Goal: Task Accomplishment & Management: Use online tool/utility

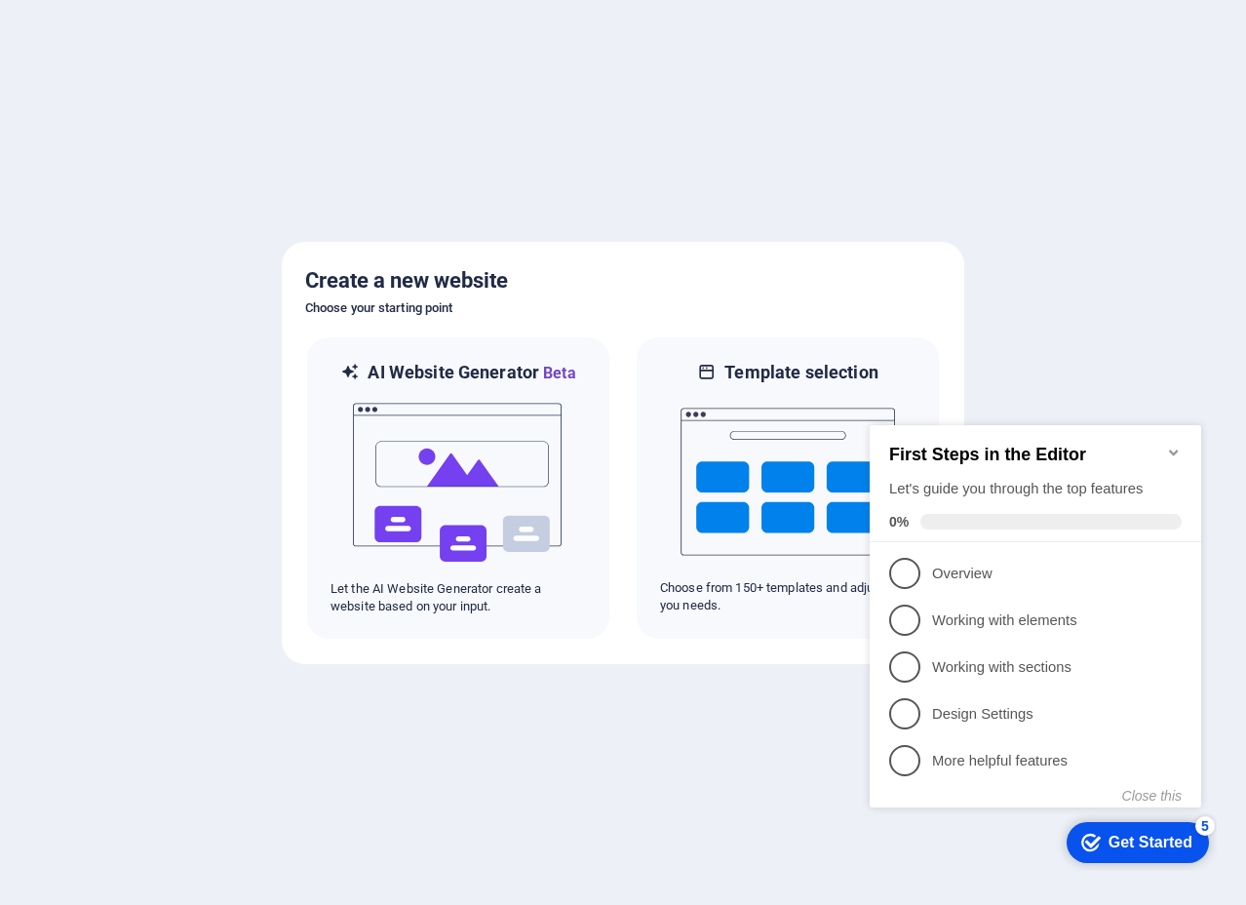
click at [1173, 449] on icon "Minimize checklist" at bounding box center [1173, 452] width 9 height 6
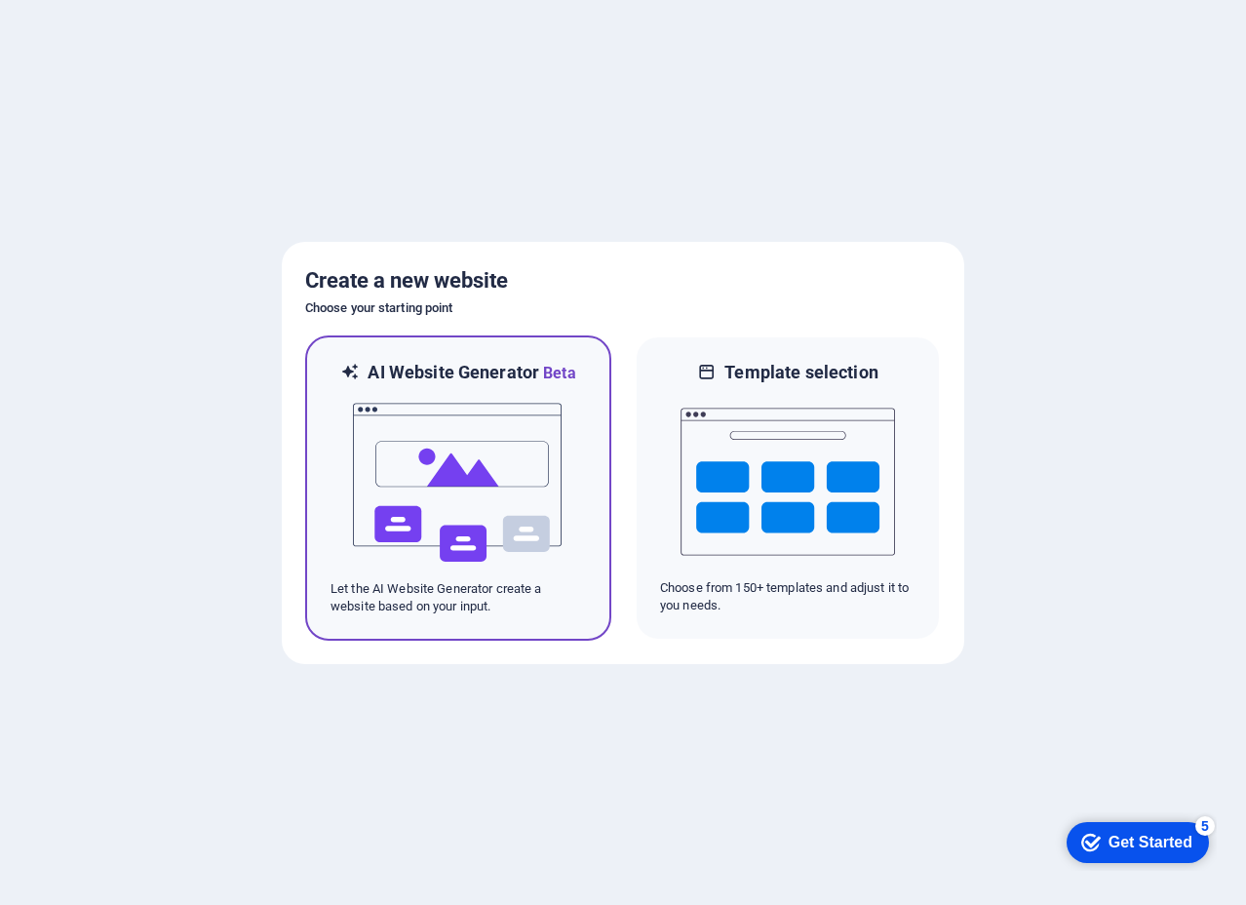
click at [450, 458] on img at bounding box center [458, 482] width 214 height 195
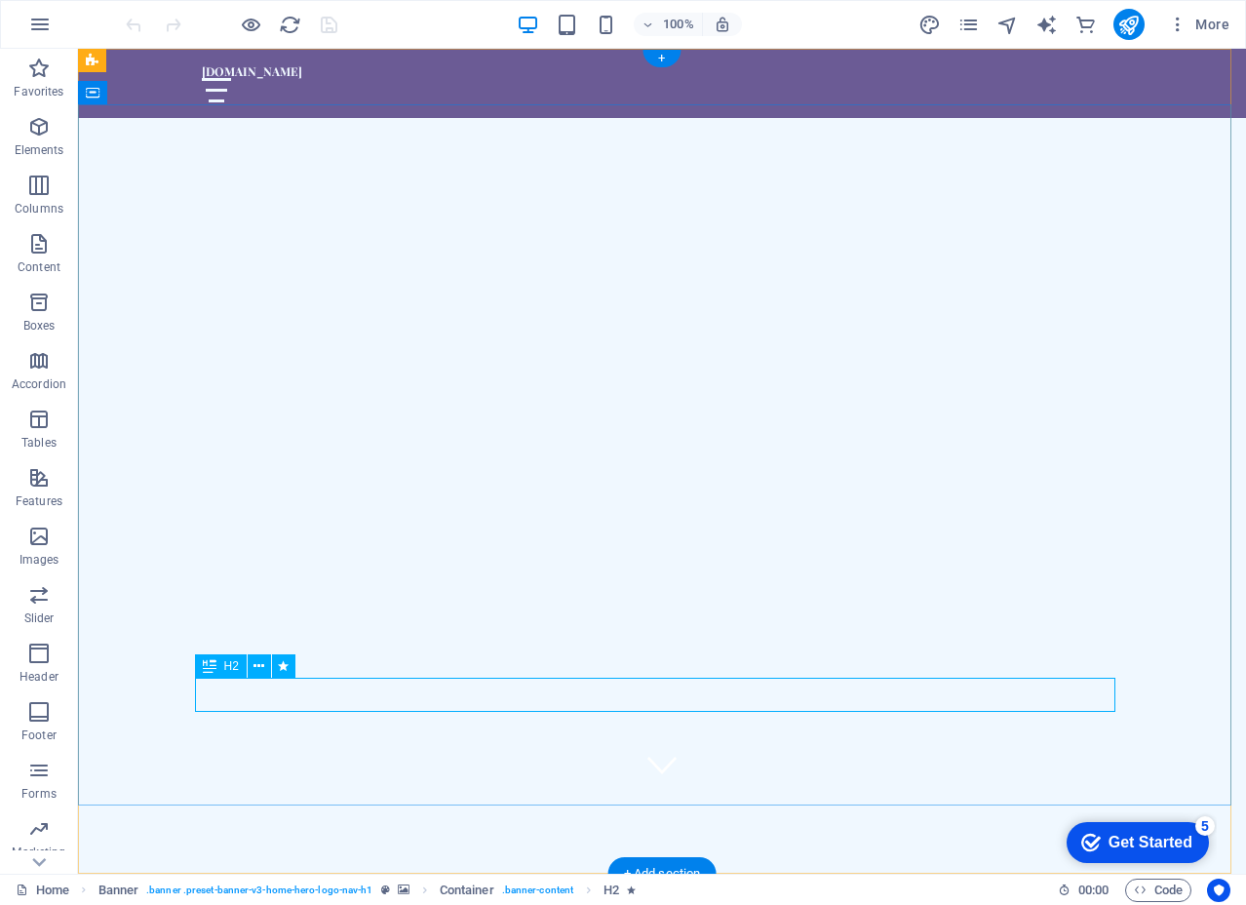
scroll to position [97, 0]
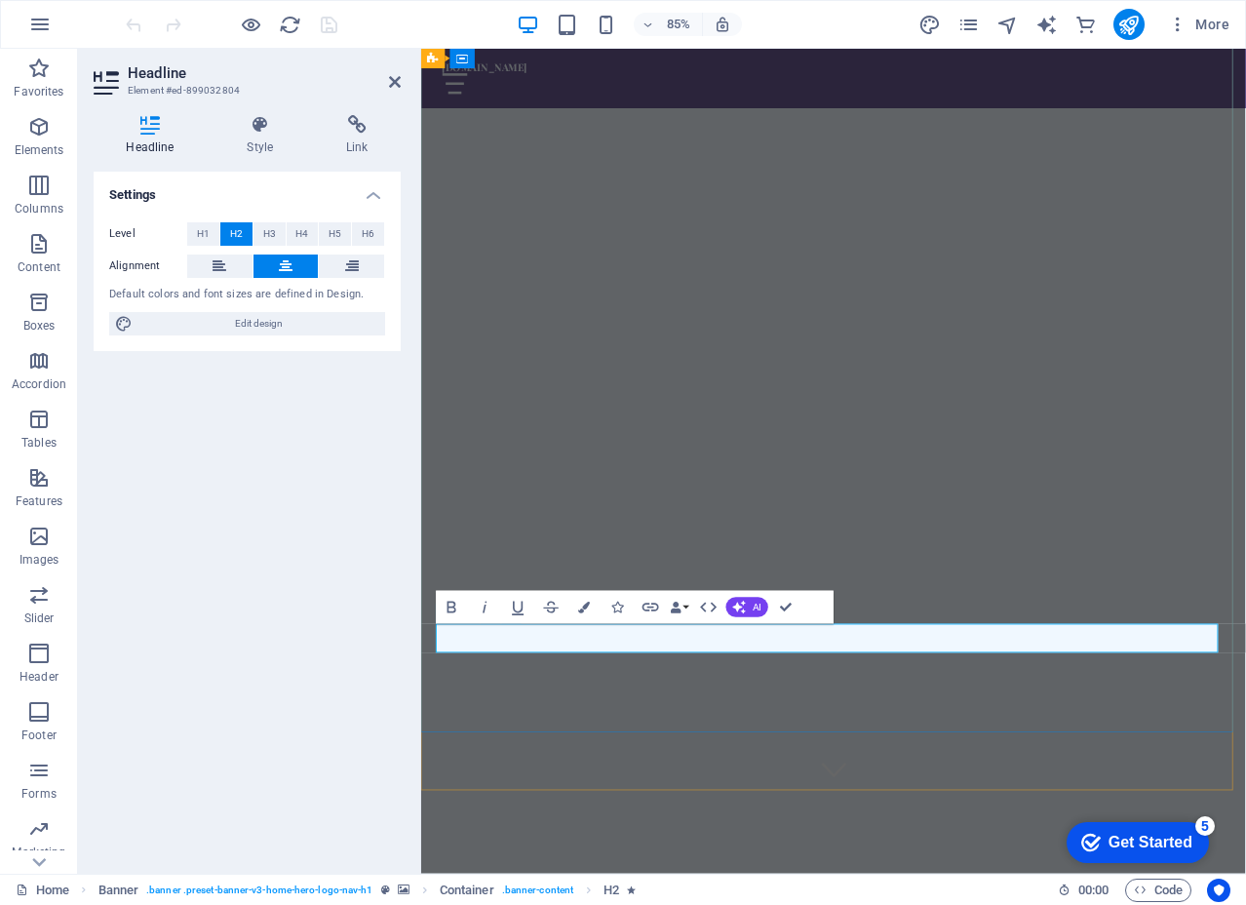
drag, startPoint x: 1231, startPoint y: 739, endPoint x: 1001, endPoint y: 723, distance: 230.6
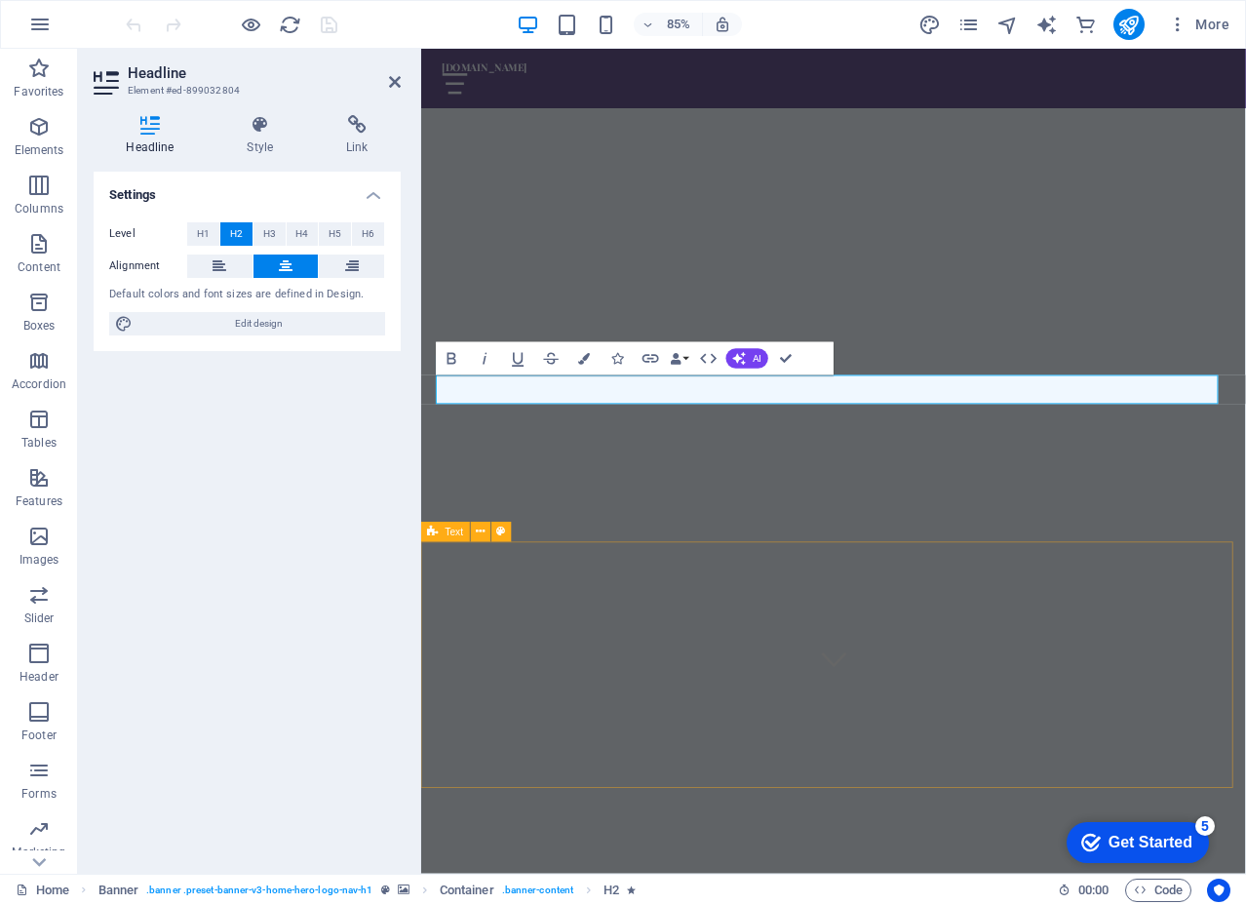
scroll to position [390, 0]
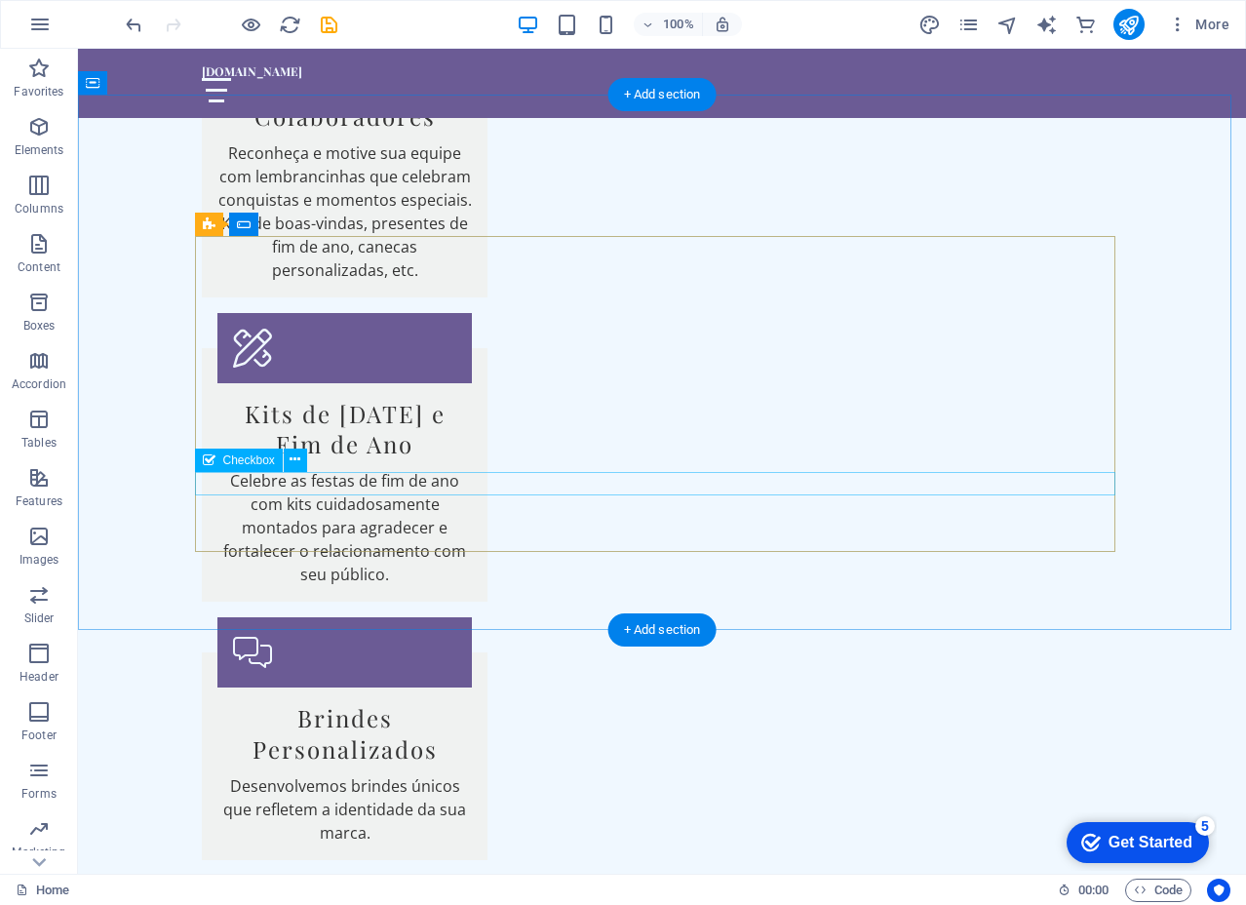
scroll to position [2267, 0]
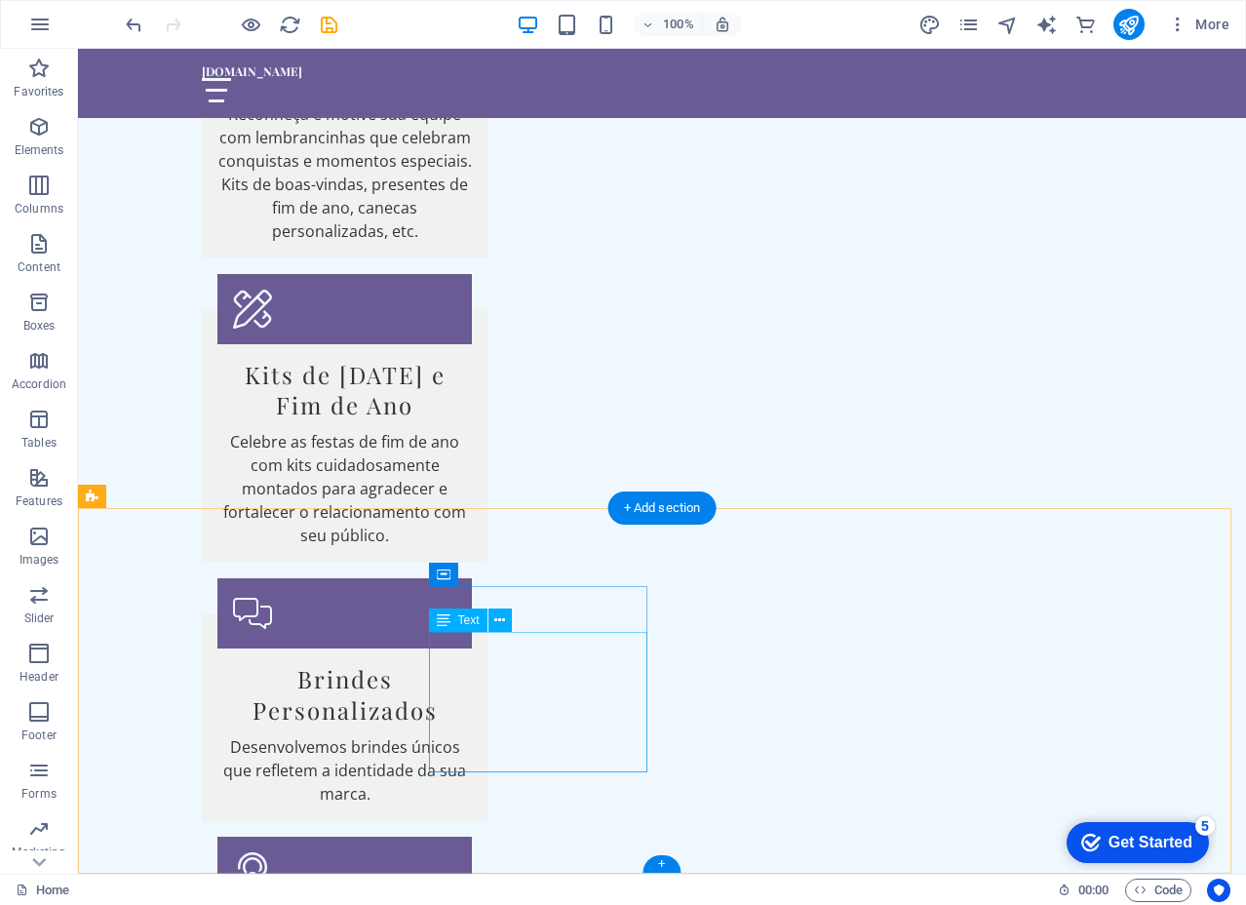
drag, startPoint x: 533, startPoint y: 644, endPoint x: 428, endPoint y: 647, distance: 105.3
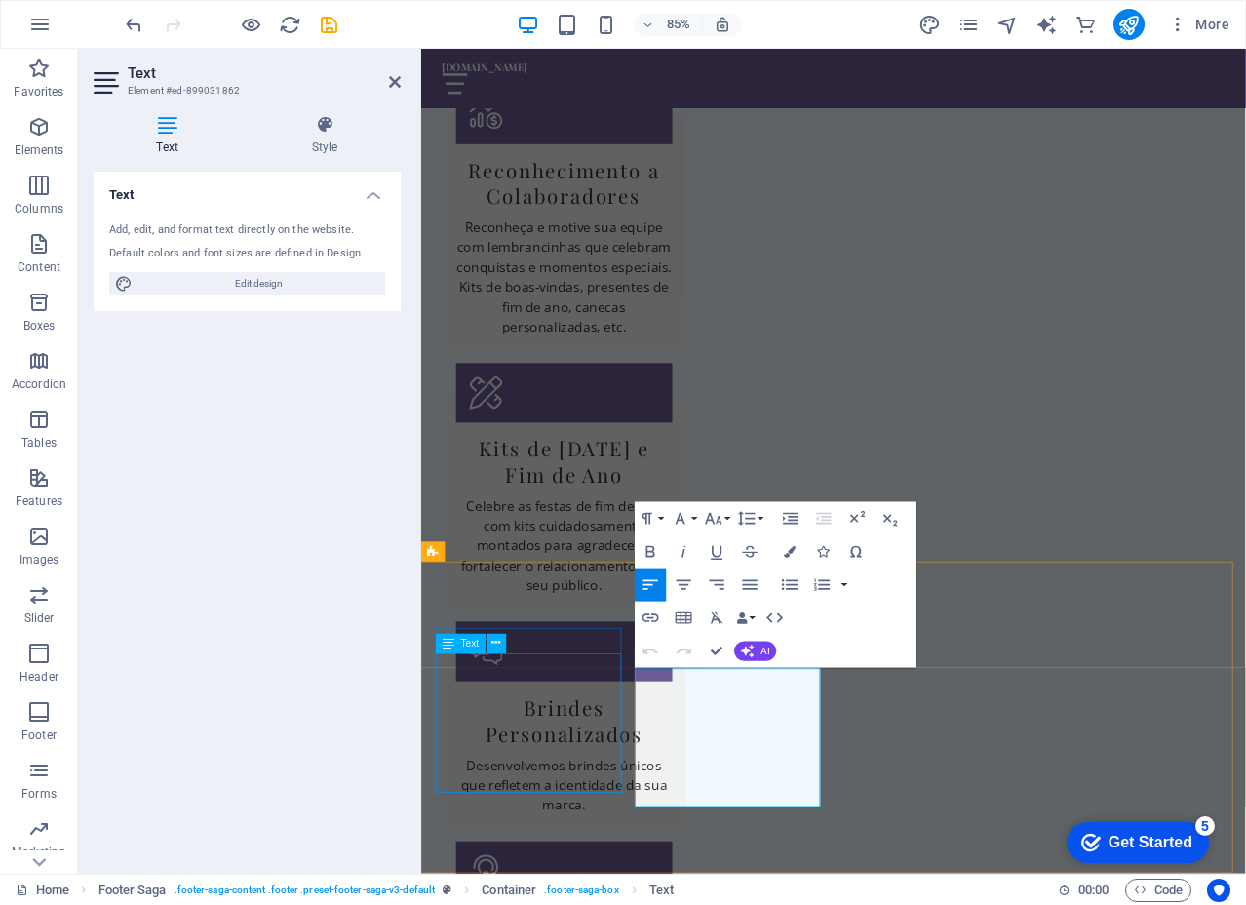
scroll to position [2228, 0]
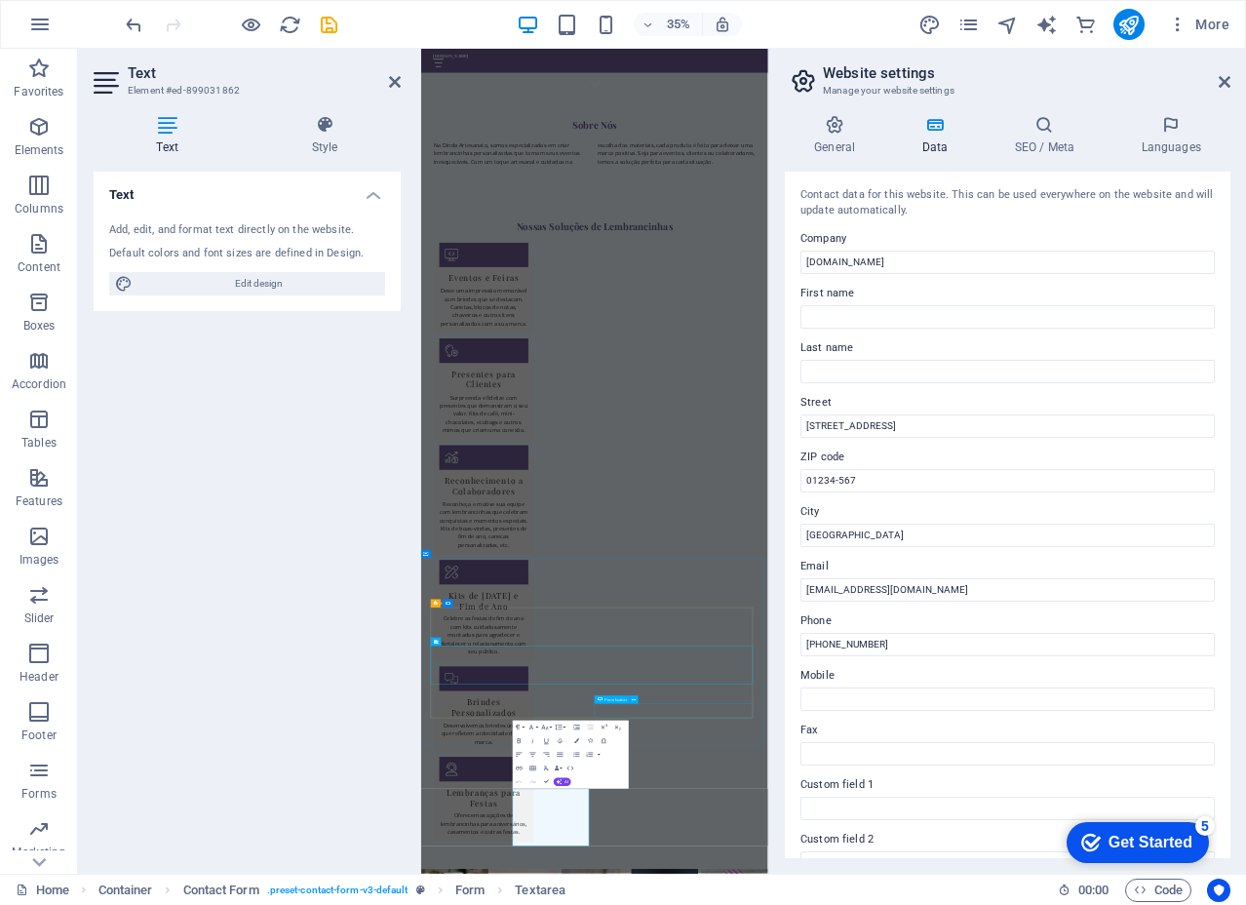
scroll to position [2231, 0]
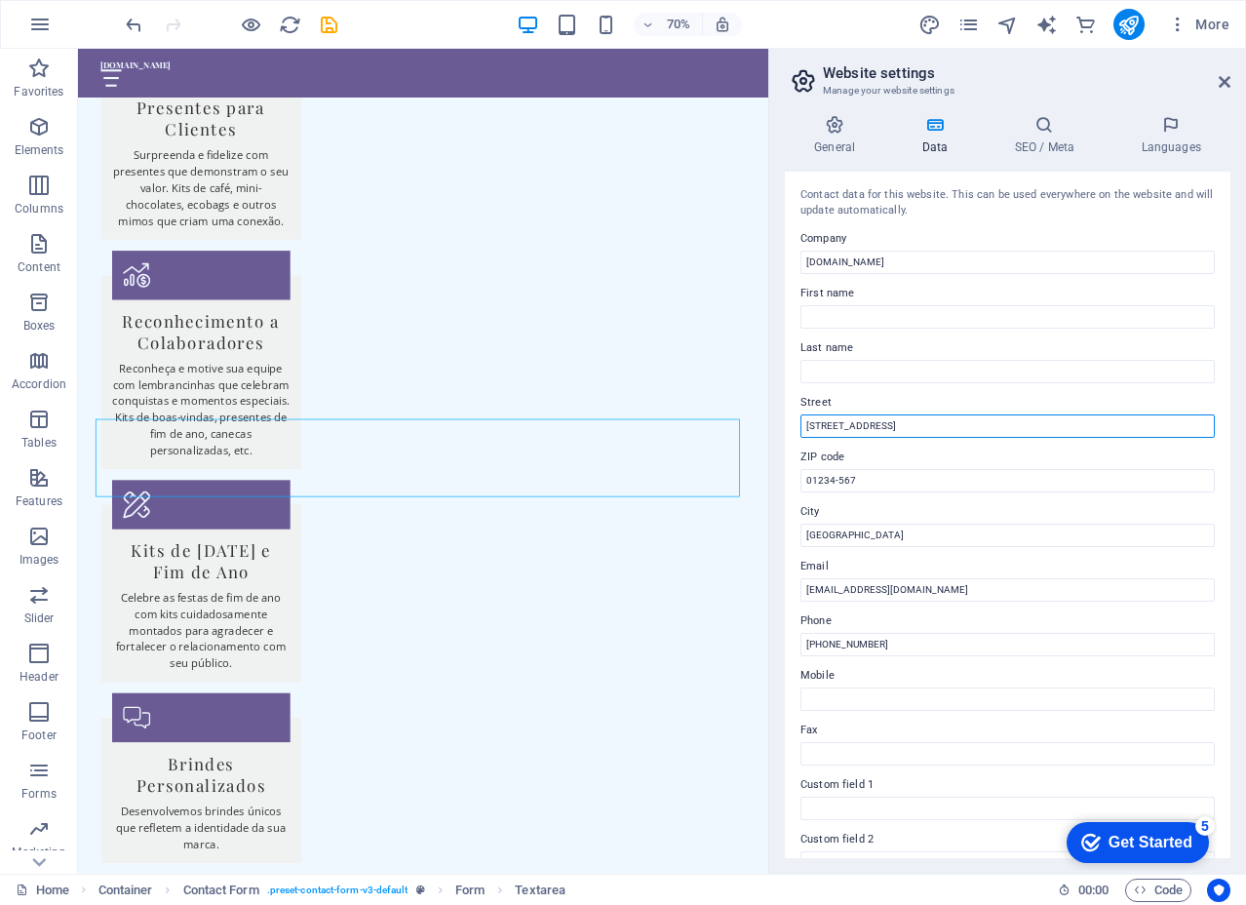
drag, startPoint x: 947, startPoint y: 472, endPoint x: 902, endPoint y: 564, distance: 102.9
drag, startPoint x: 942, startPoint y: 448, endPoint x: 937, endPoint y: 423, distance: 24.9
click at [939, 440] on div "Contact data for this website. This can be used everywhere on the website and w…" at bounding box center [1008, 515] width 446 height 686
type input "[STREET_ADDRESS]"
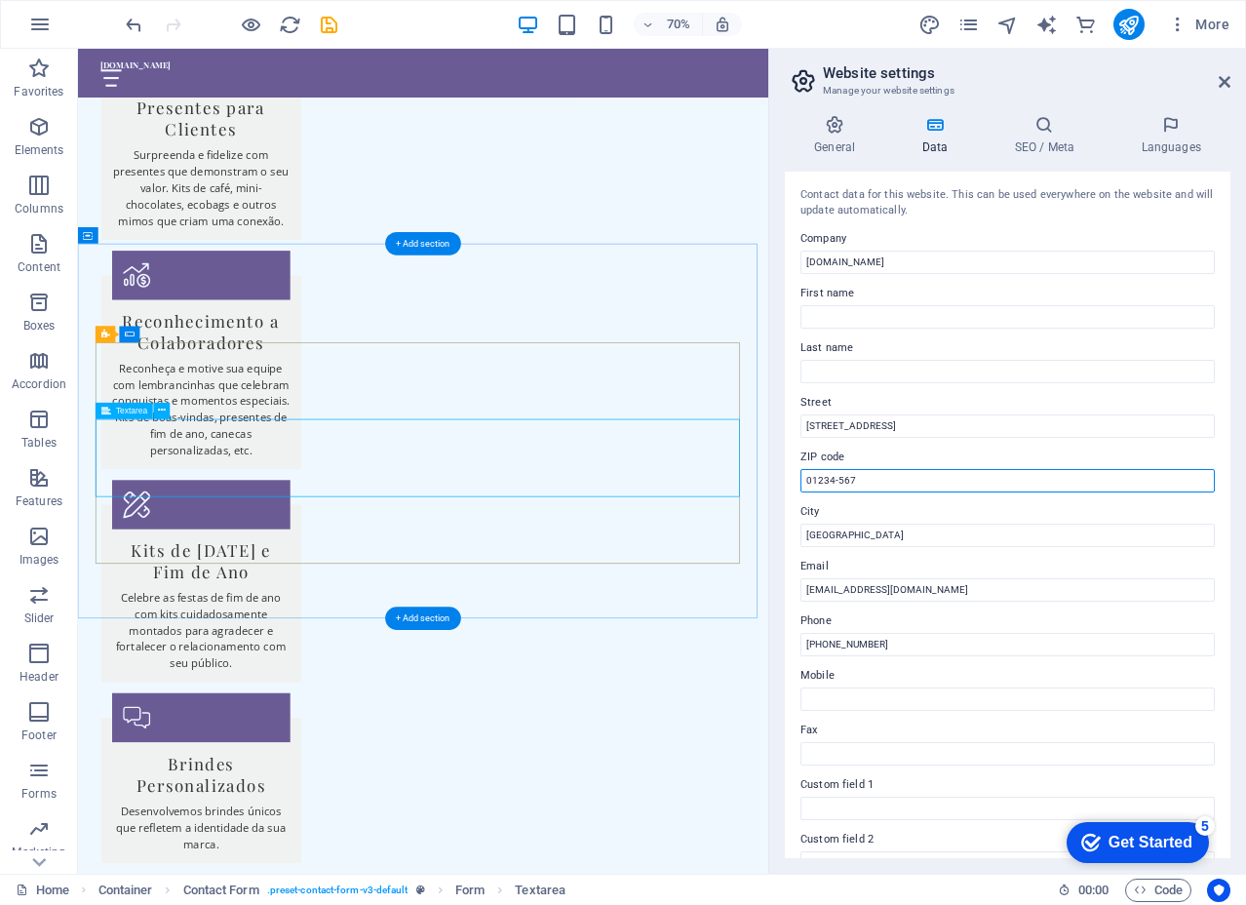
drag, startPoint x: 956, startPoint y: 660, endPoint x: 937, endPoint y: 645, distance: 24.4
click at [870, 484] on input "01234-567" at bounding box center [1007, 480] width 414 height 23
drag, startPoint x: 888, startPoint y: 479, endPoint x: 804, endPoint y: 471, distance: 84.2
click at [804, 471] on input "01234-567" at bounding box center [1007, 480] width 414 height 23
type input "07161-230"
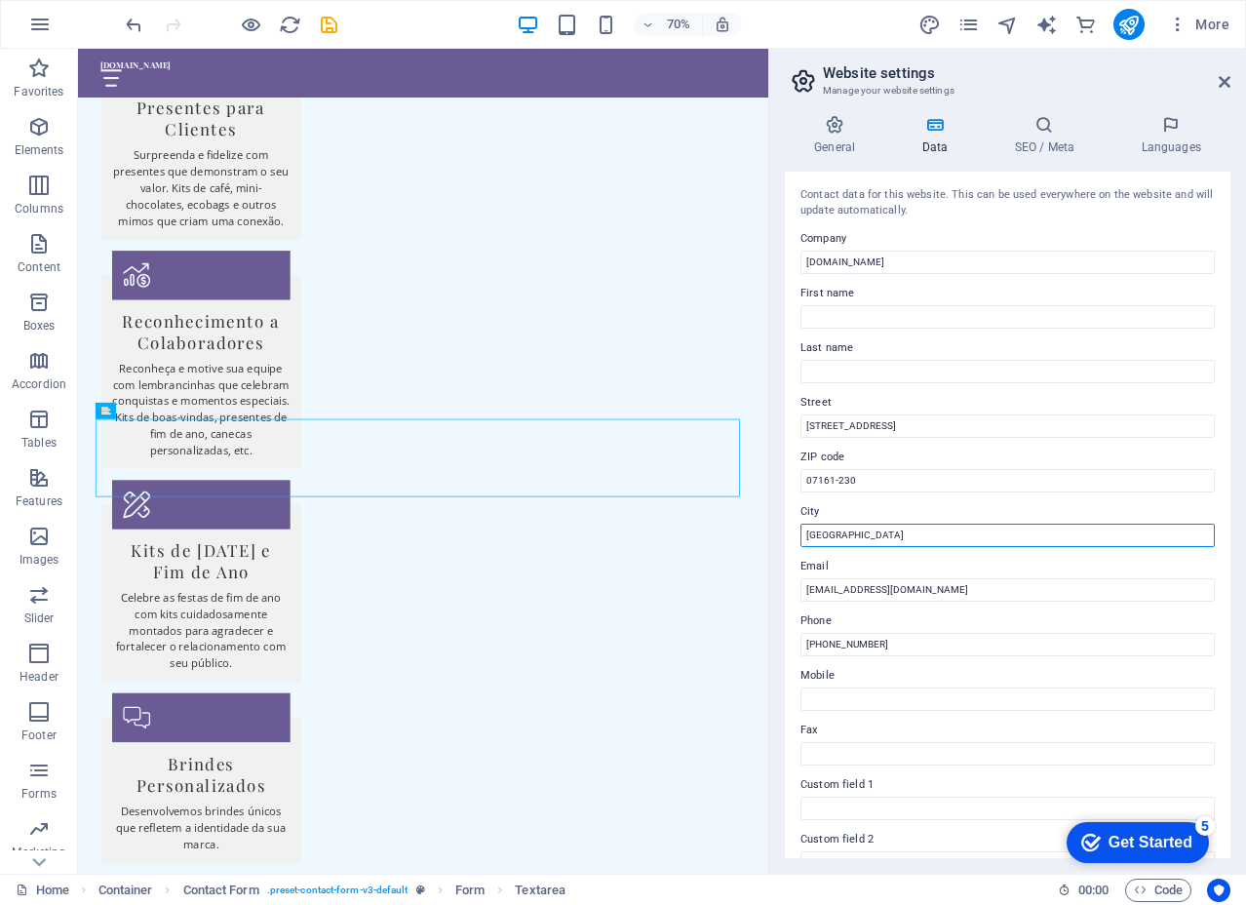
click at [824, 535] on input "[GEOGRAPHIC_DATA]" at bounding box center [1007, 535] width 414 height 23
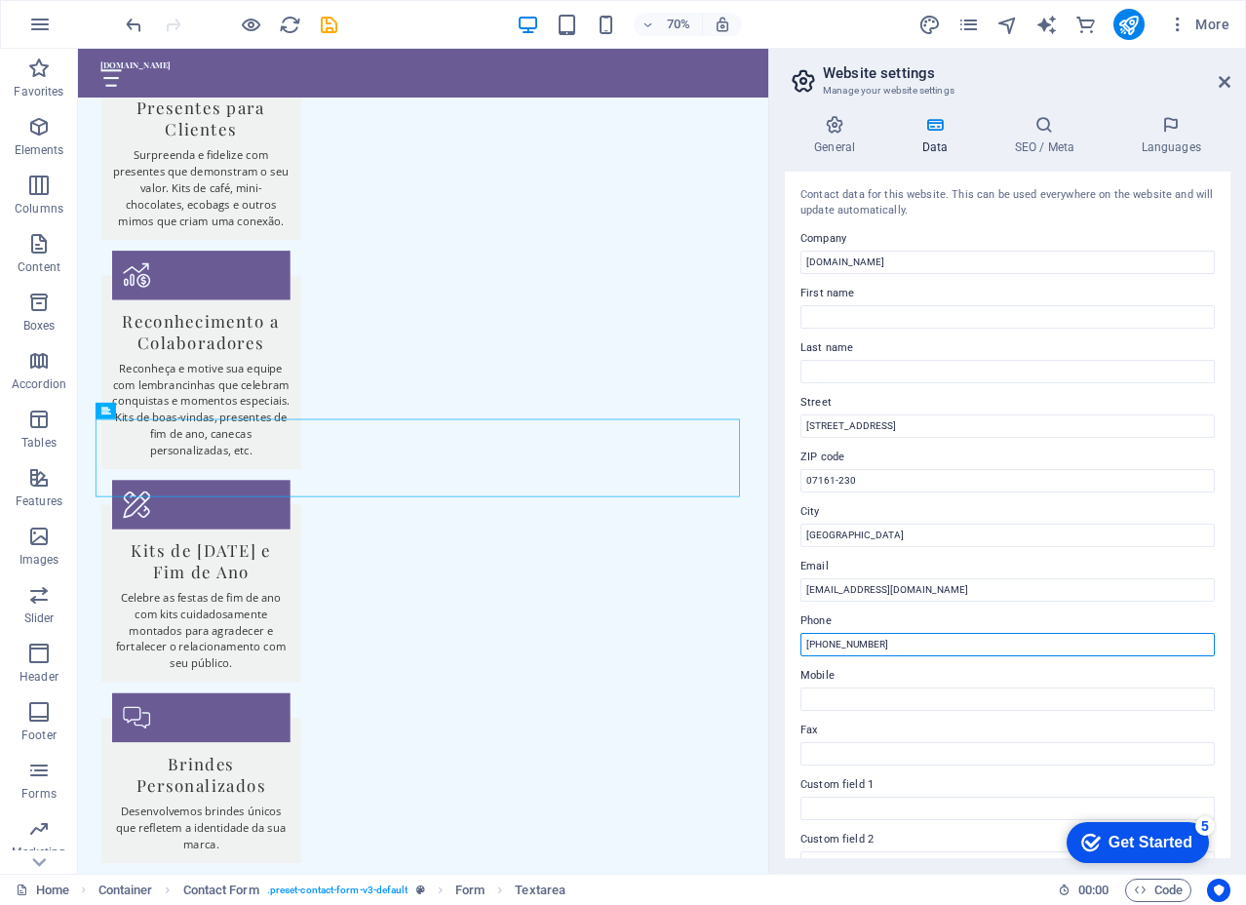
drag, startPoint x: 885, startPoint y: 642, endPoint x: 828, endPoint y: 643, distance: 57.5
click at [828, 643] on input "[PHONE_NUMBER]" at bounding box center [1007, 644] width 414 height 23
type input "[PHONE_NUMBER]"
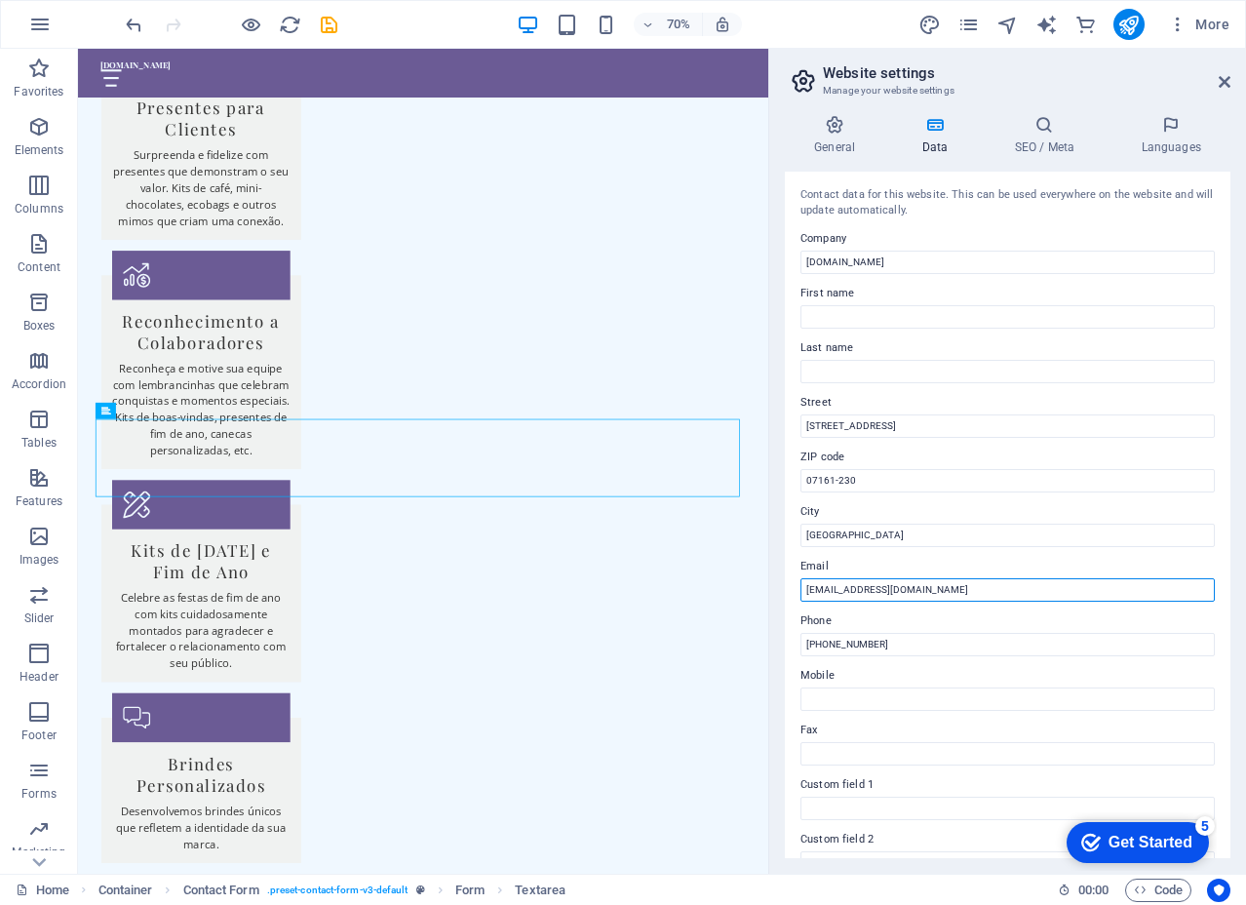
drag, startPoint x: 840, startPoint y: 596, endPoint x: 806, endPoint y: 591, distance: 34.5
click at [806, 591] on input "[EMAIL_ADDRESS][DOMAIN_NAME]" at bounding box center [1007, 589] width 414 height 23
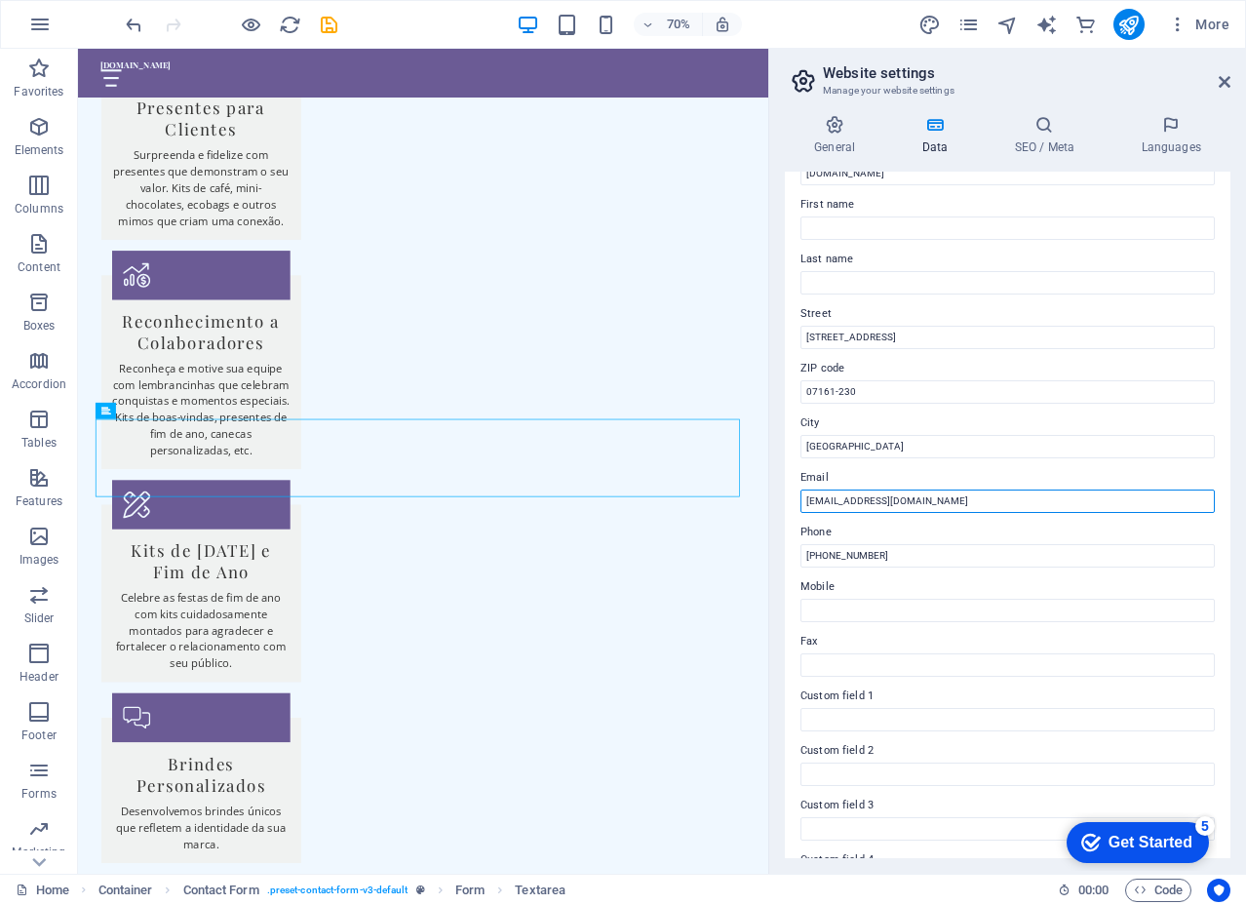
scroll to position [0, 0]
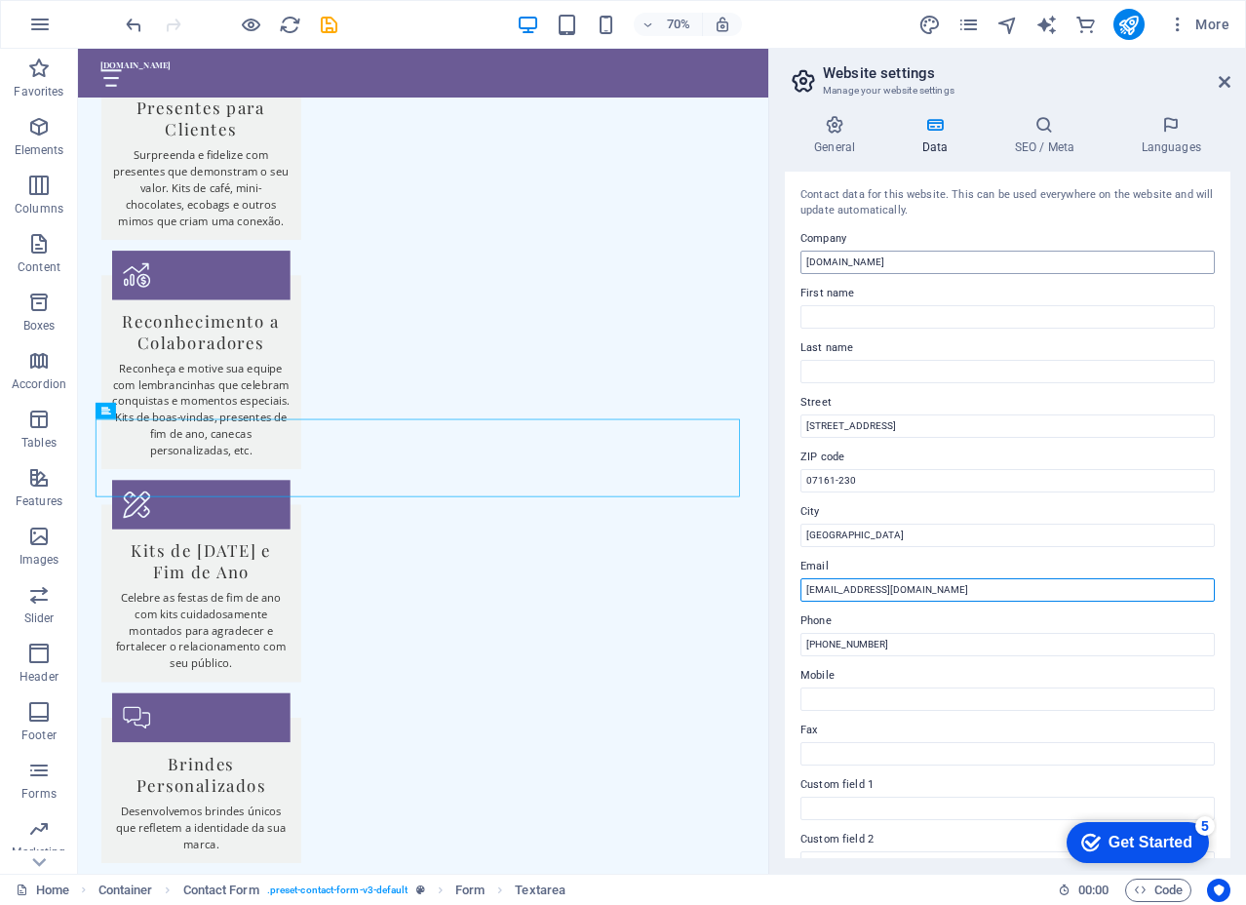
type input "[EMAIL_ADDRESS][DOMAIN_NAME]"
drag, startPoint x: 865, startPoint y: 258, endPoint x: 1025, endPoint y: 265, distance: 160.0
click at [1025, 265] on input "[DOMAIN_NAME]" at bounding box center [1007, 262] width 414 height 23
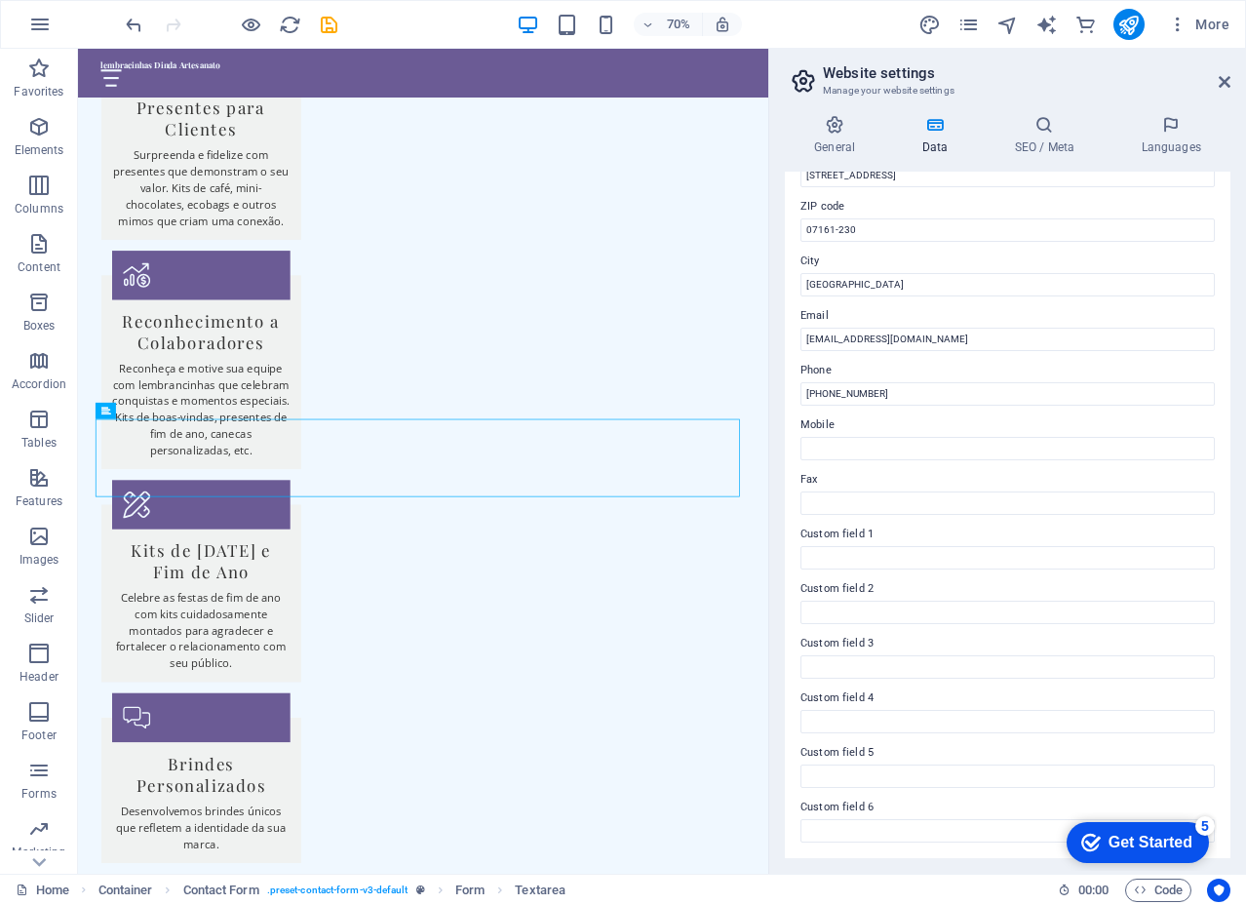
type input "lembracinhas Dinda Artesanato"
click at [1154, 841] on div "Get Started" at bounding box center [1151, 843] width 84 height 18
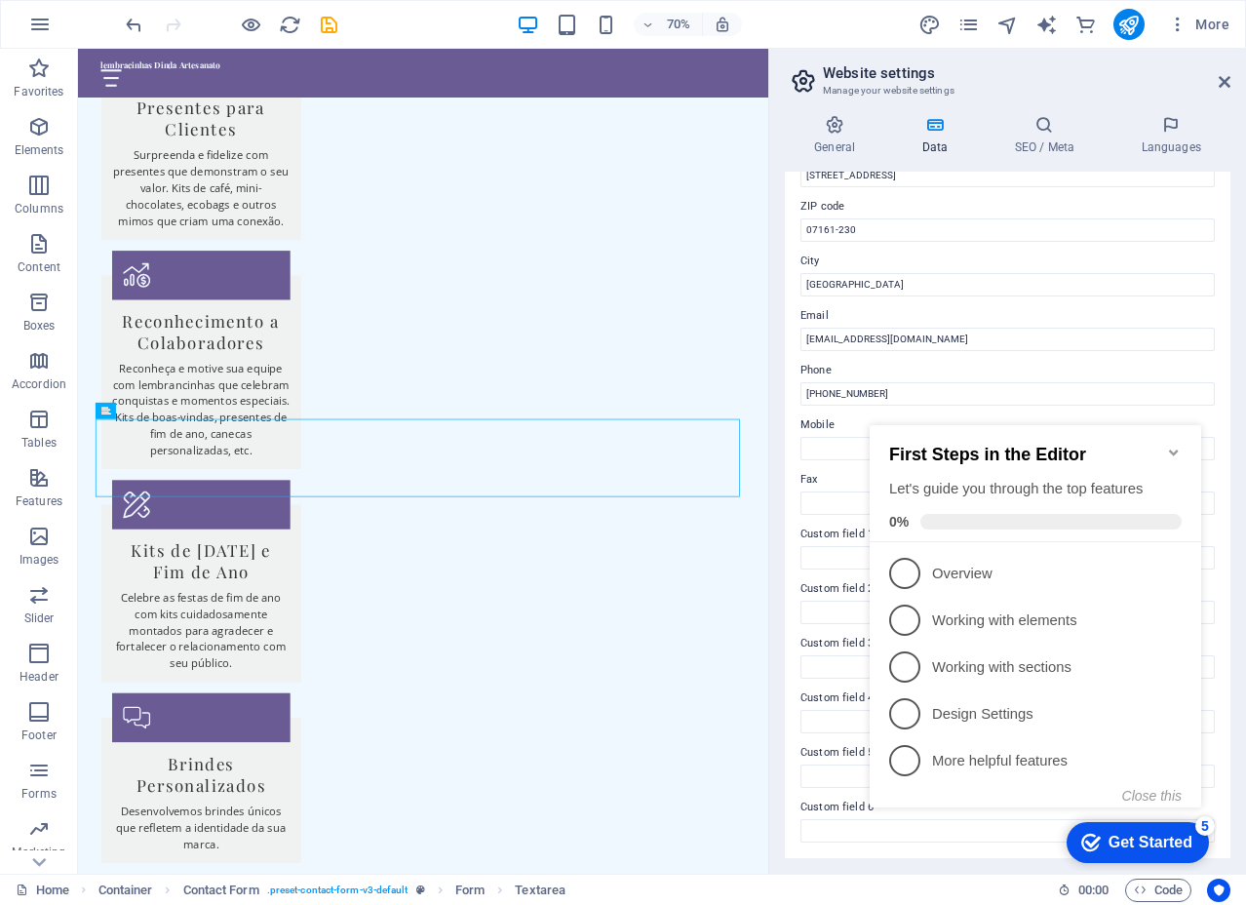
click at [1171, 445] on icon "Minimize checklist" at bounding box center [1174, 453] width 16 height 16
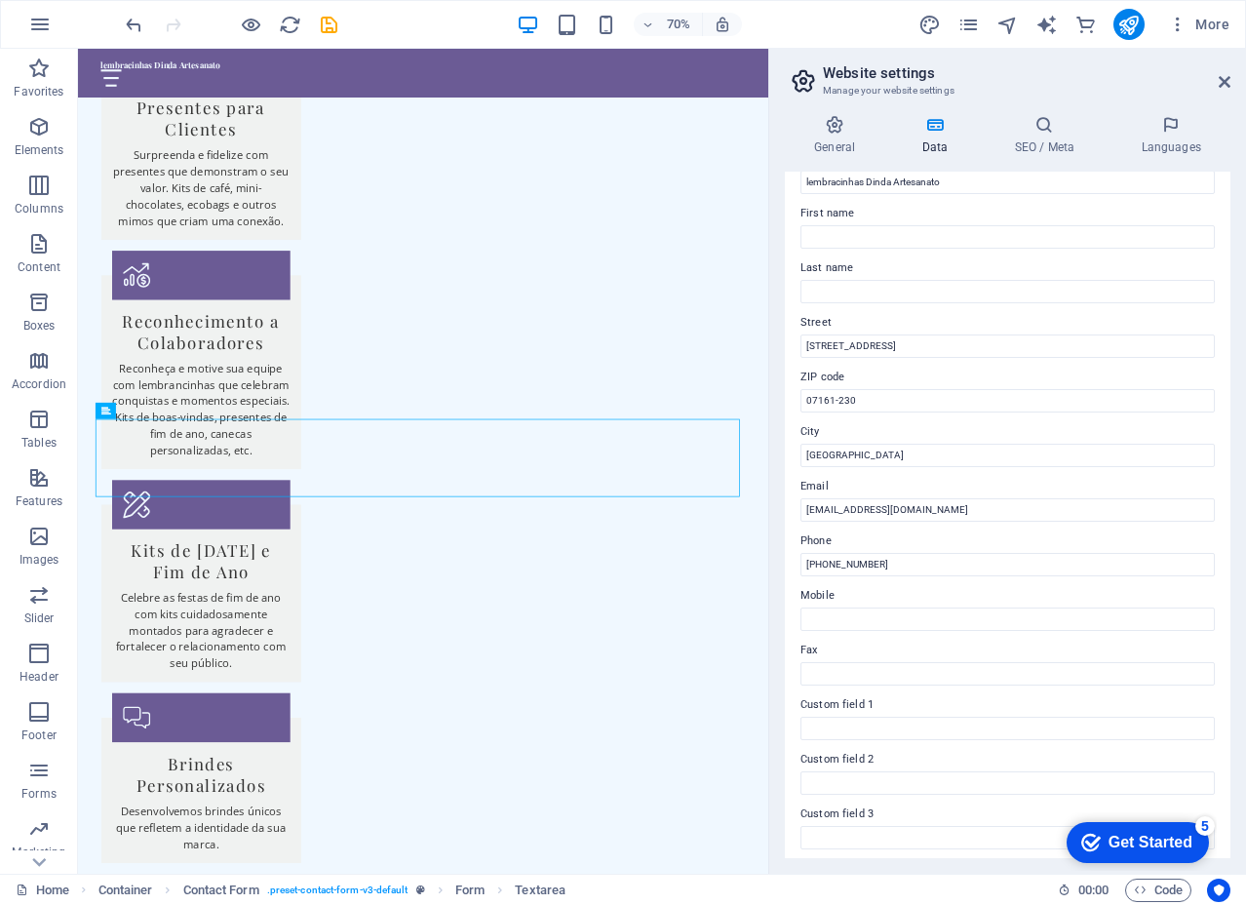
scroll to position [0, 0]
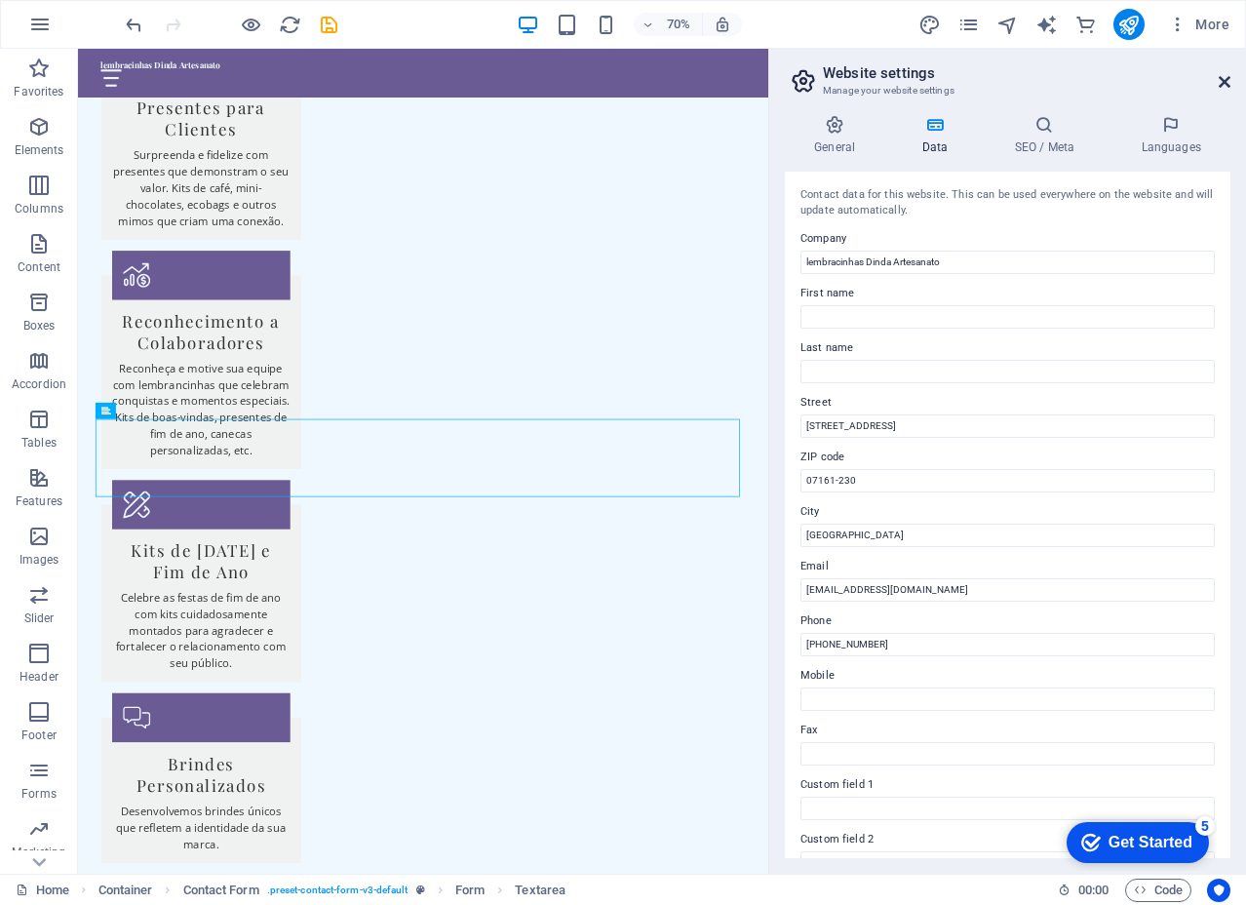
click at [1219, 80] on icon at bounding box center [1225, 82] width 12 height 16
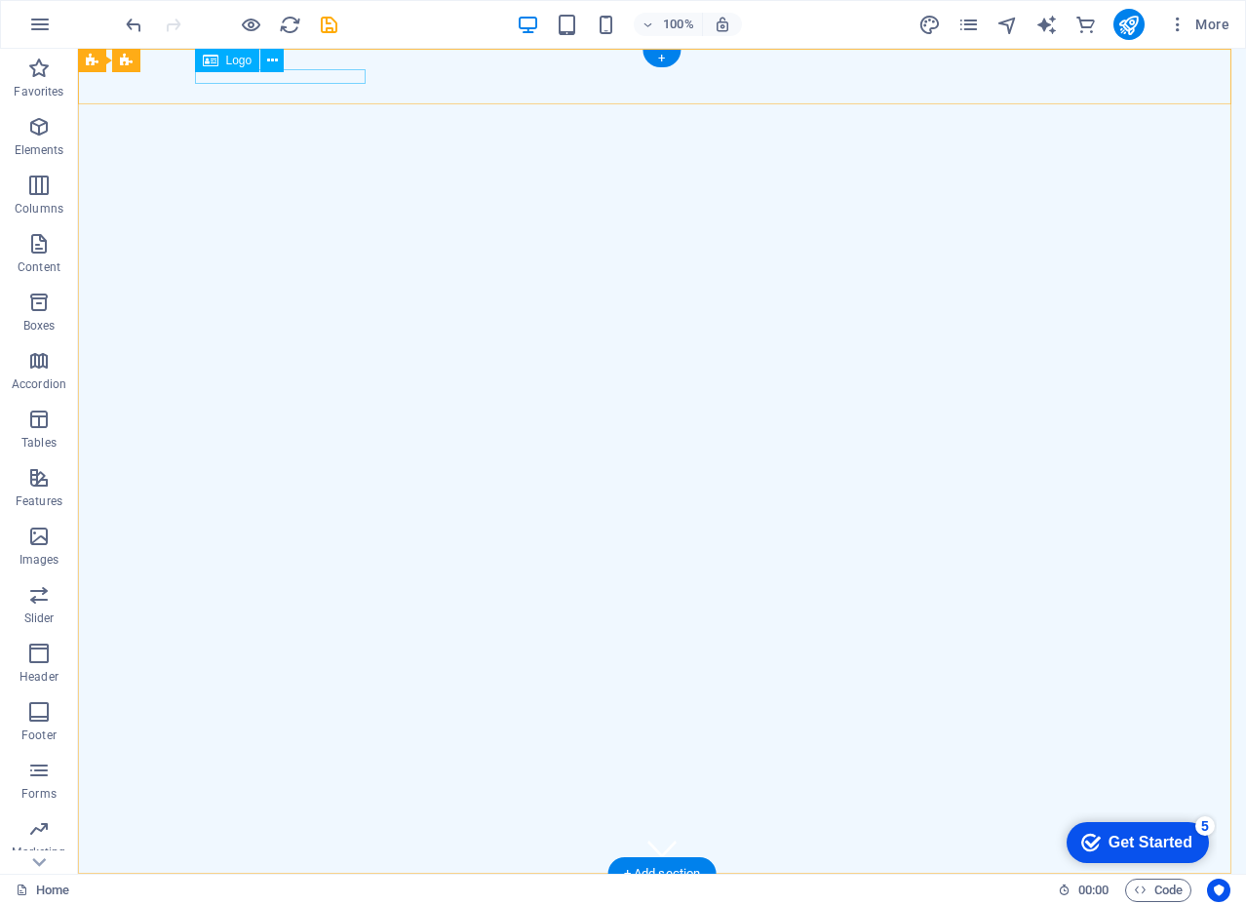
click at [247, 889] on div "lembracinhas Dinda Artesanato" at bounding box center [662, 896] width 920 height 14
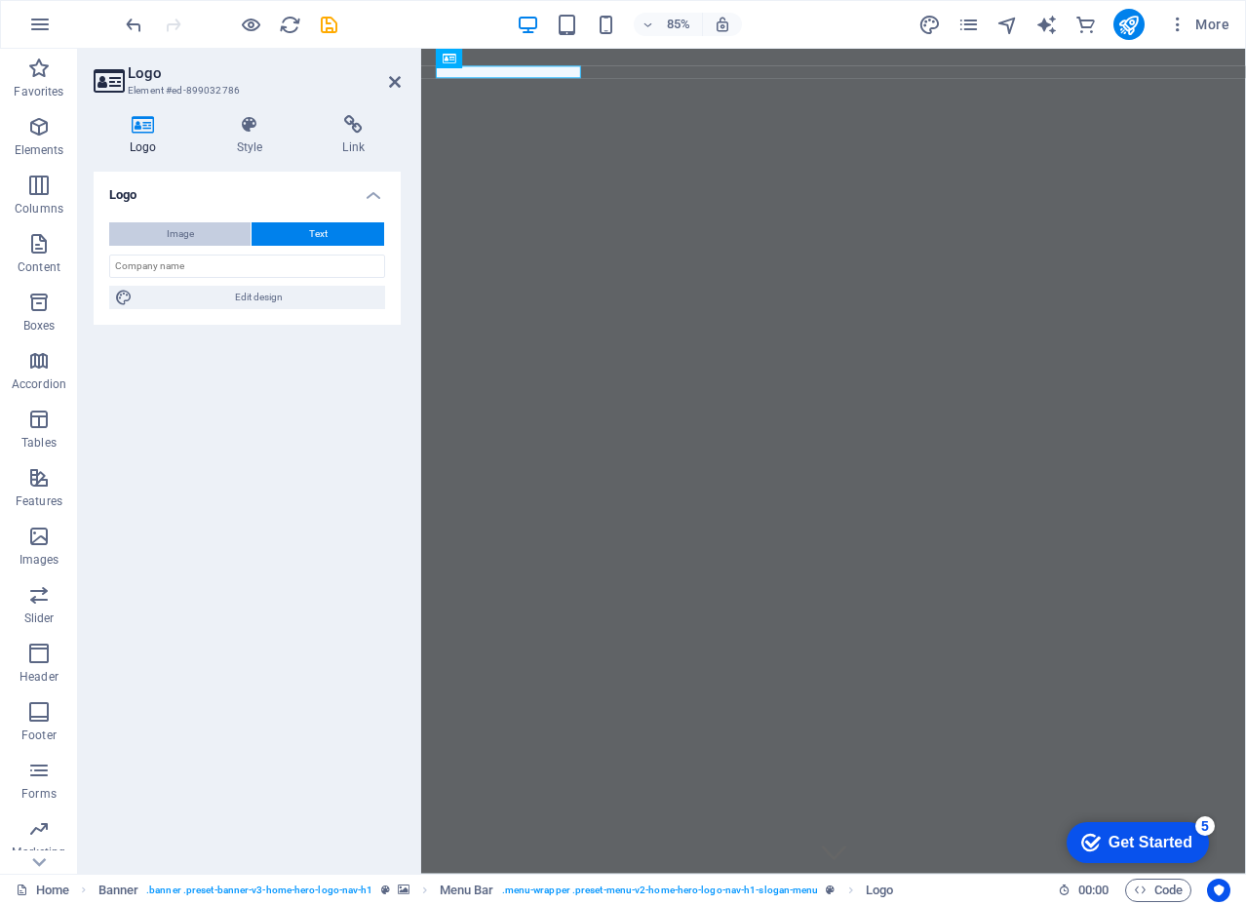
click at [178, 231] on span "Image" at bounding box center [180, 233] width 27 height 23
select select "DISABLED_OPTION_VALUE"
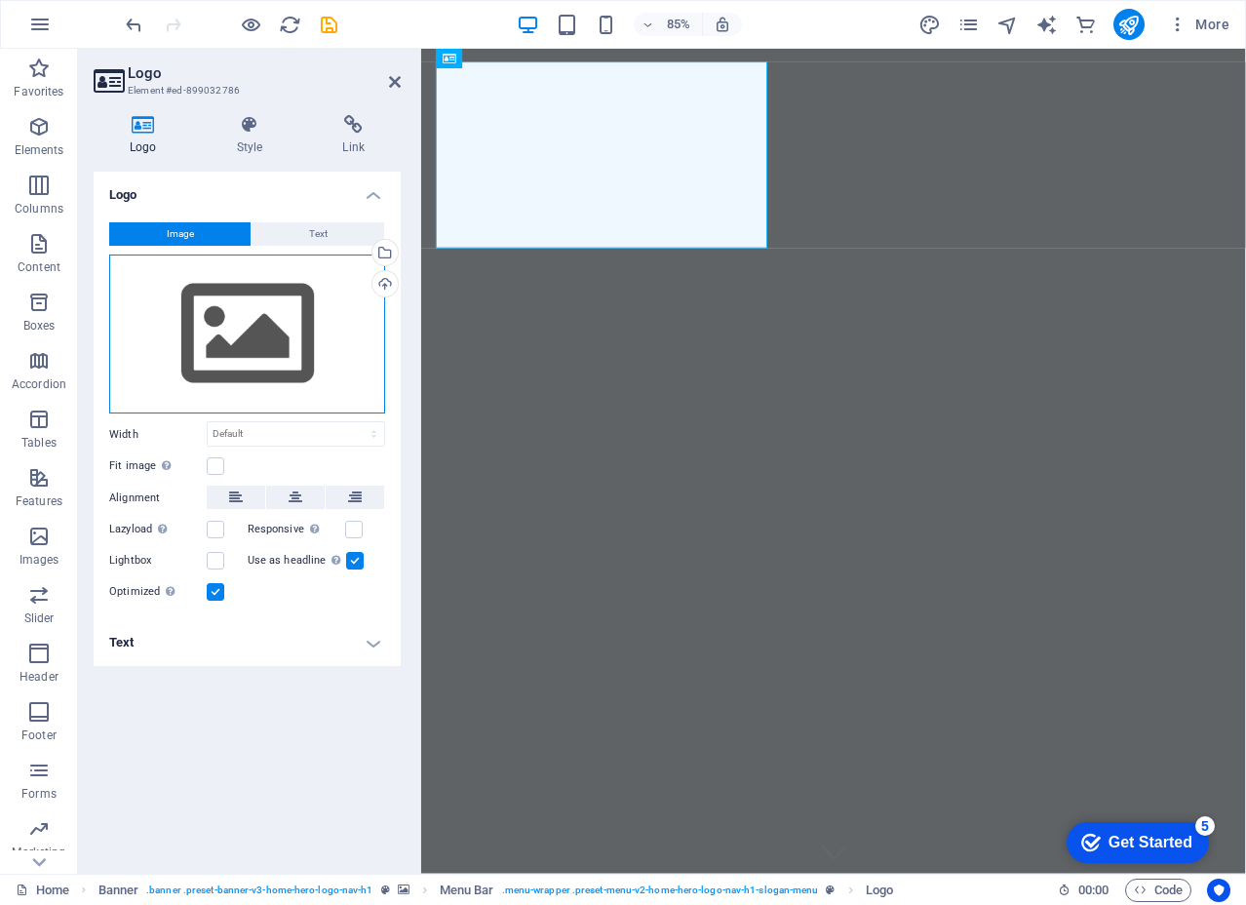
click at [242, 337] on div "Drag files here, click to choose files or select files from Files or our free s…" at bounding box center [247, 334] width 276 height 160
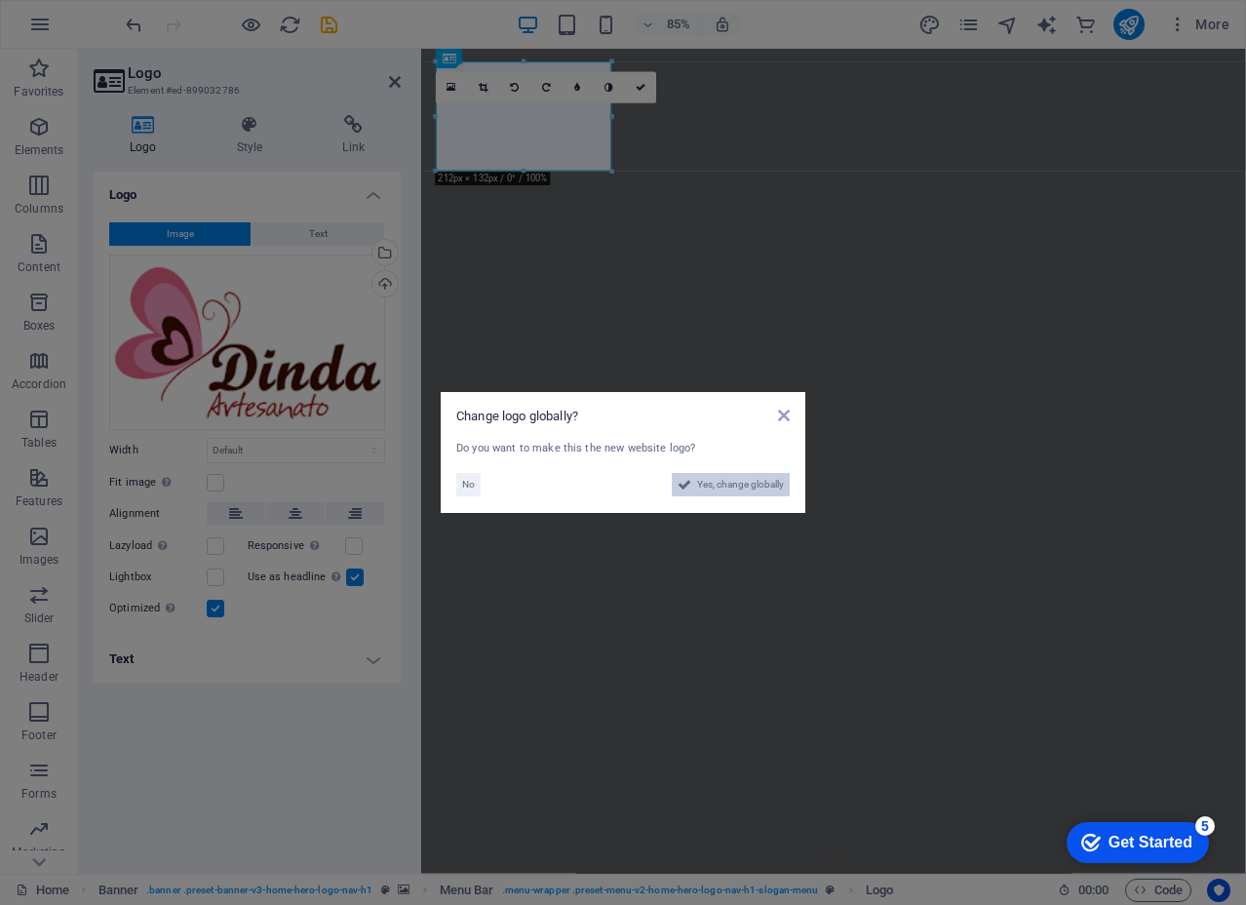
click at [736, 485] on span "Yes, change globally" at bounding box center [740, 484] width 87 height 23
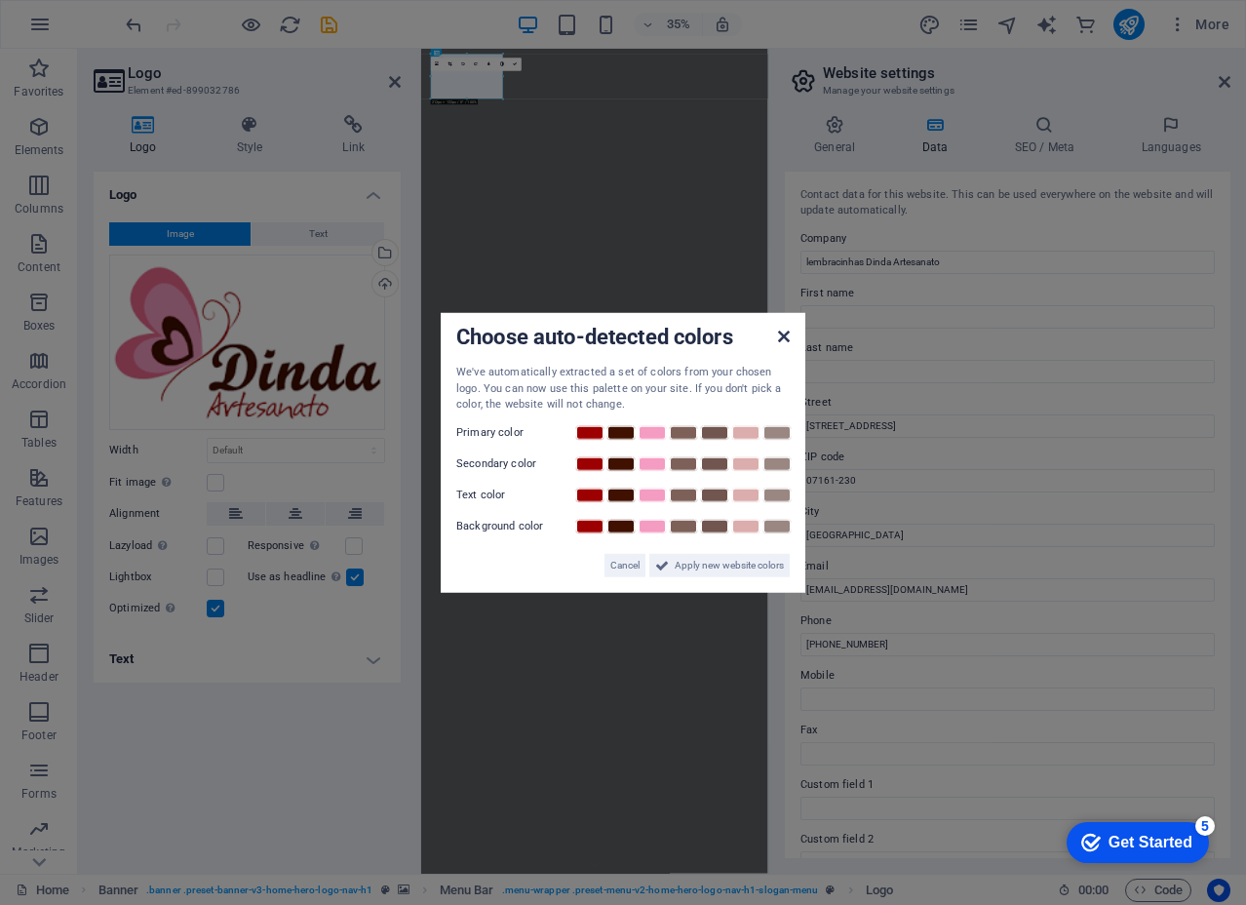
drag, startPoint x: 783, startPoint y: 333, endPoint x: 309, endPoint y: 420, distance: 481.7
click at [783, 333] on icon at bounding box center [784, 337] width 12 height 16
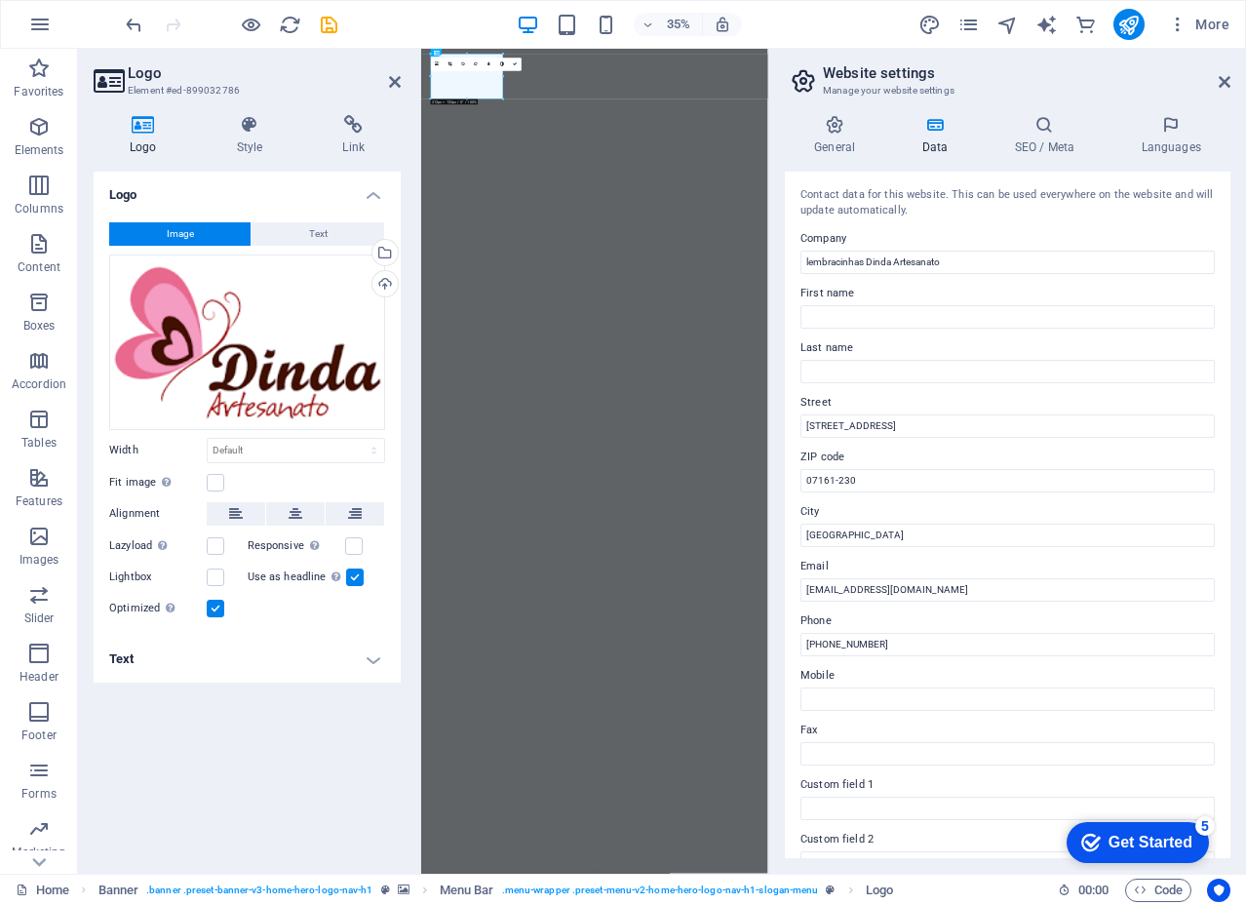
click at [1232, 76] on aside "Website settings Manage your website settings General Data SEO / Meta Languages…" at bounding box center [1007, 461] width 478 height 825
click at [1226, 83] on icon at bounding box center [1225, 82] width 12 height 16
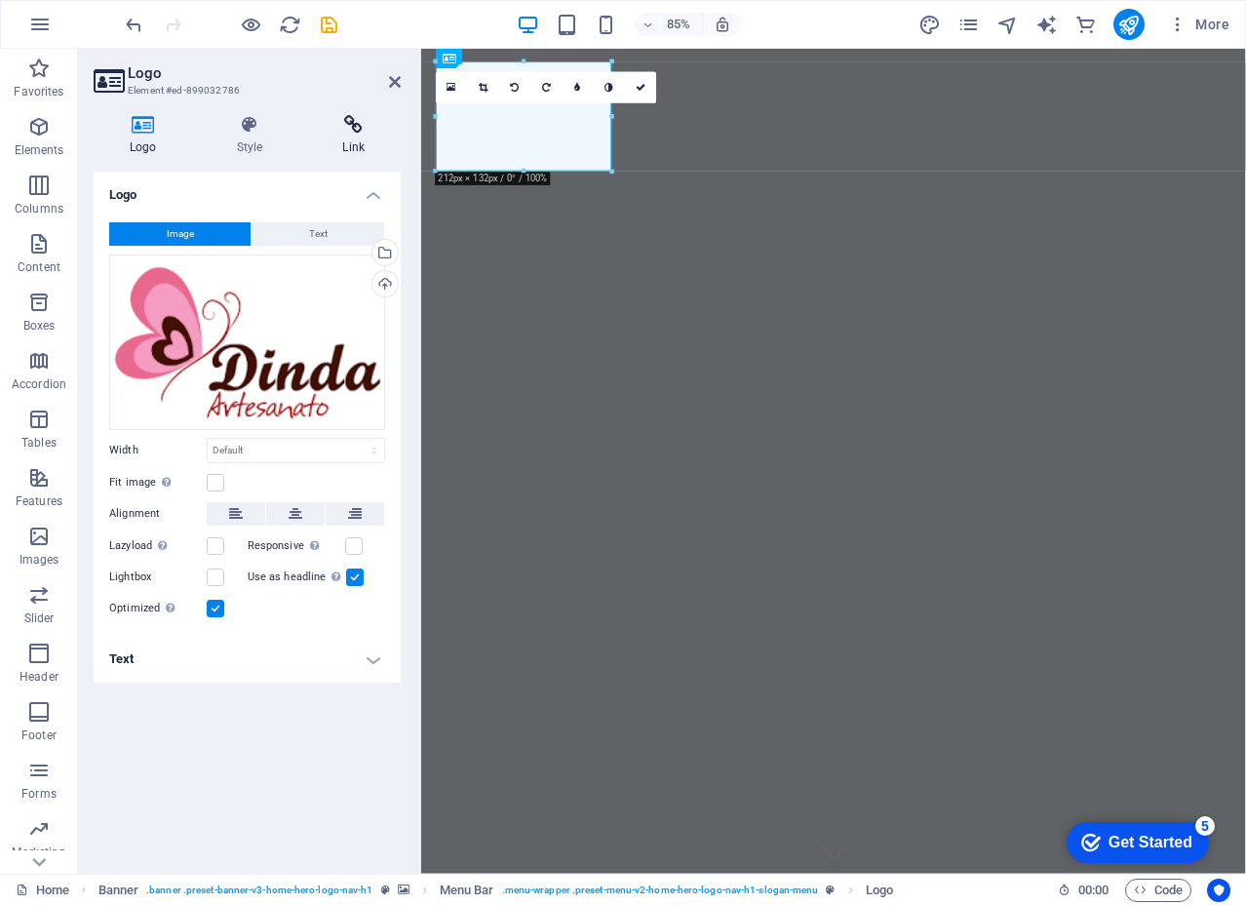
click at [355, 124] on icon at bounding box center [353, 124] width 95 height 19
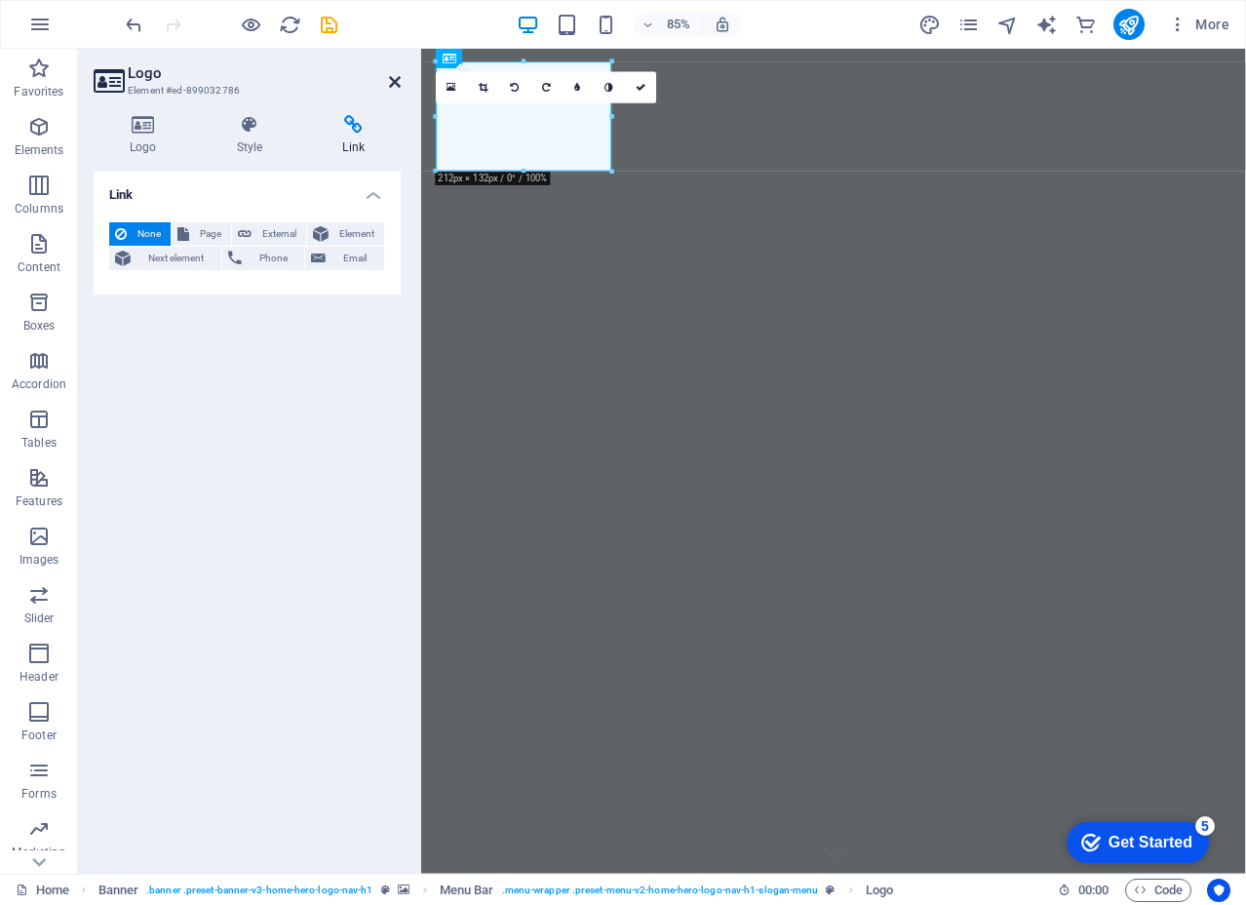
click at [392, 80] on icon at bounding box center [395, 82] width 12 height 16
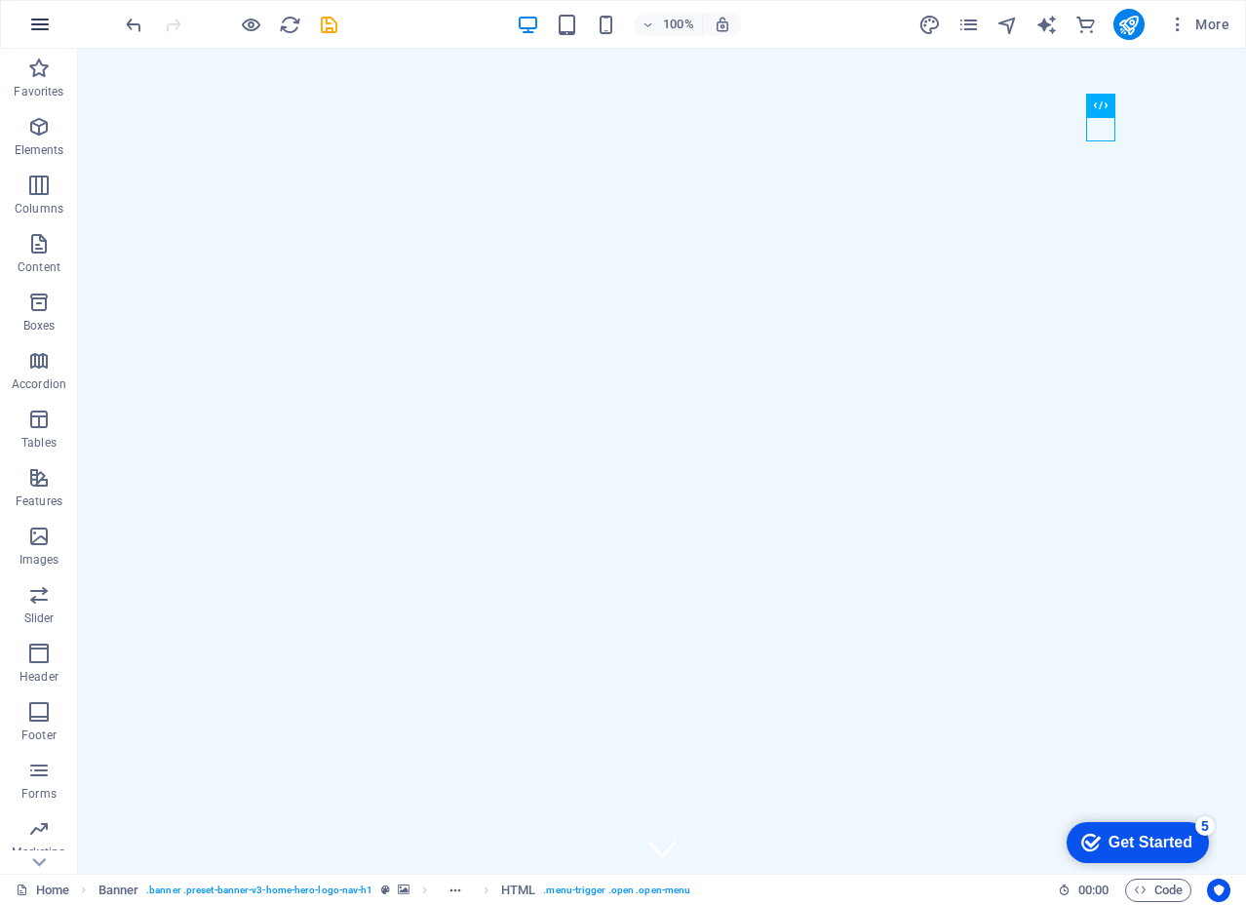
click at [38, 23] on icon "button" at bounding box center [39, 24] width 23 height 23
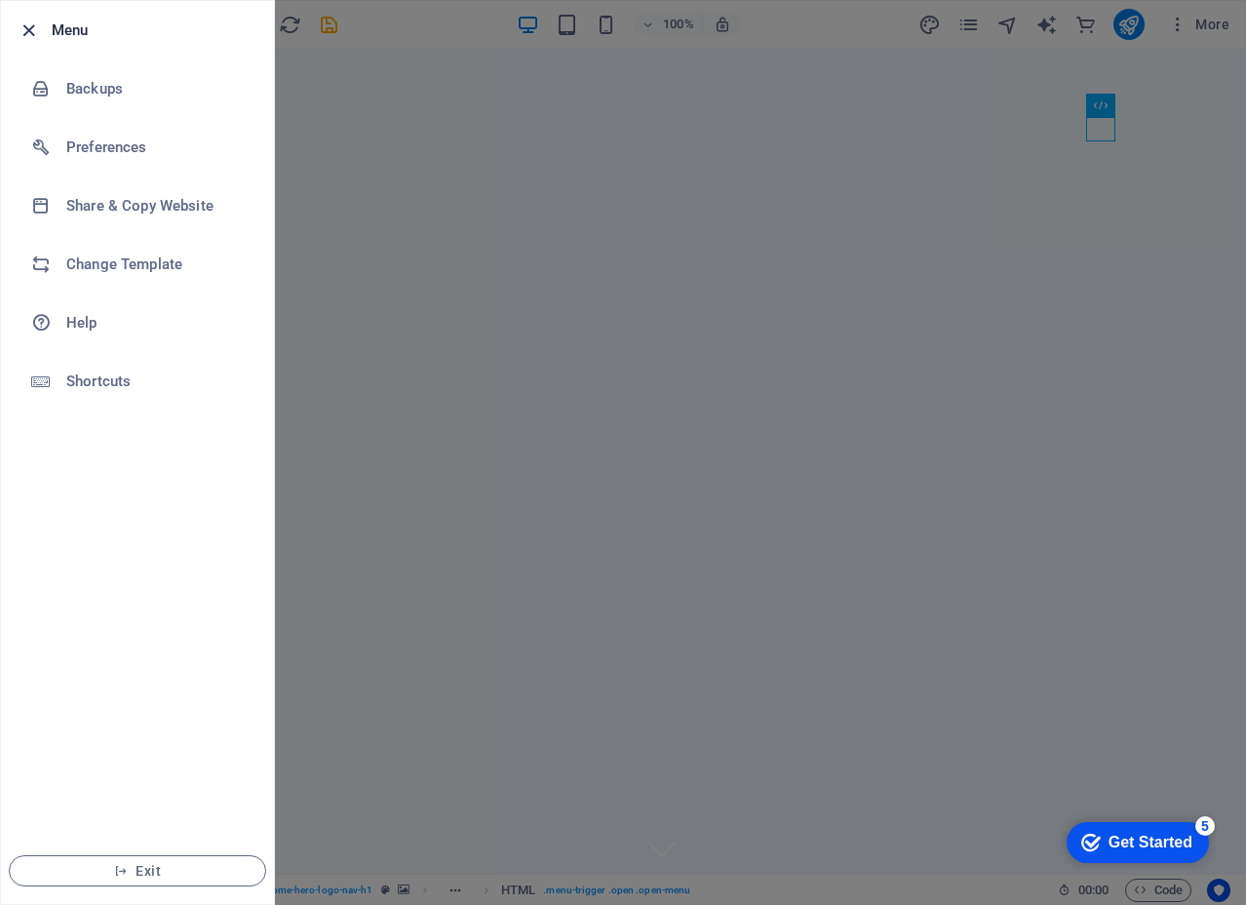
click at [28, 24] on icon "button" at bounding box center [29, 30] width 22 height 22
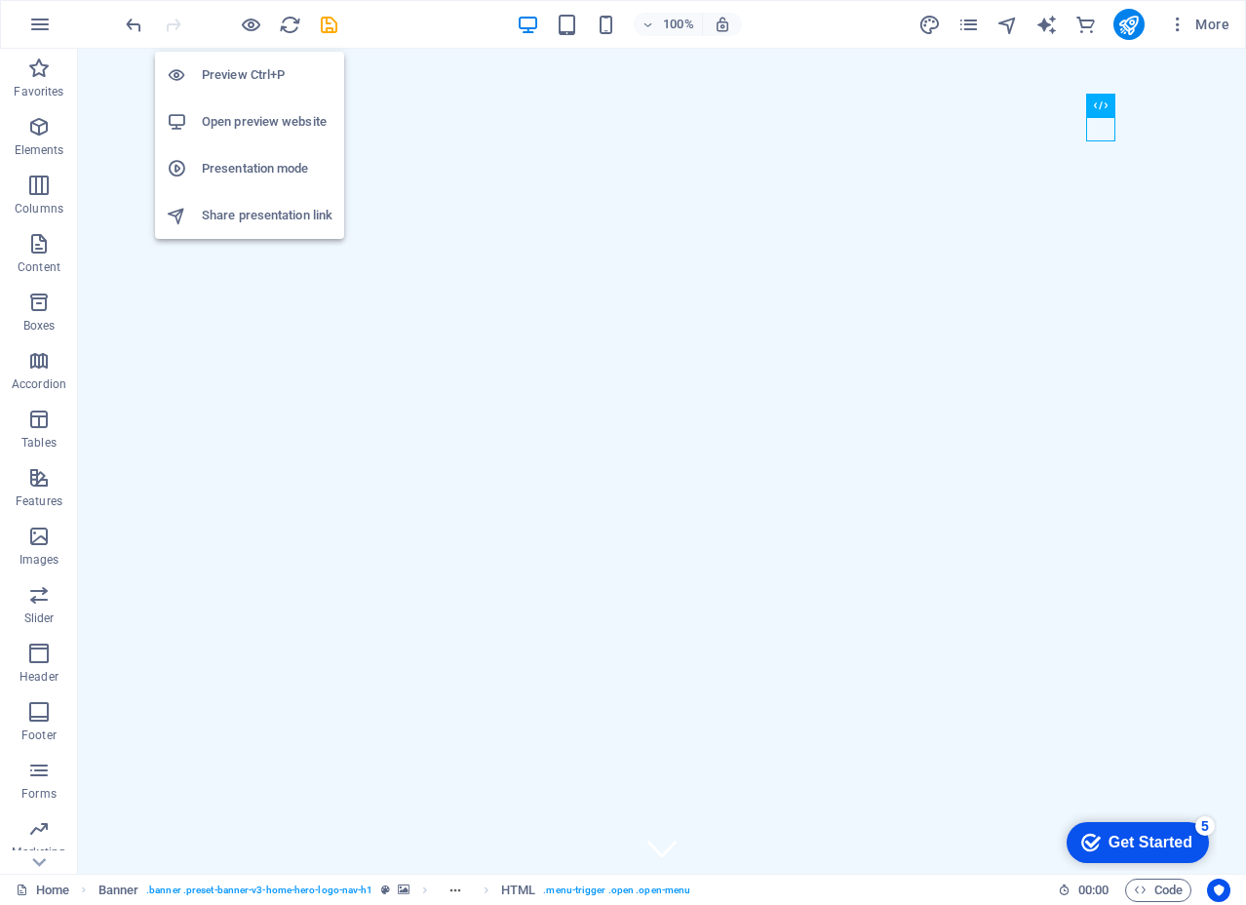
click at [251, 120] on h6 "Open preview website" at bounding box center [267, 121] width 131 height 23
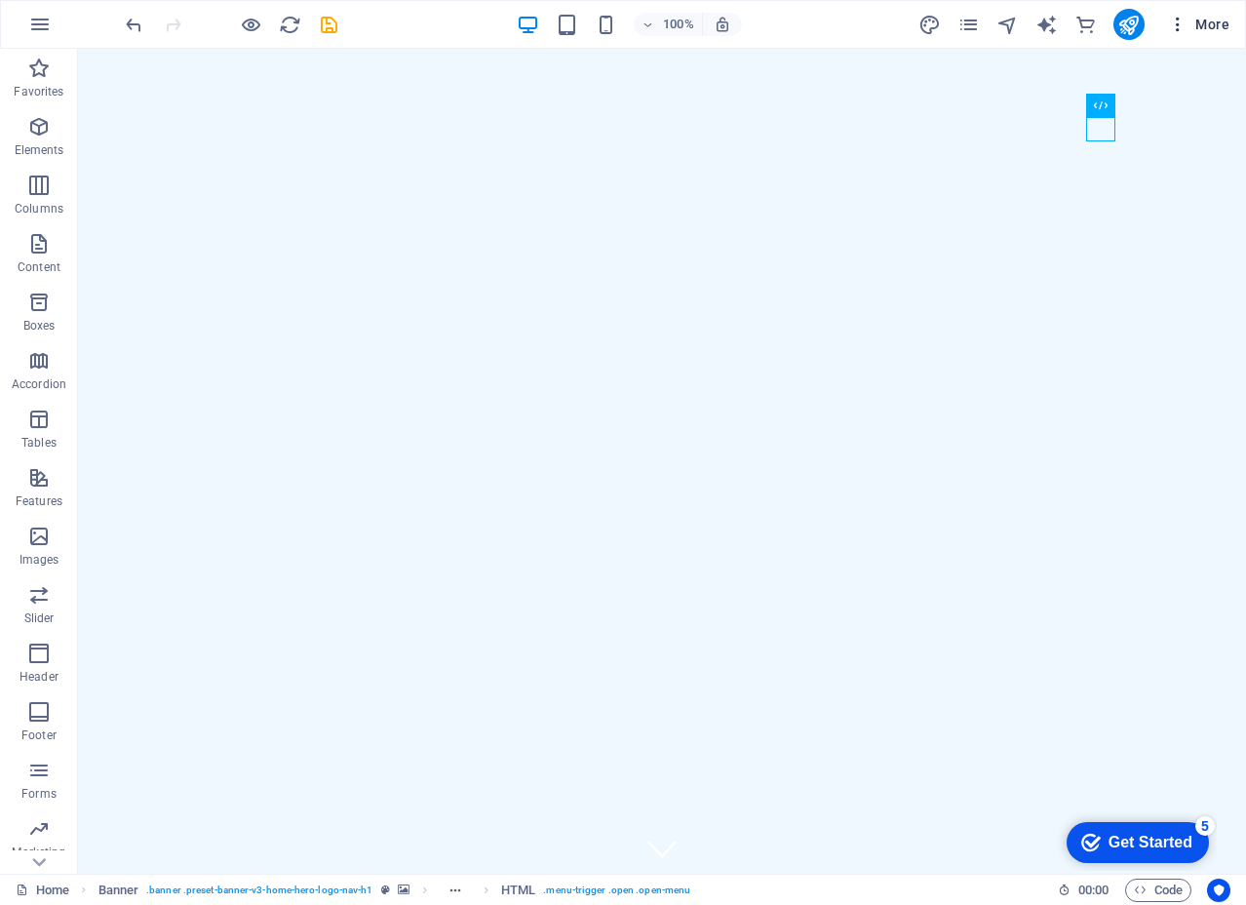
click at [1176, 17] on icon "button" at bounding box center [1177, 24] width 19 height 19
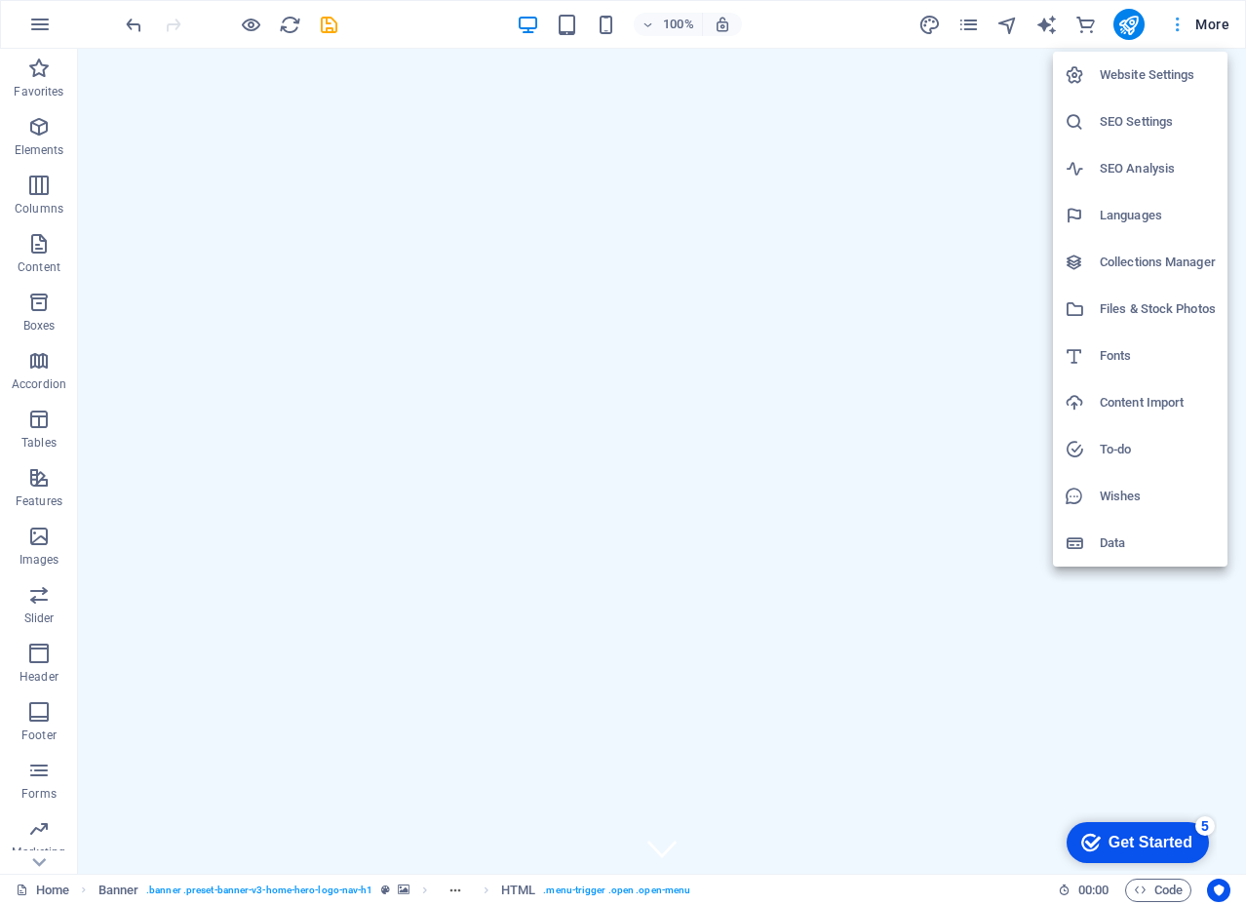
click at [1176, 17] on div at bounding box center [623, 452] width 1246 height 905
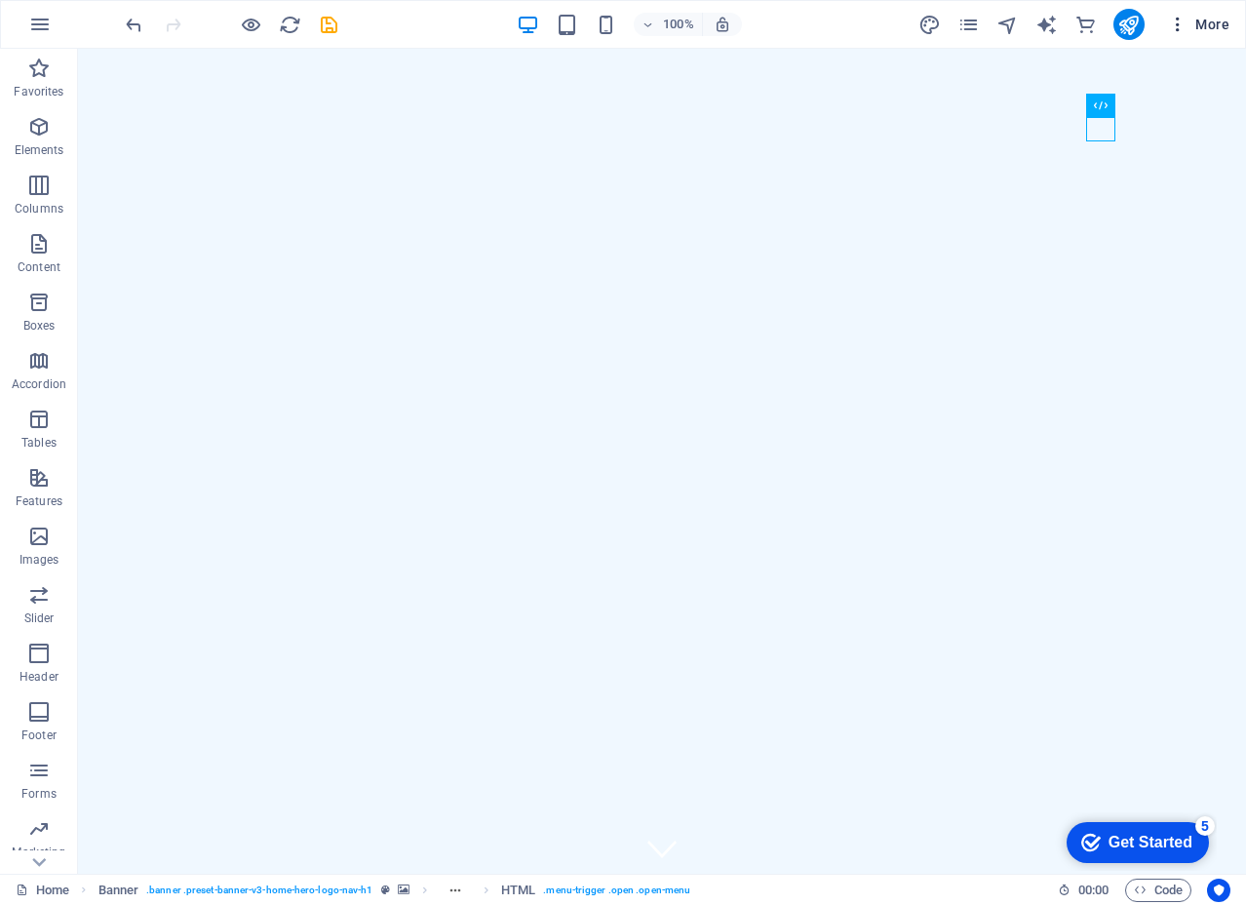
click at [1217, 16] on span "More" at bounding box center [1198, 24] width 61 height 19
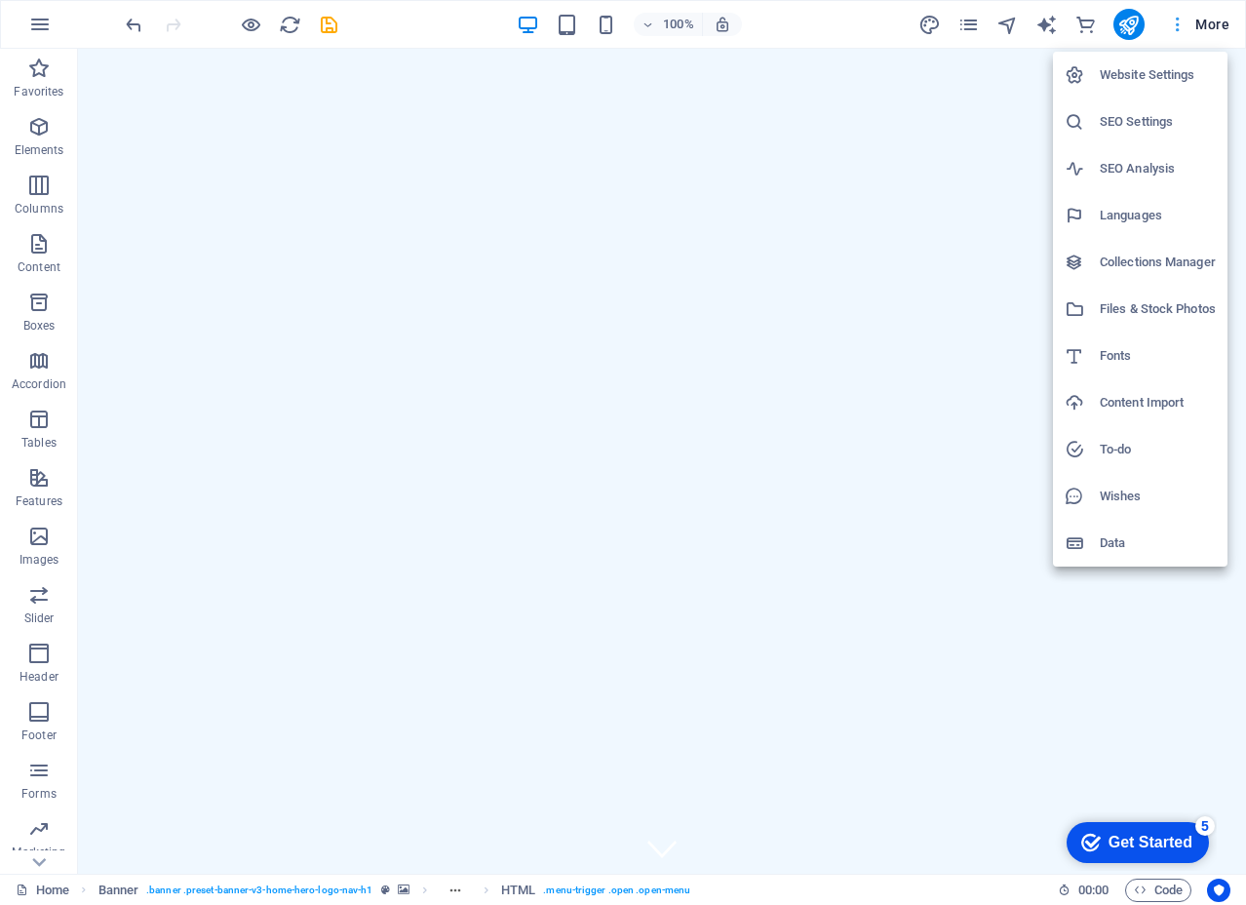
click at [1217, 16] on div at bounding box center [623, 452] width 1246 height 905
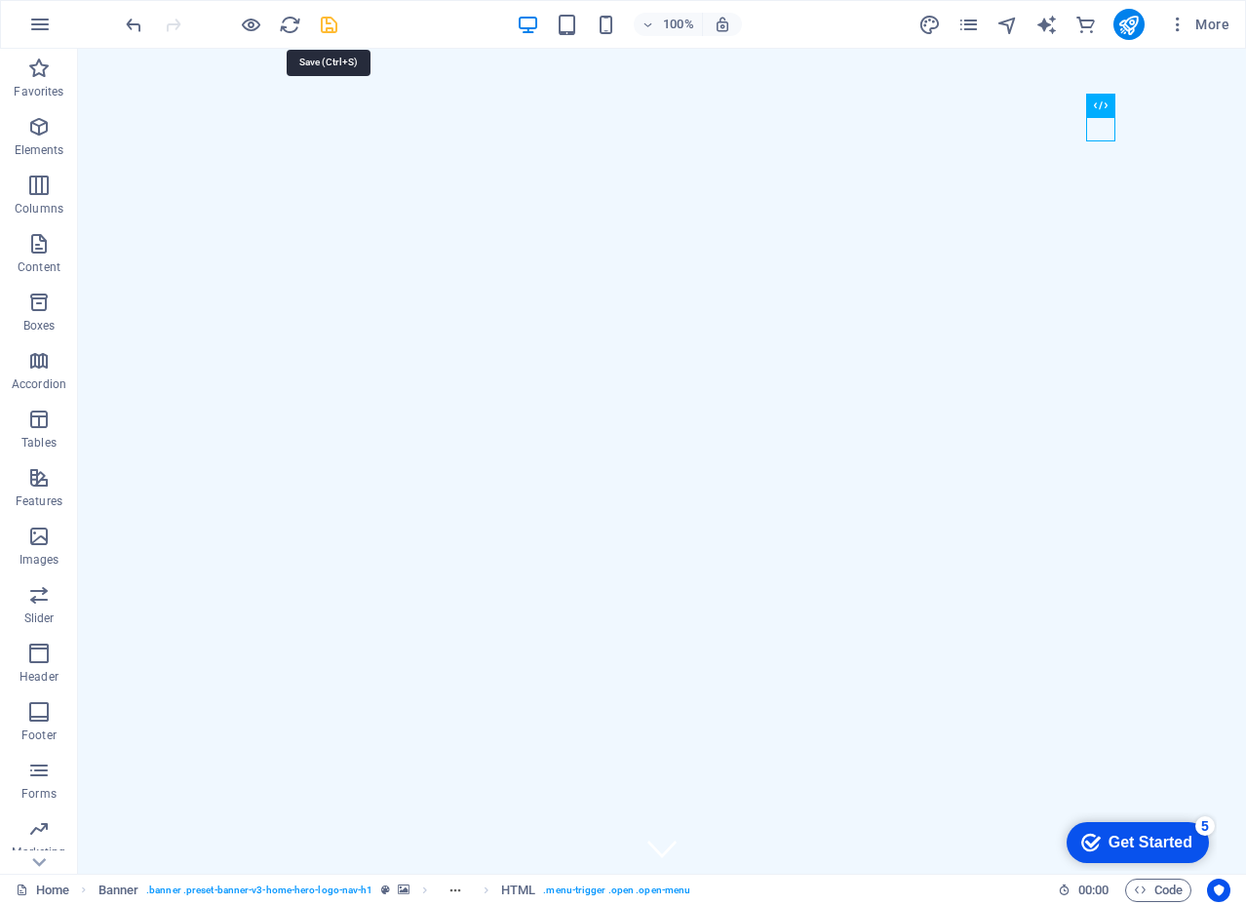
click at [331, 21] on icon "save" at bounding box center [329, 25] width 22 height 22
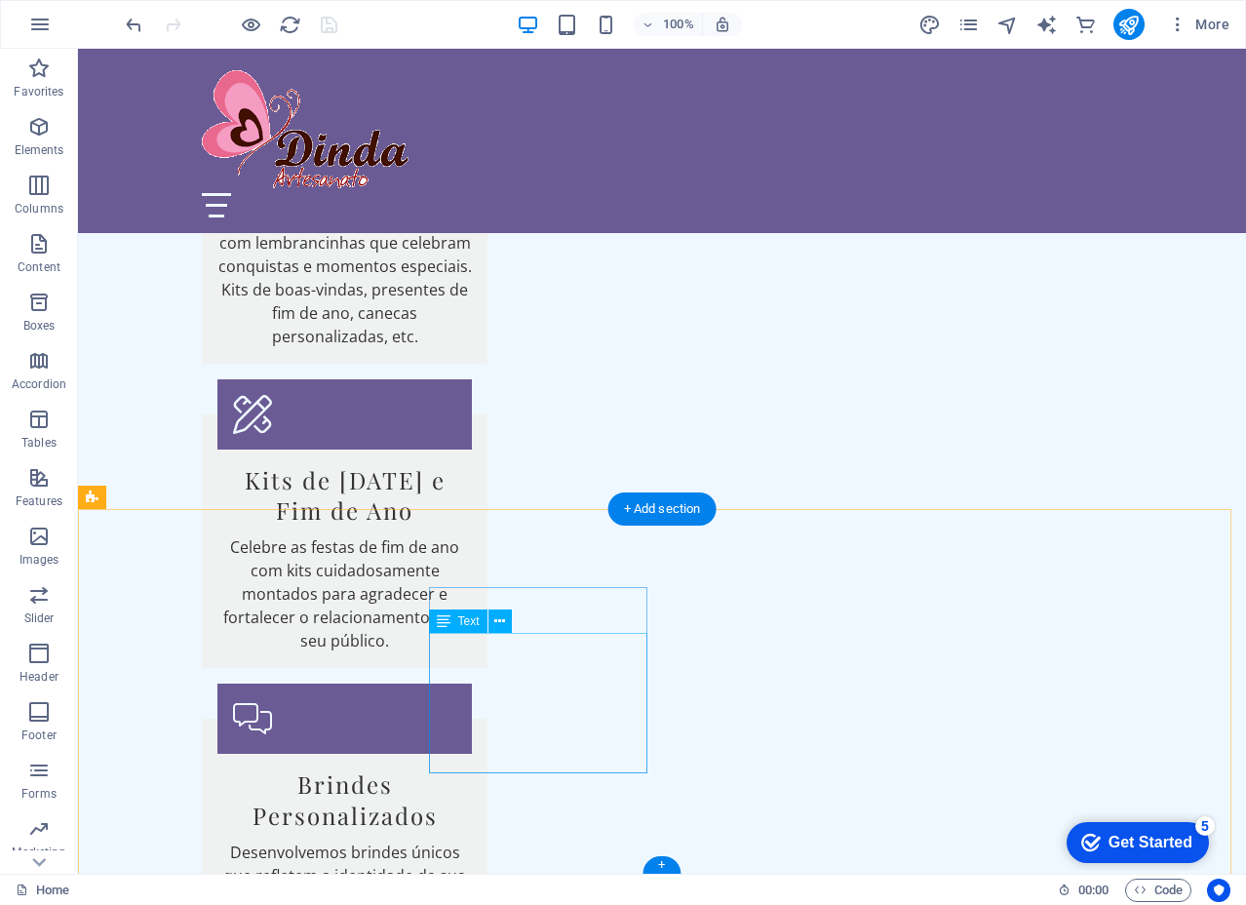
scroll to position [2267, 0]
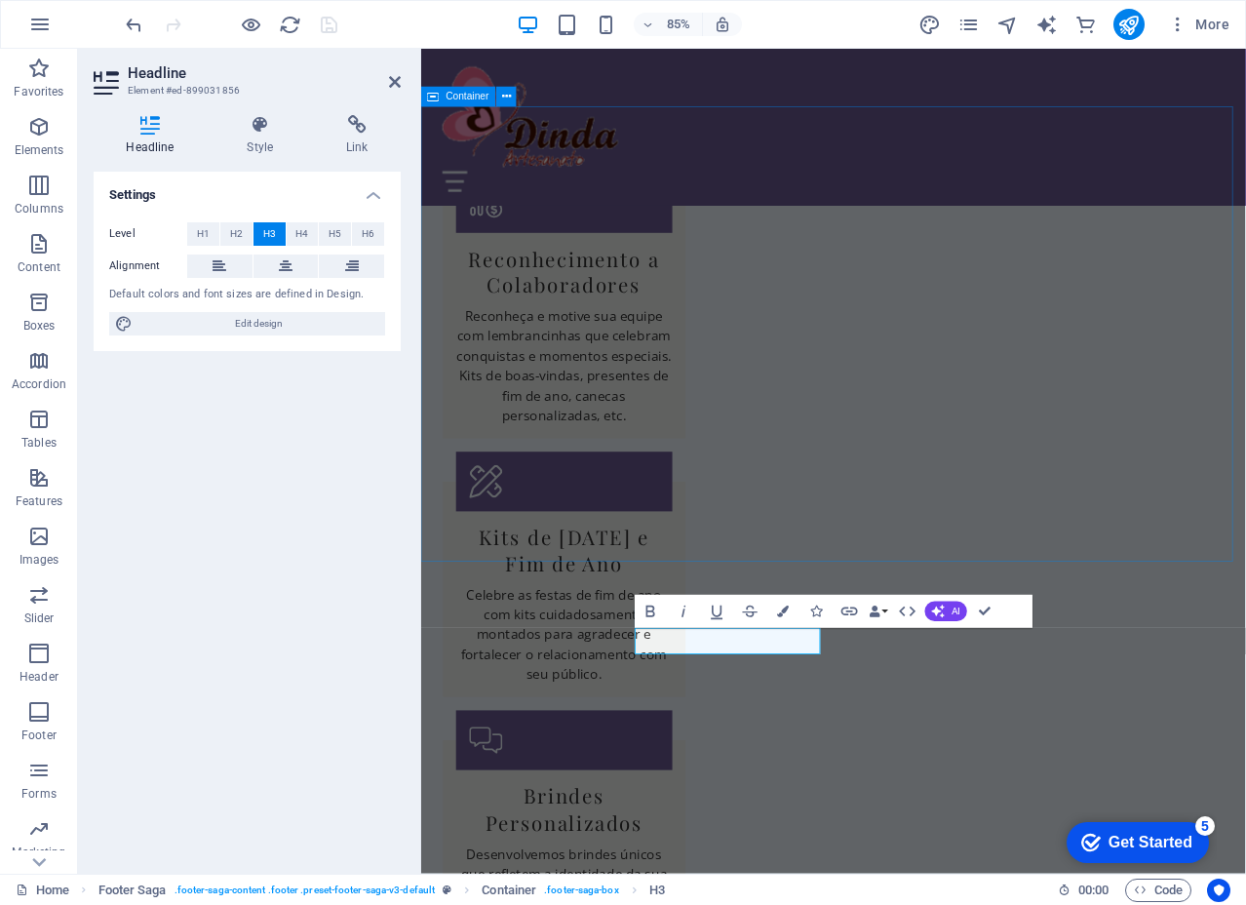
scroll to position [2228, 0]
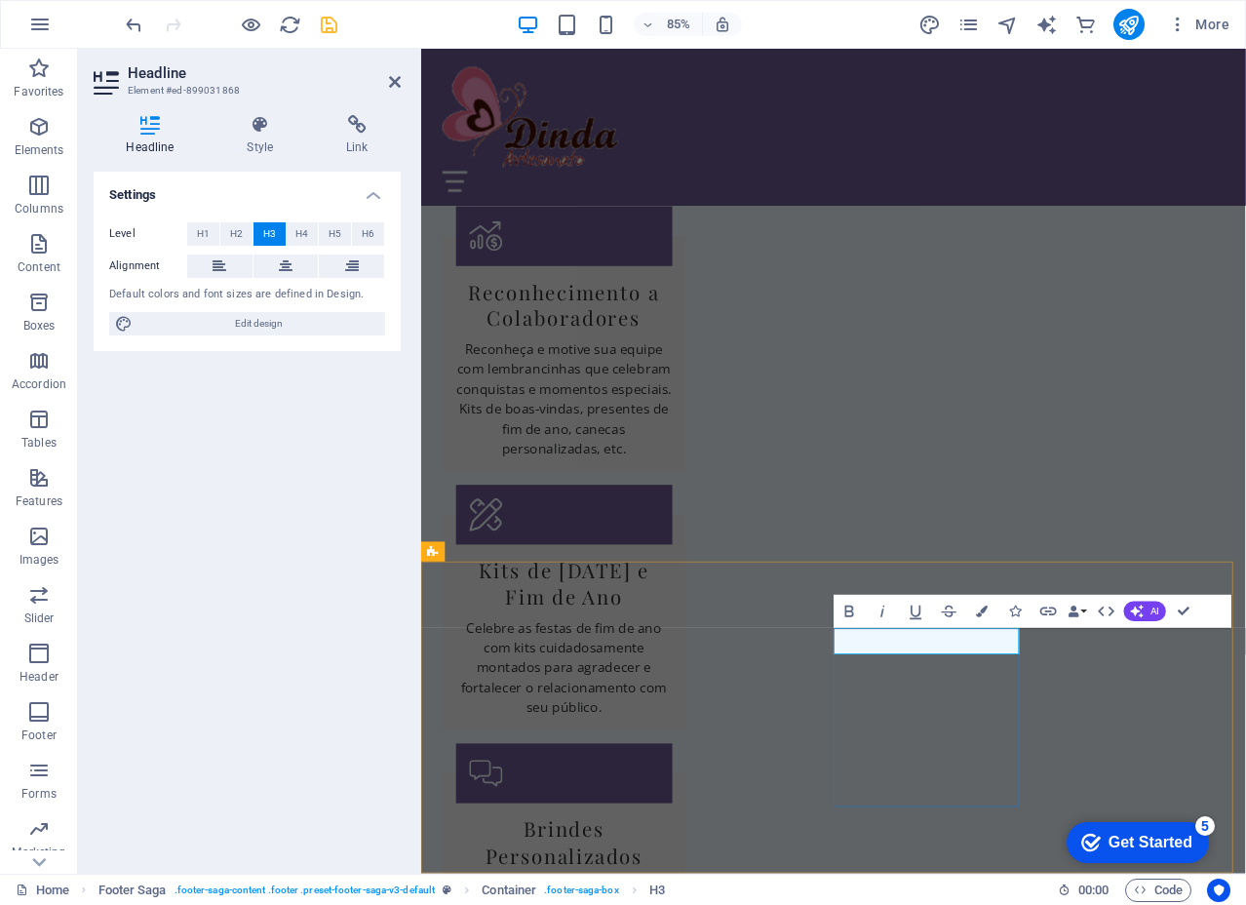
drag, startPoint x: 1035, startPoint y: 748, endPoint x: 952, endPoint y: 742, distance: 84.0
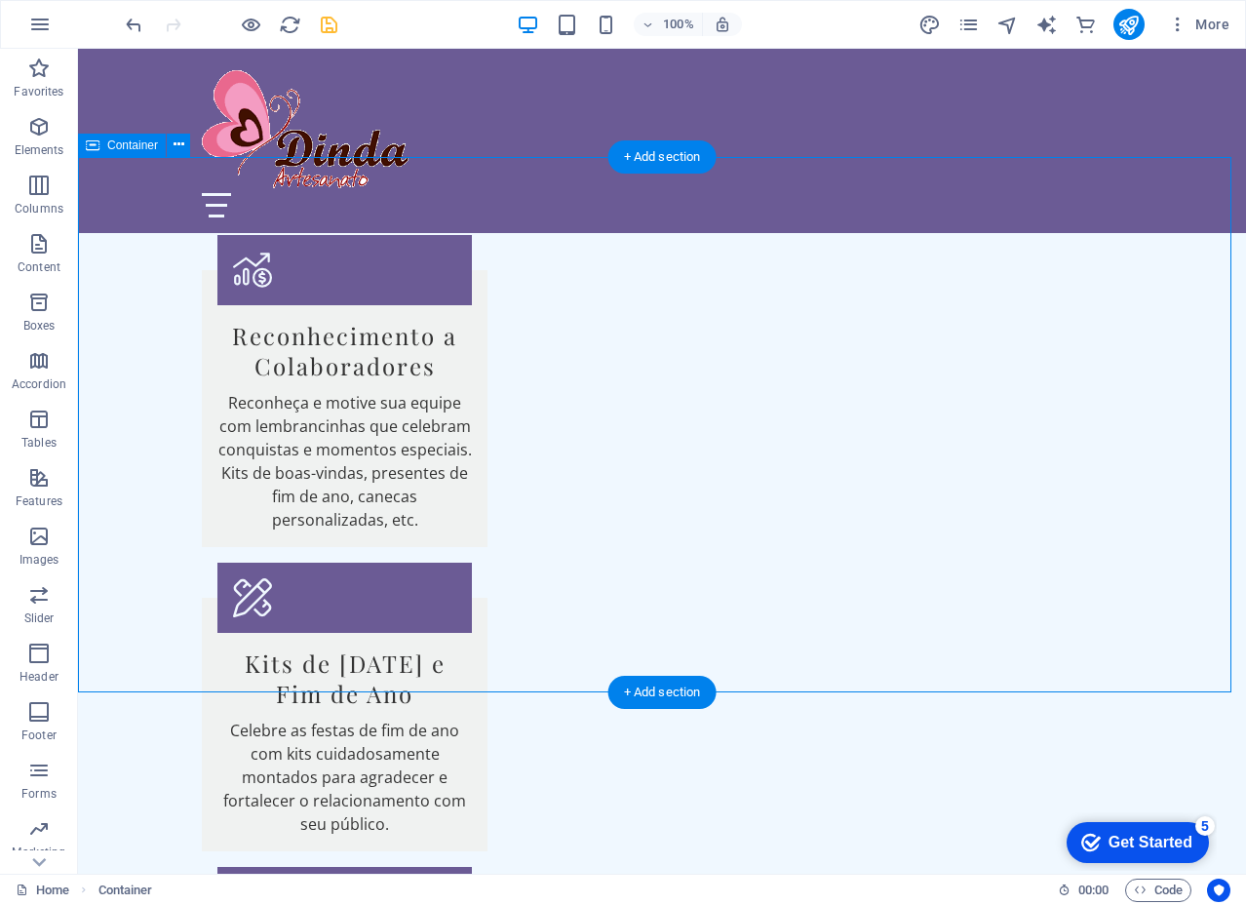
scroll to position [2267, 0]
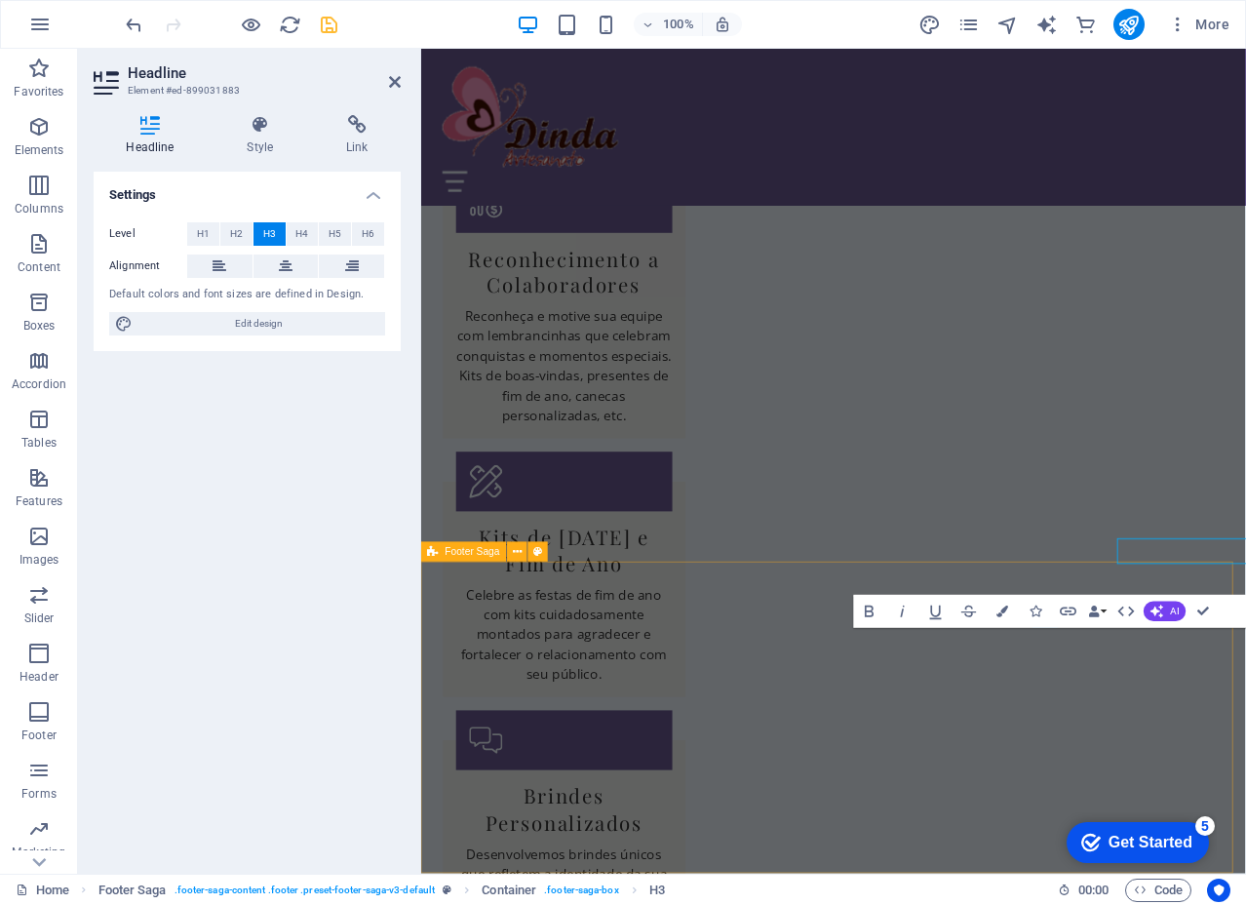
scroll to position [2228, 0]
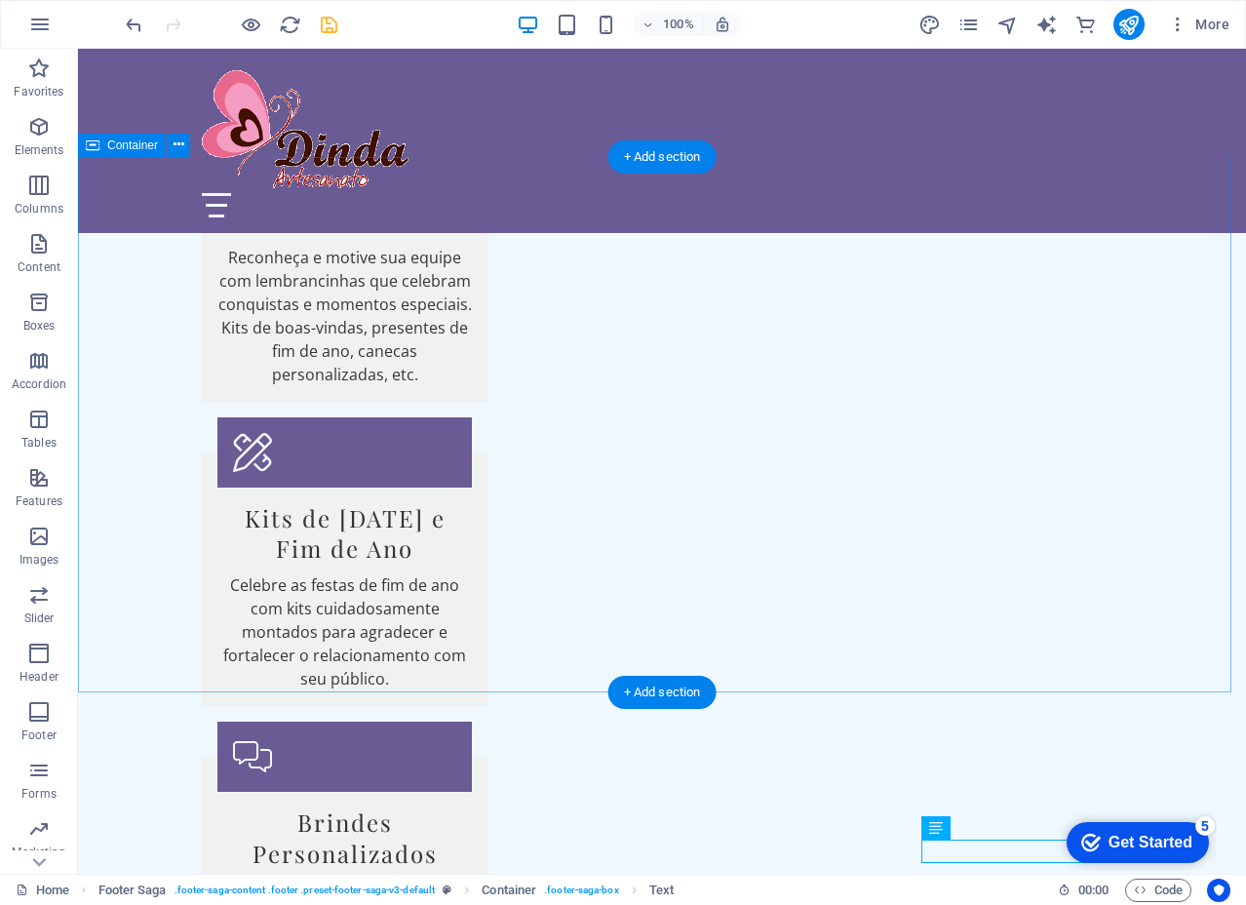
scroll to position [2082, 0]
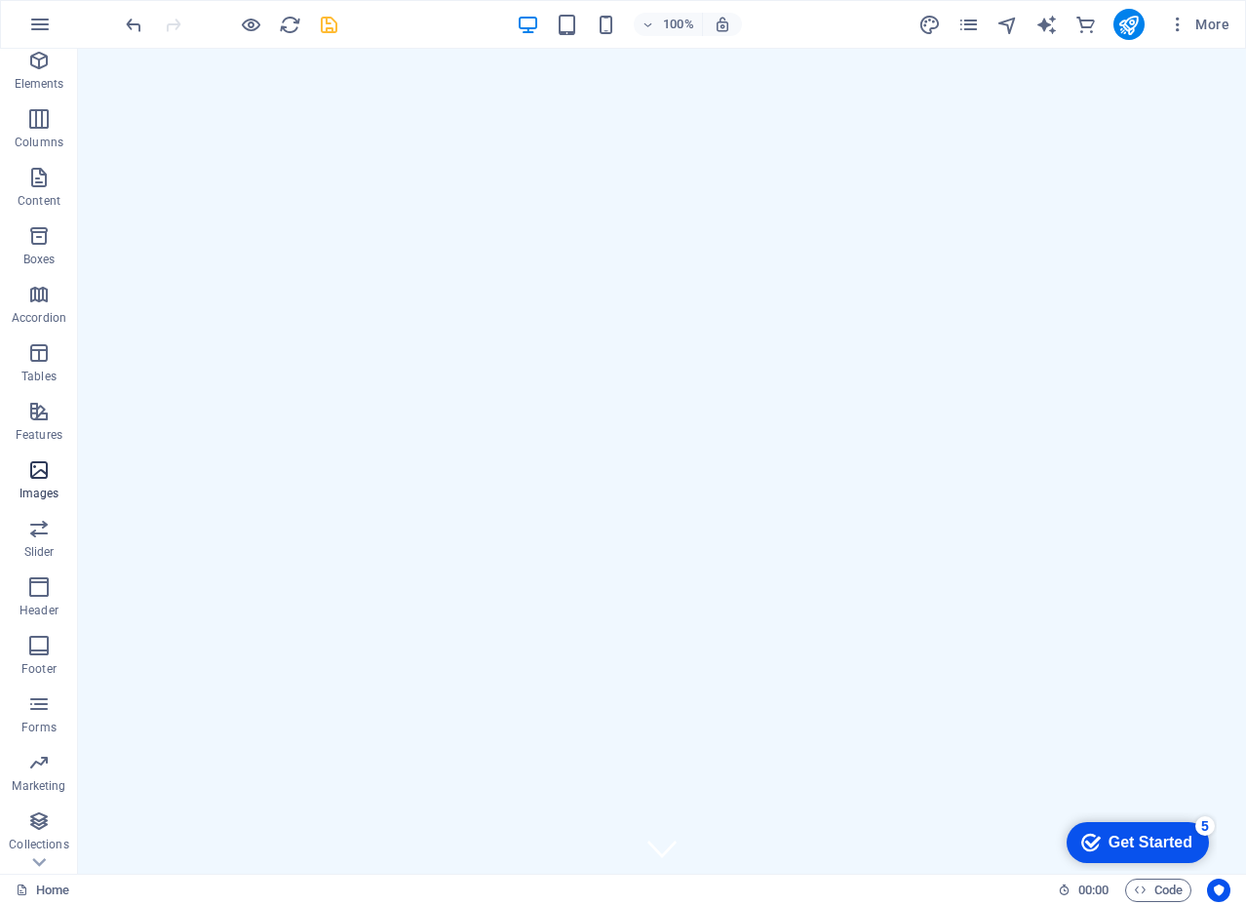
scroll to position [97, 0]
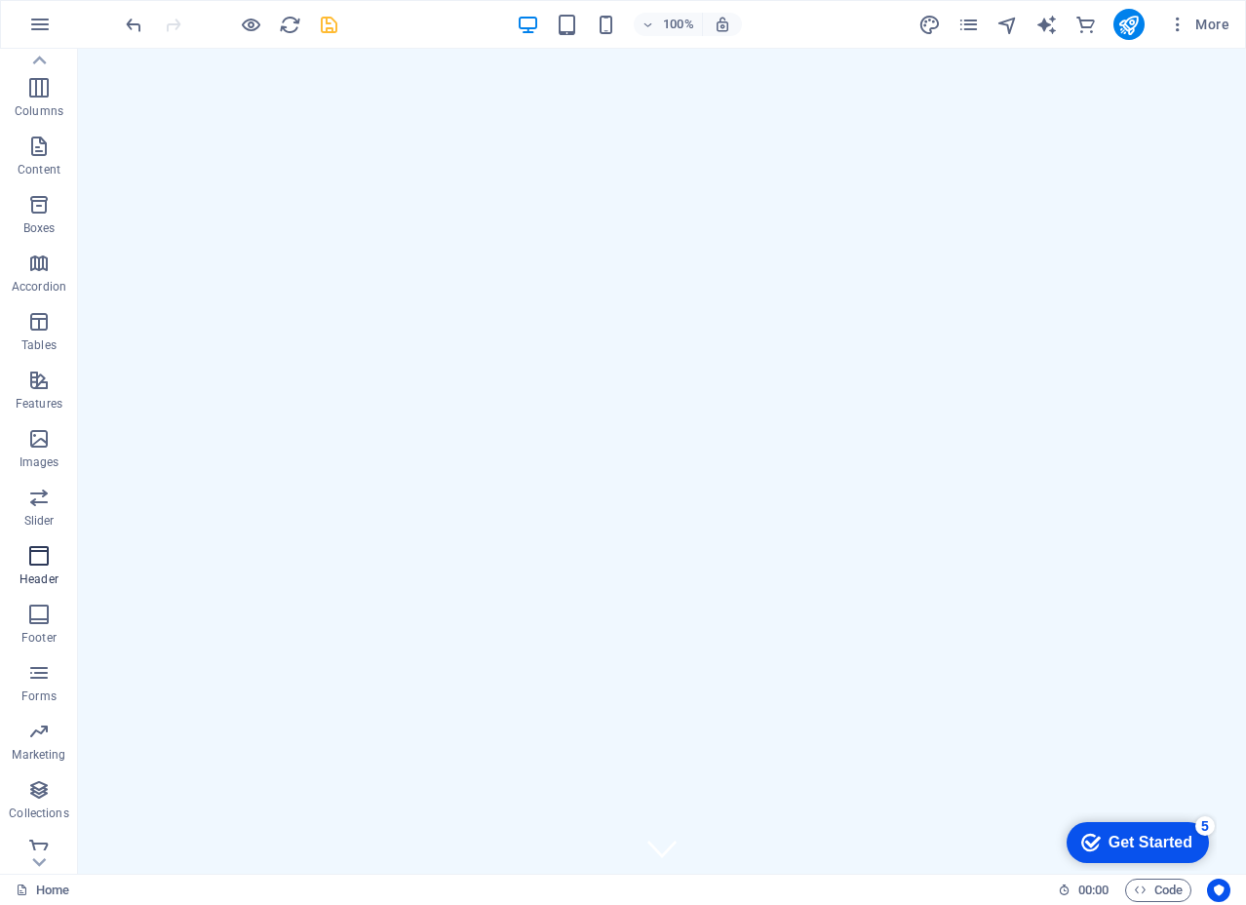
click at [37, 554] on icon "button" at bounding box center [38, 555] width 23 height 23
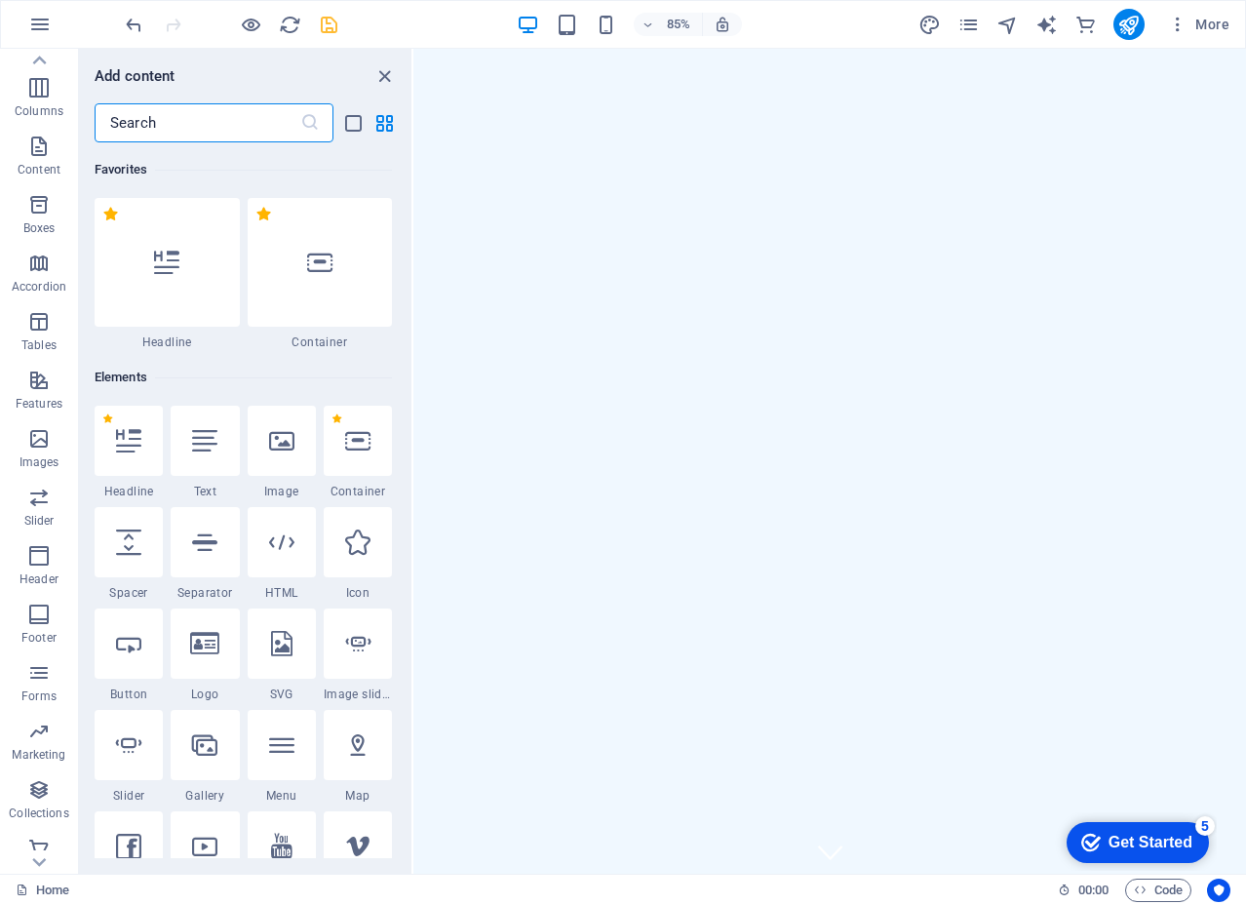
scroll to position [11740, 0]
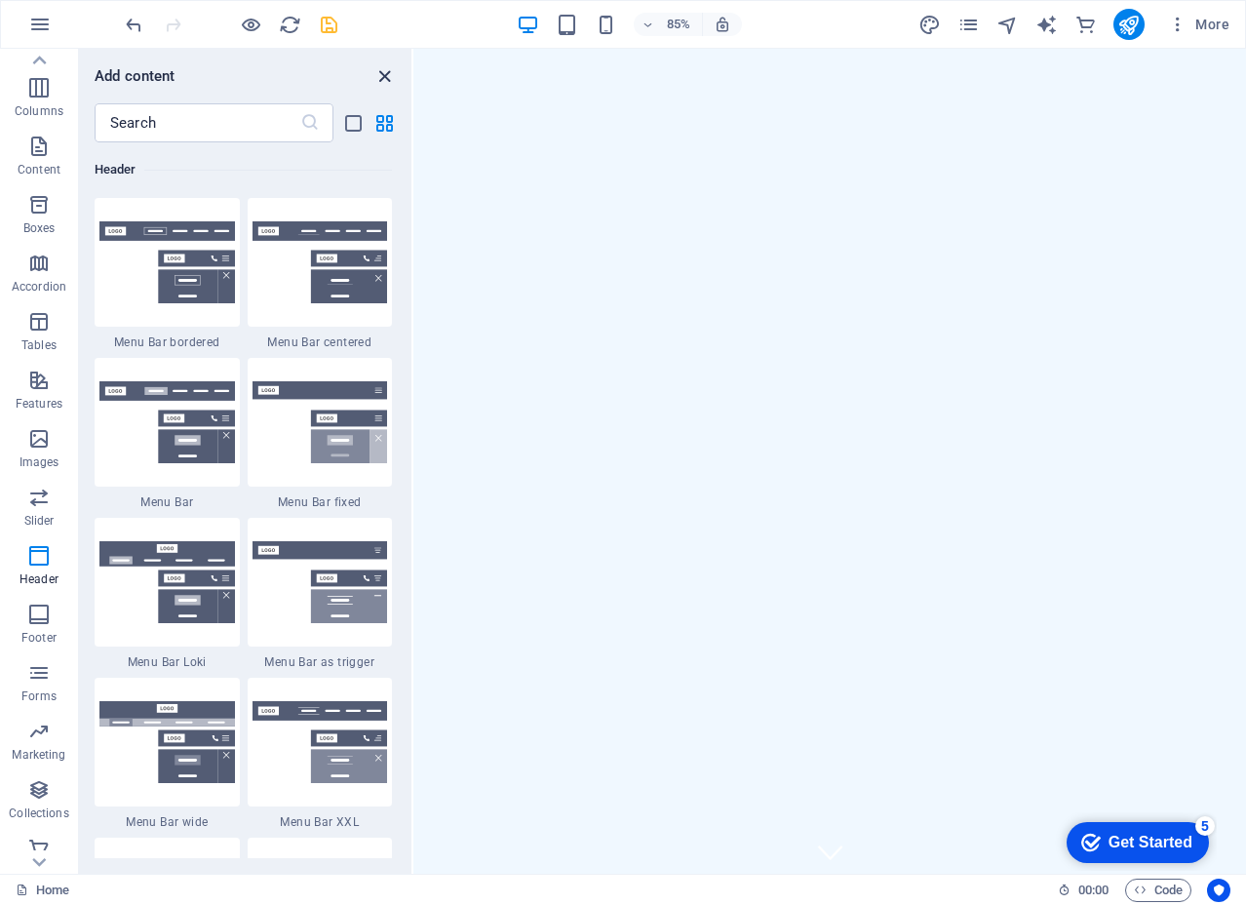
drag, startPoint x: 385, startPoint y: 77, endPoint x: 446, endPoint y: 46, distance: 68.0
click at [385, 77] on icon "close panel" at bounding box center [384, 76] width 22 height 22
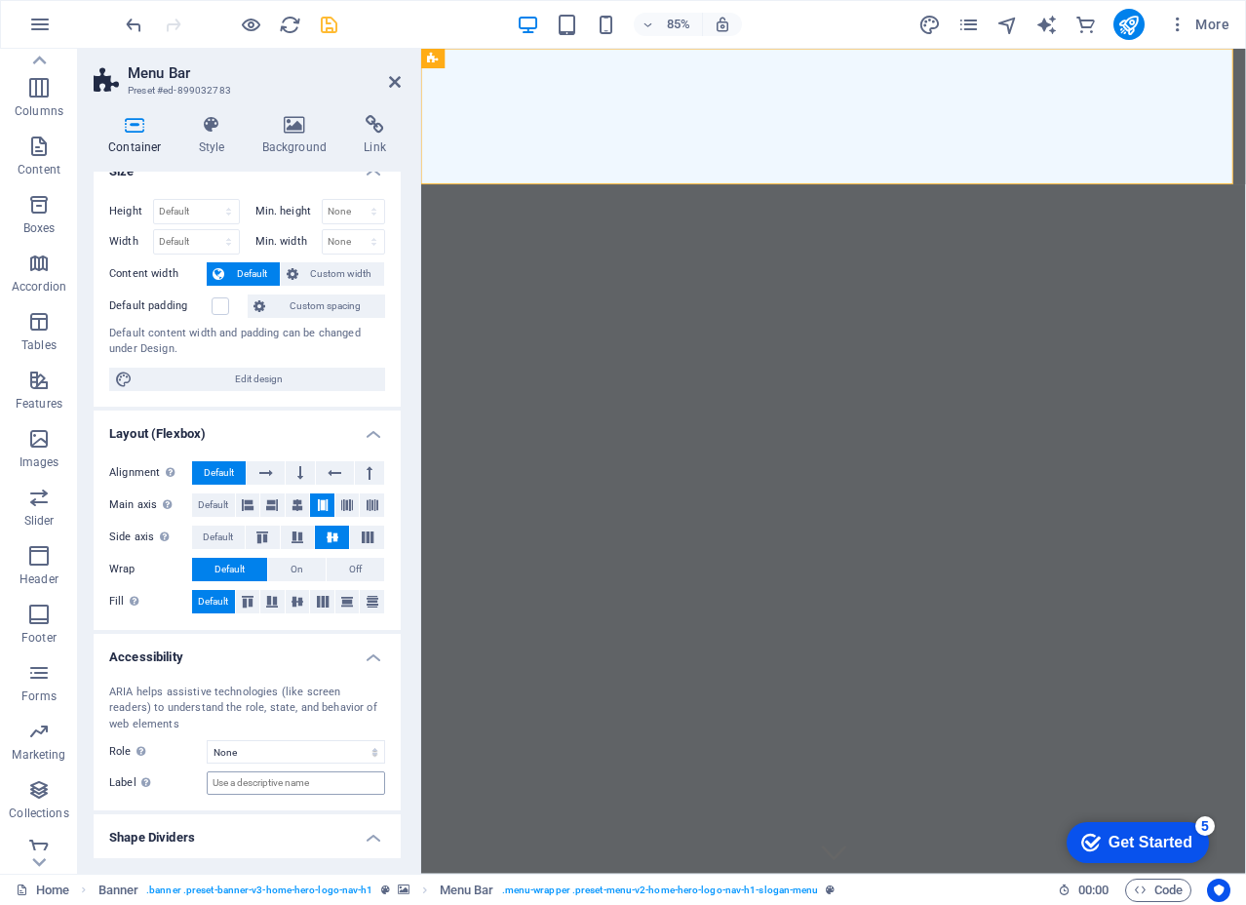
scroll to position [0, 0]
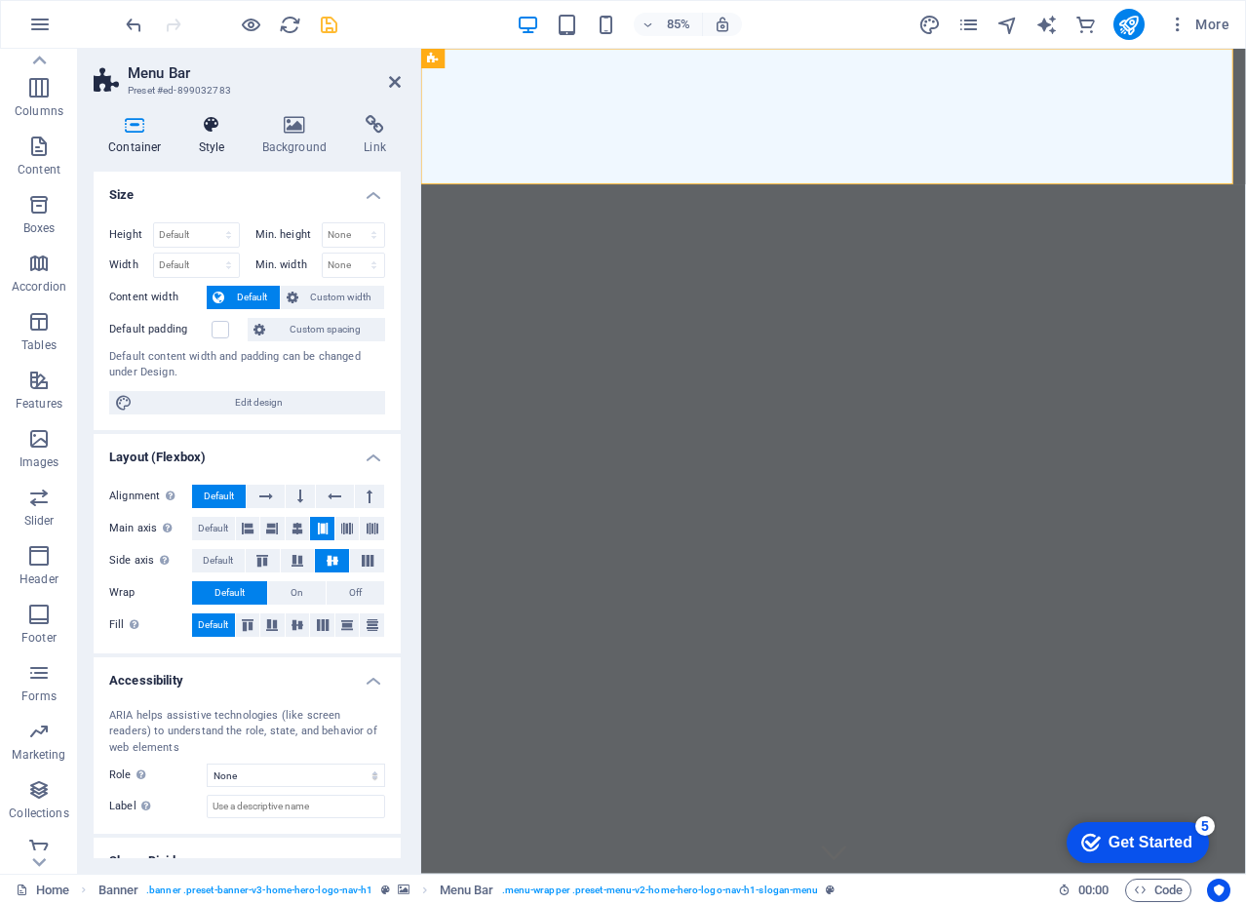
click at [214, 136] on h4 "Style" at bounding box center [215, 135] width 63 height 41
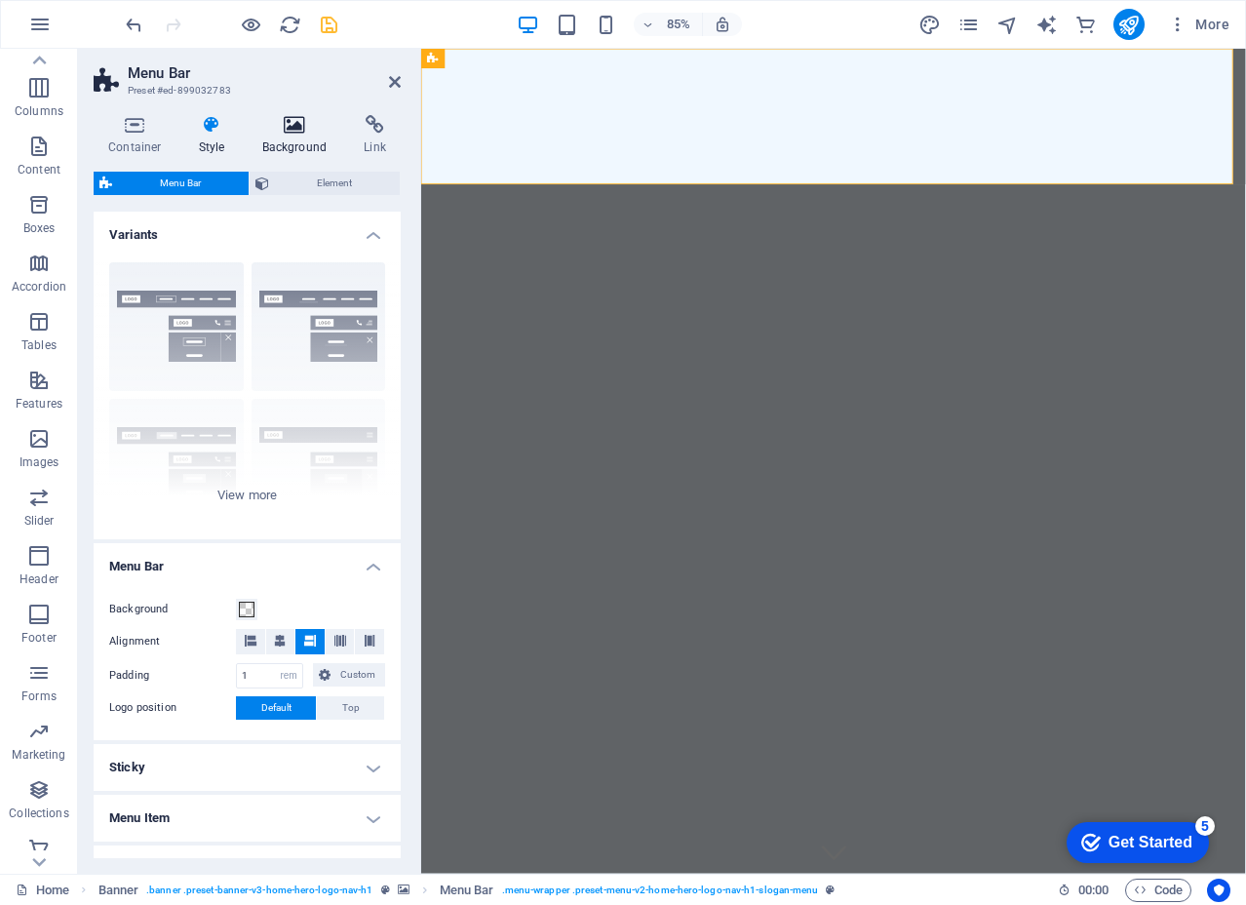
click at [278, 118] on icon at bounding box center [295, 124] width 95 height 19
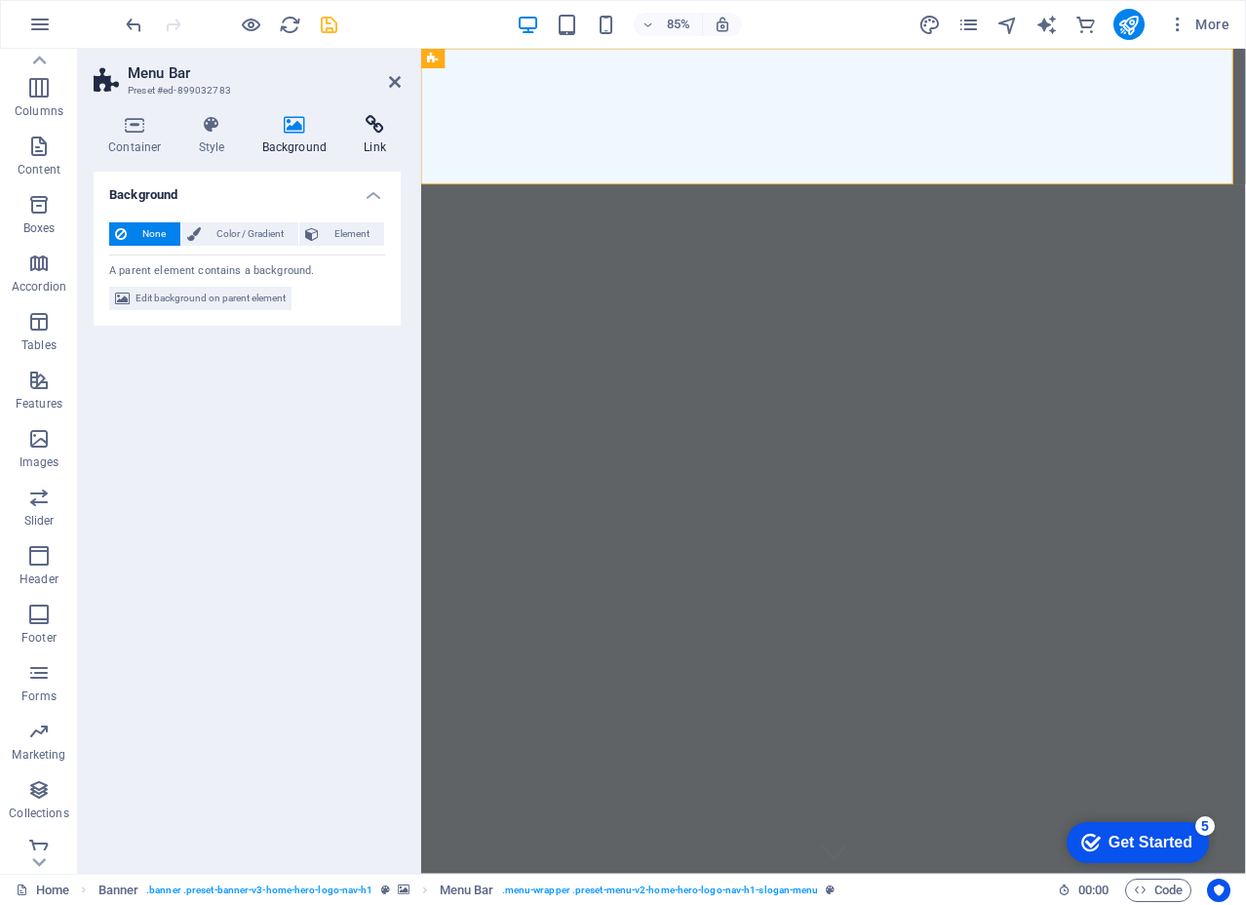
click at [383, 125] on icon at bounding box center [375, 124] width 52 height 19
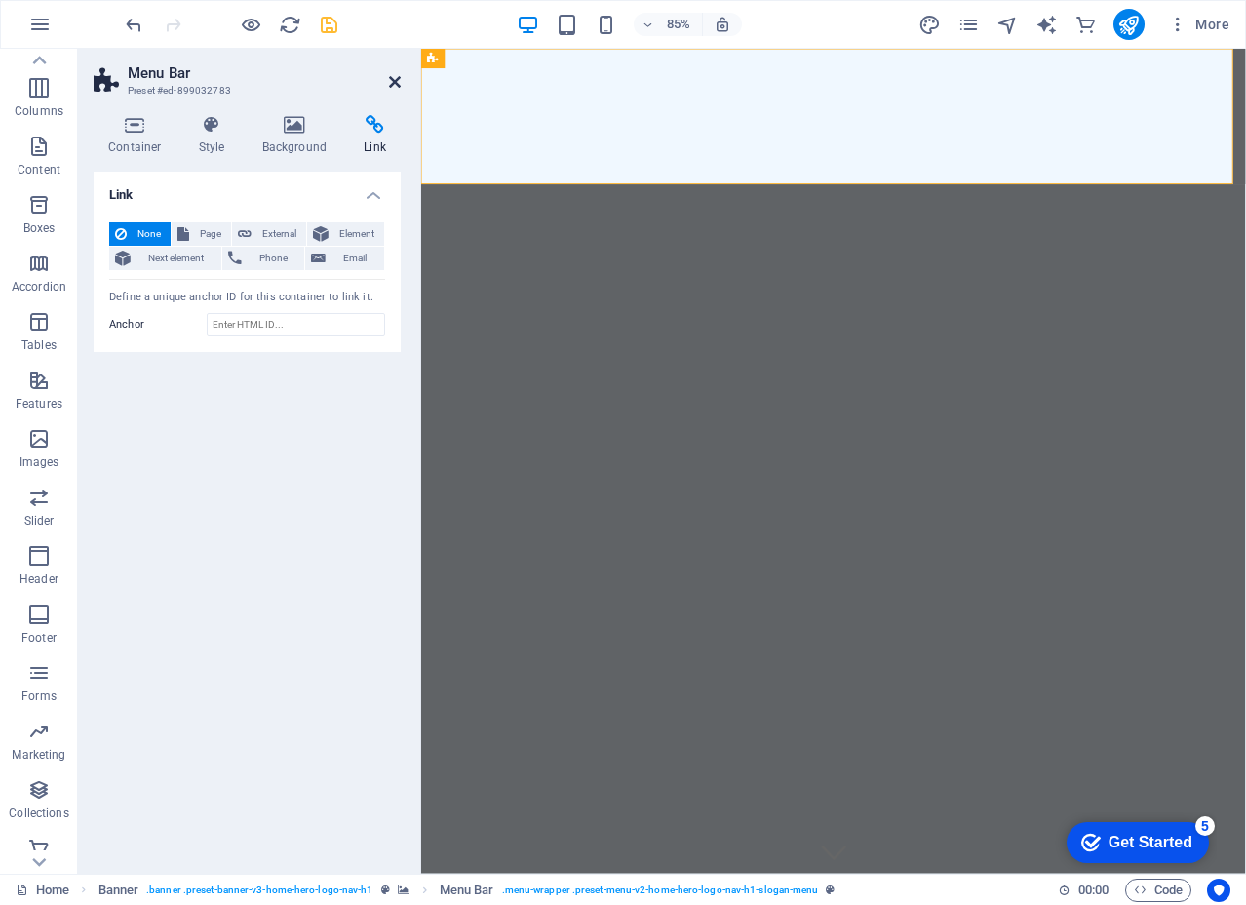
click at [390, 80] on icon at bounding box center [395, 82] width 12 height 16
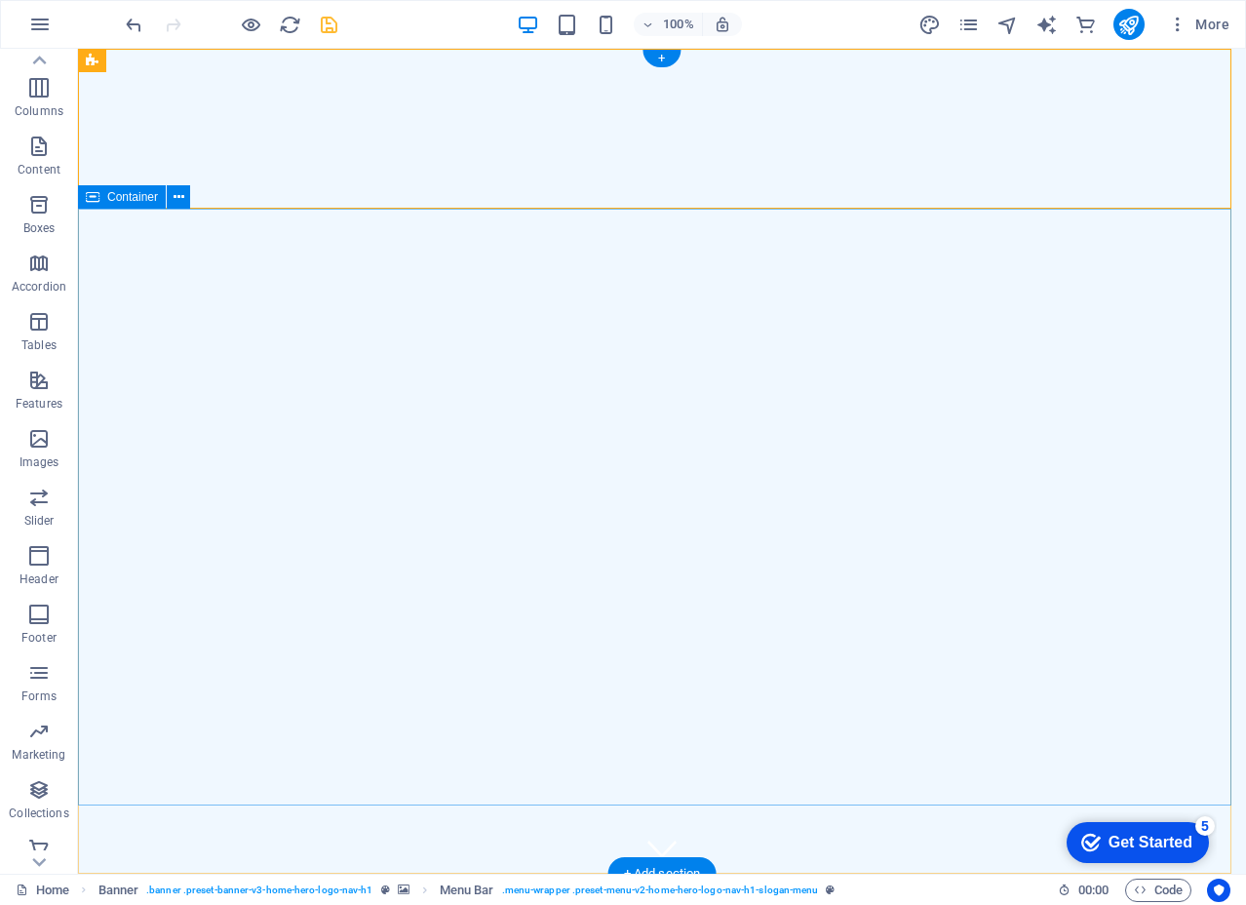
scroll to position [292, 0]
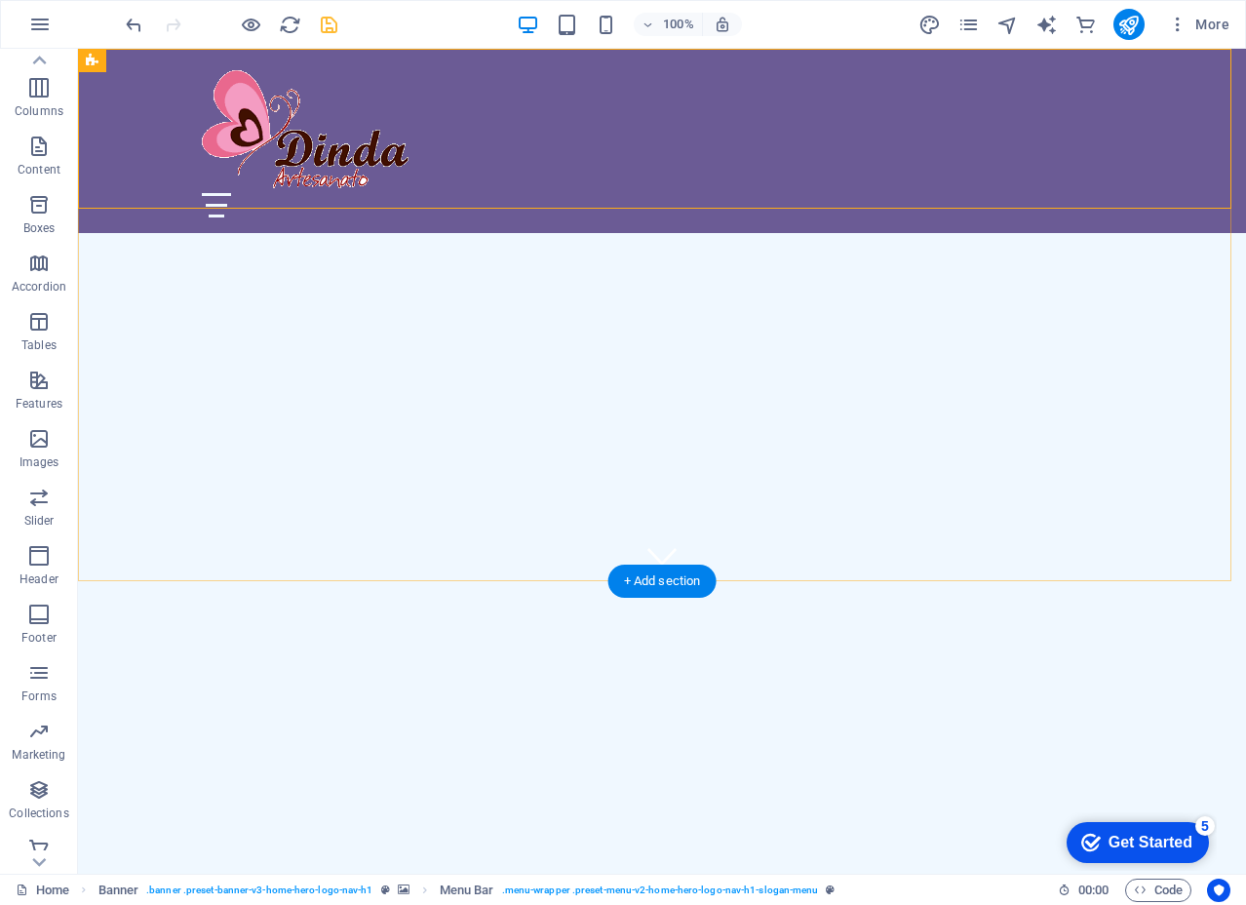
click at [874, 162] on div "Início Sobre Serviços Galeria Contato" at bounding box center [662, 141] width 1168 height 184
select select "rem"
select select "preset-menu-v2-home-hero-logo-nav-h1-slogan-menu"
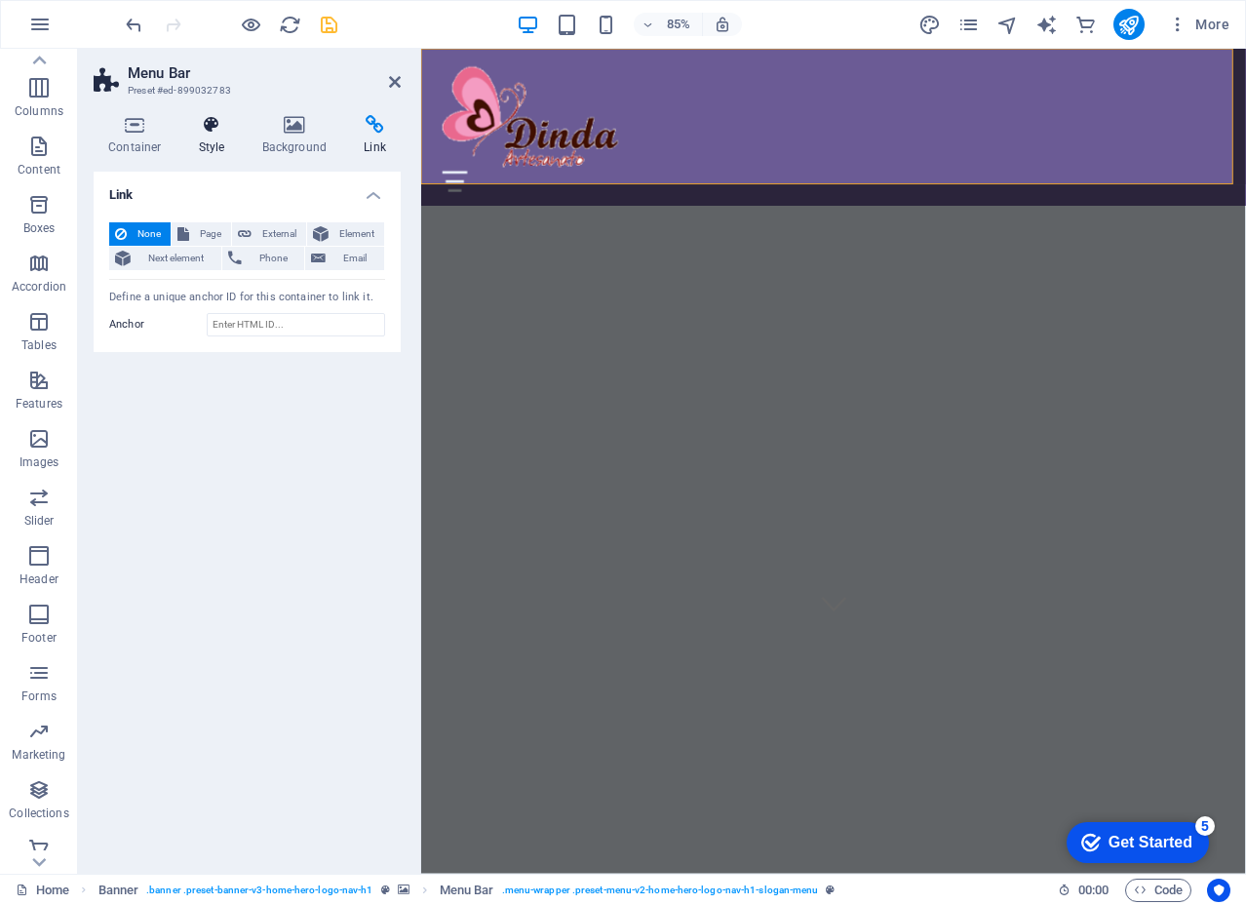
click at [222, 136] on h4 "Style" at bounding box center [215, 135] width 63 height 41
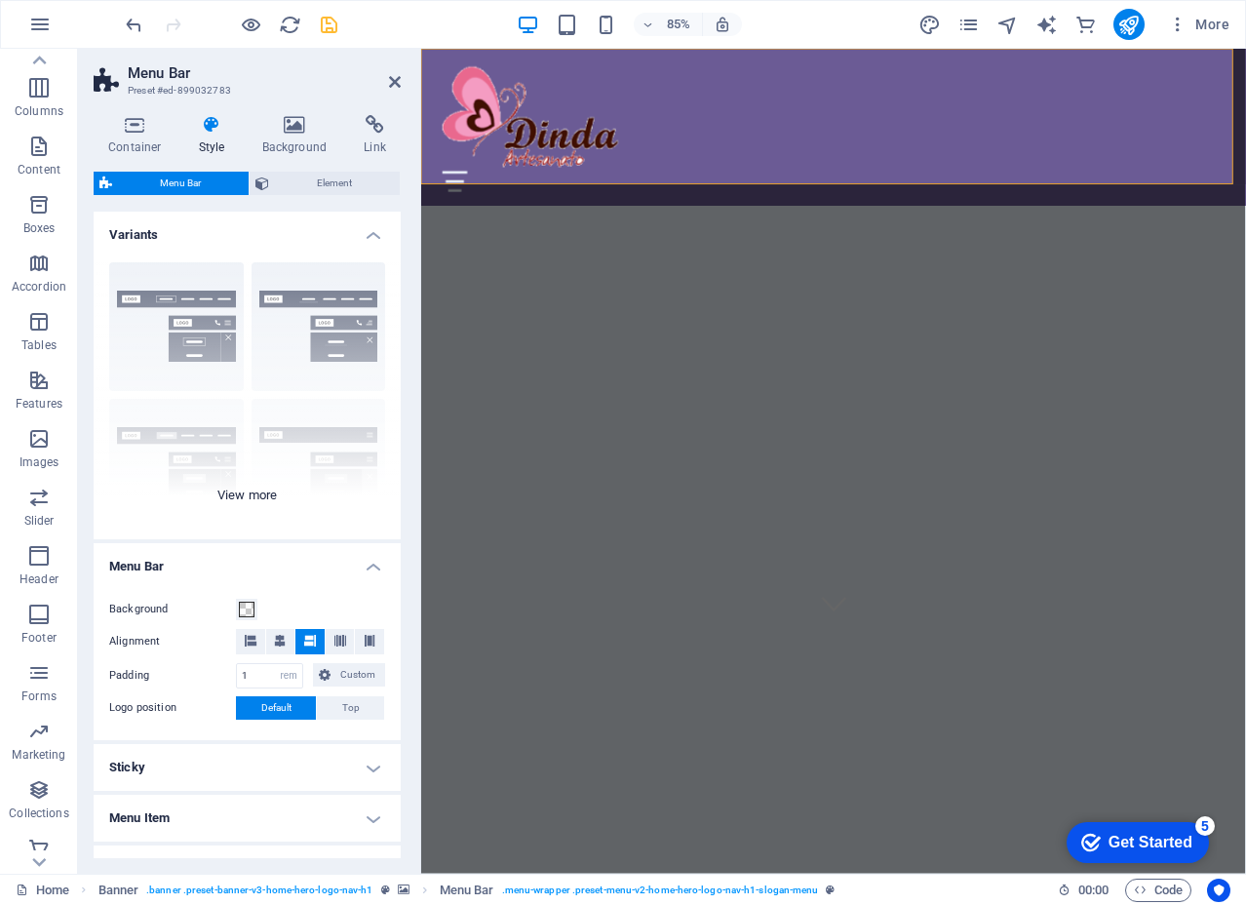
scroll to position [214, 0]
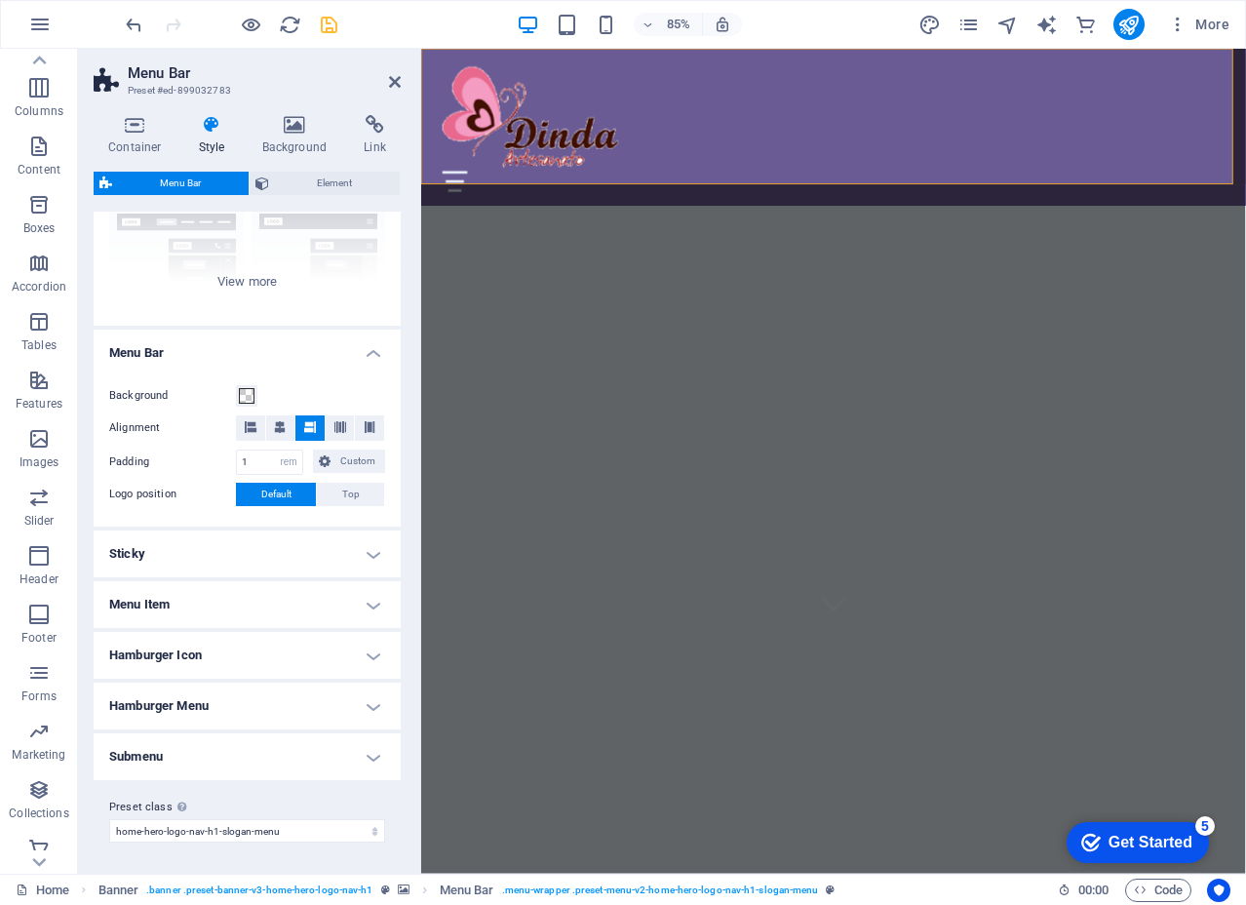
click at [313, 557] on h4 "Sticky" at bounding box center [247, 553] width 307 height 47
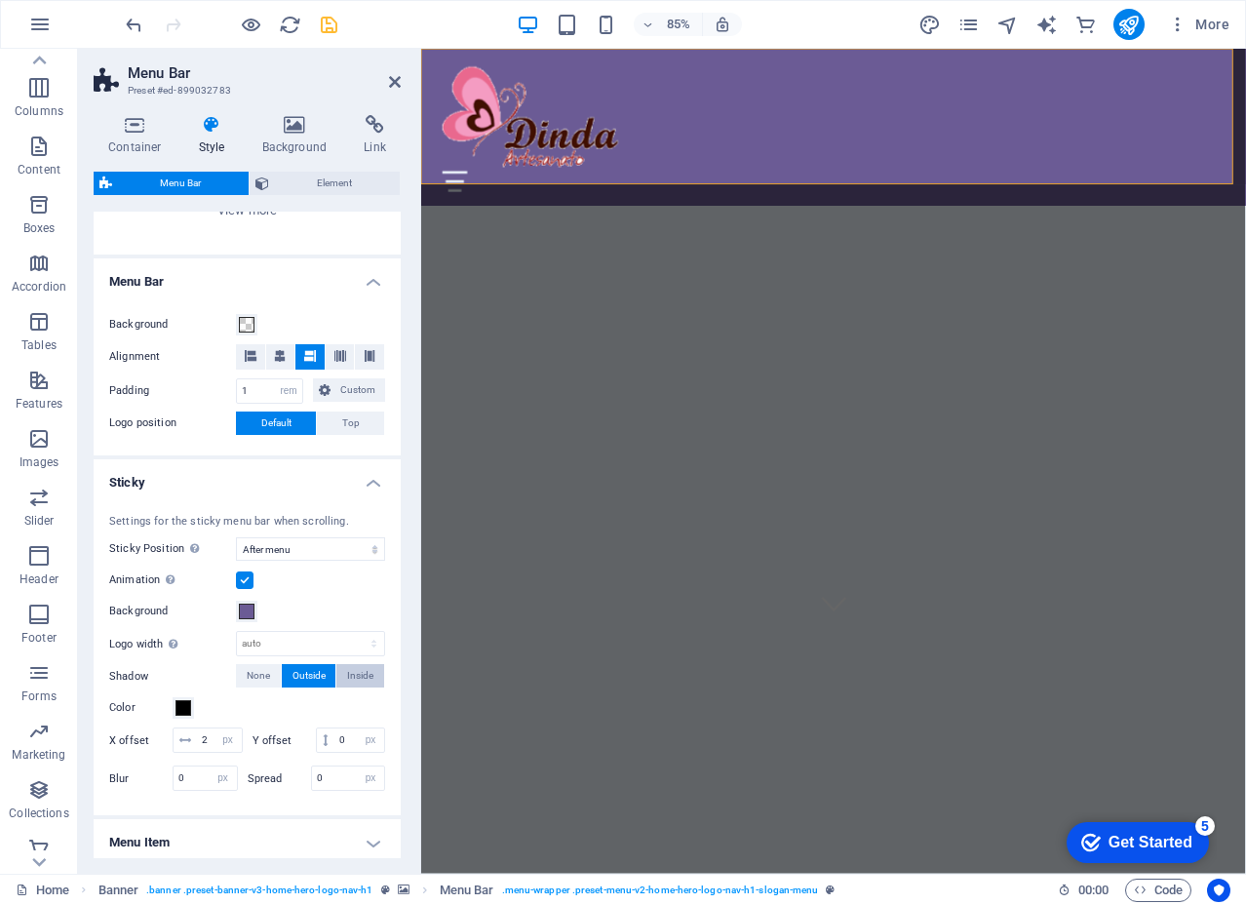
scroll to position [311, 0]
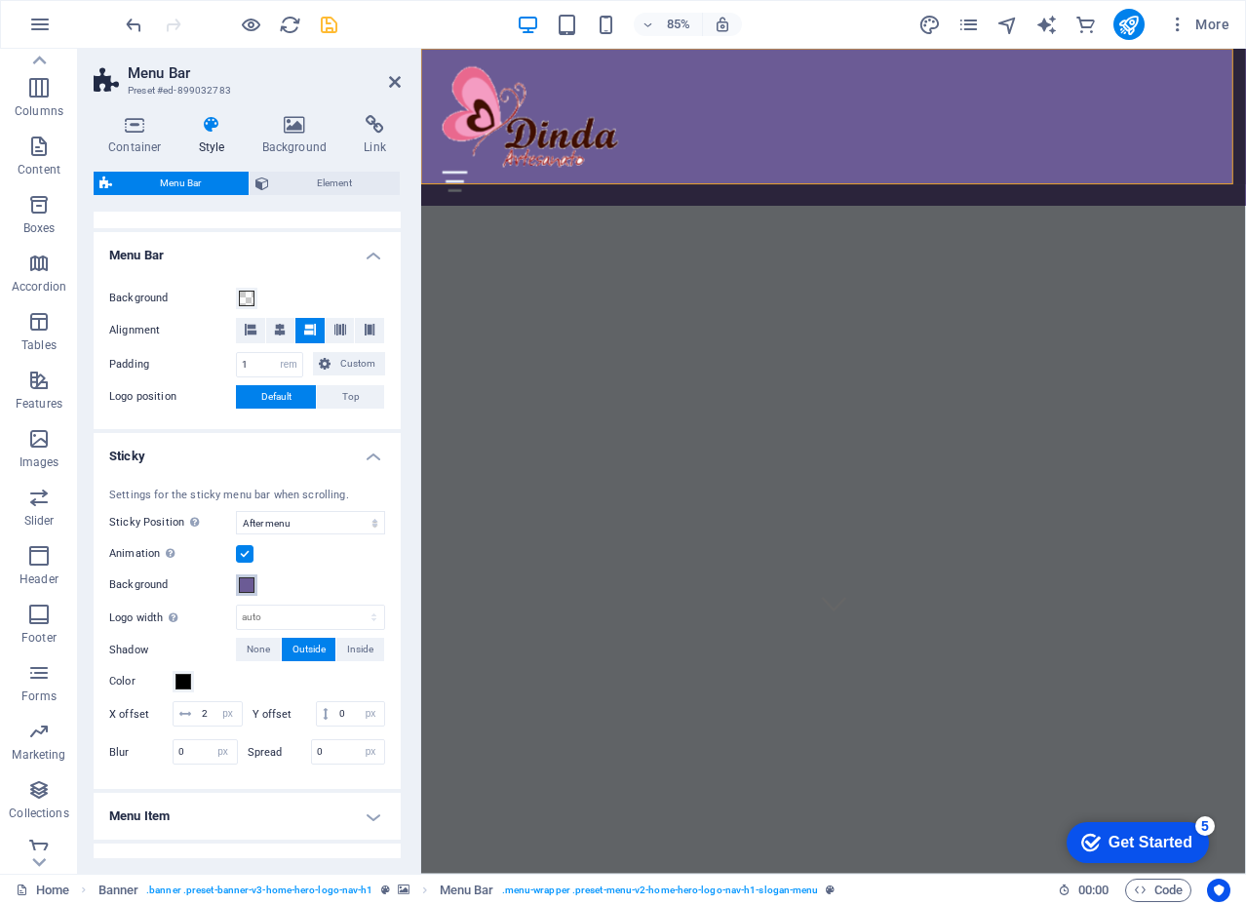
click at [247, 578] on span at bounding box center [247, 585] width 16 height 16
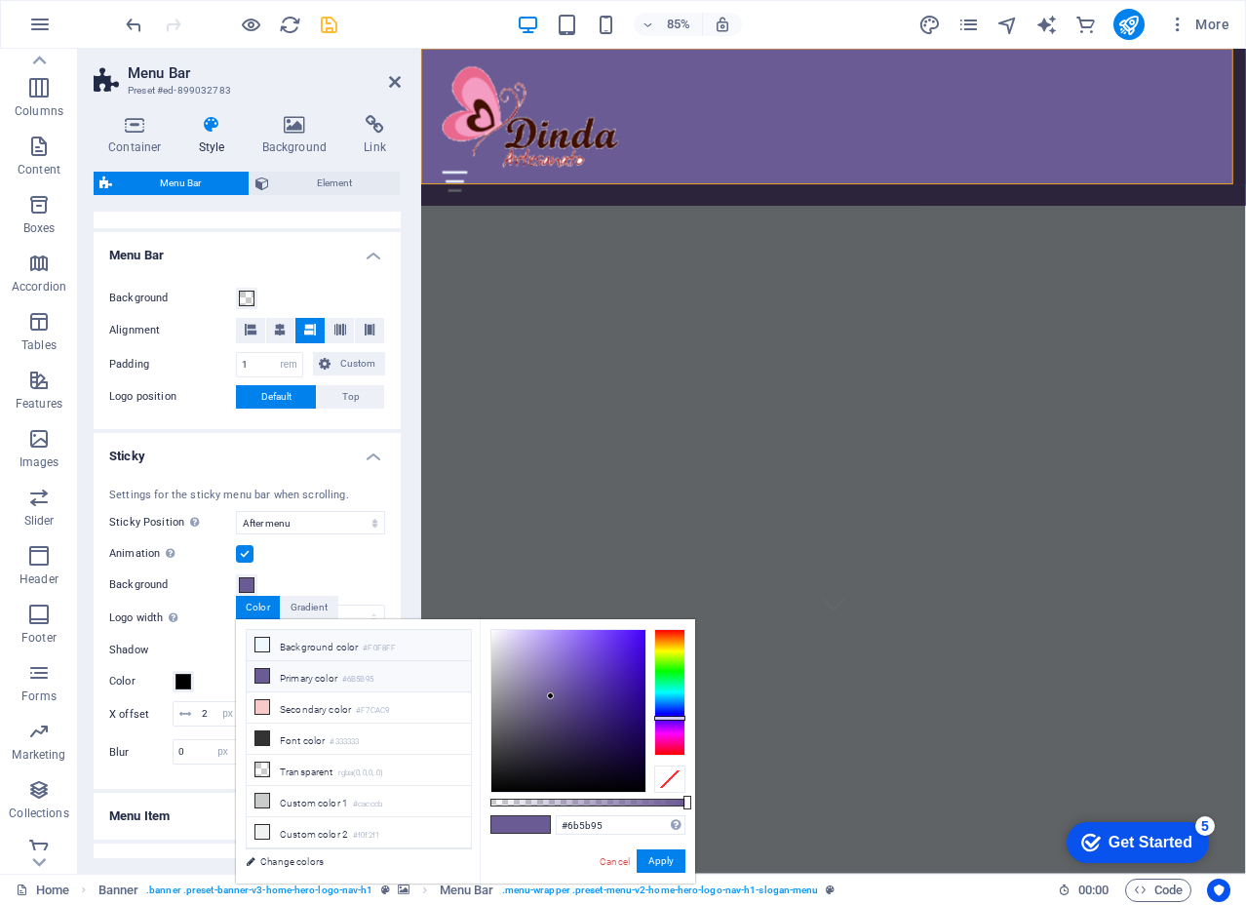
click at [316, 645] on li "Background color #F0F8FF" at bounding box center [359, 645] width 224 height 31
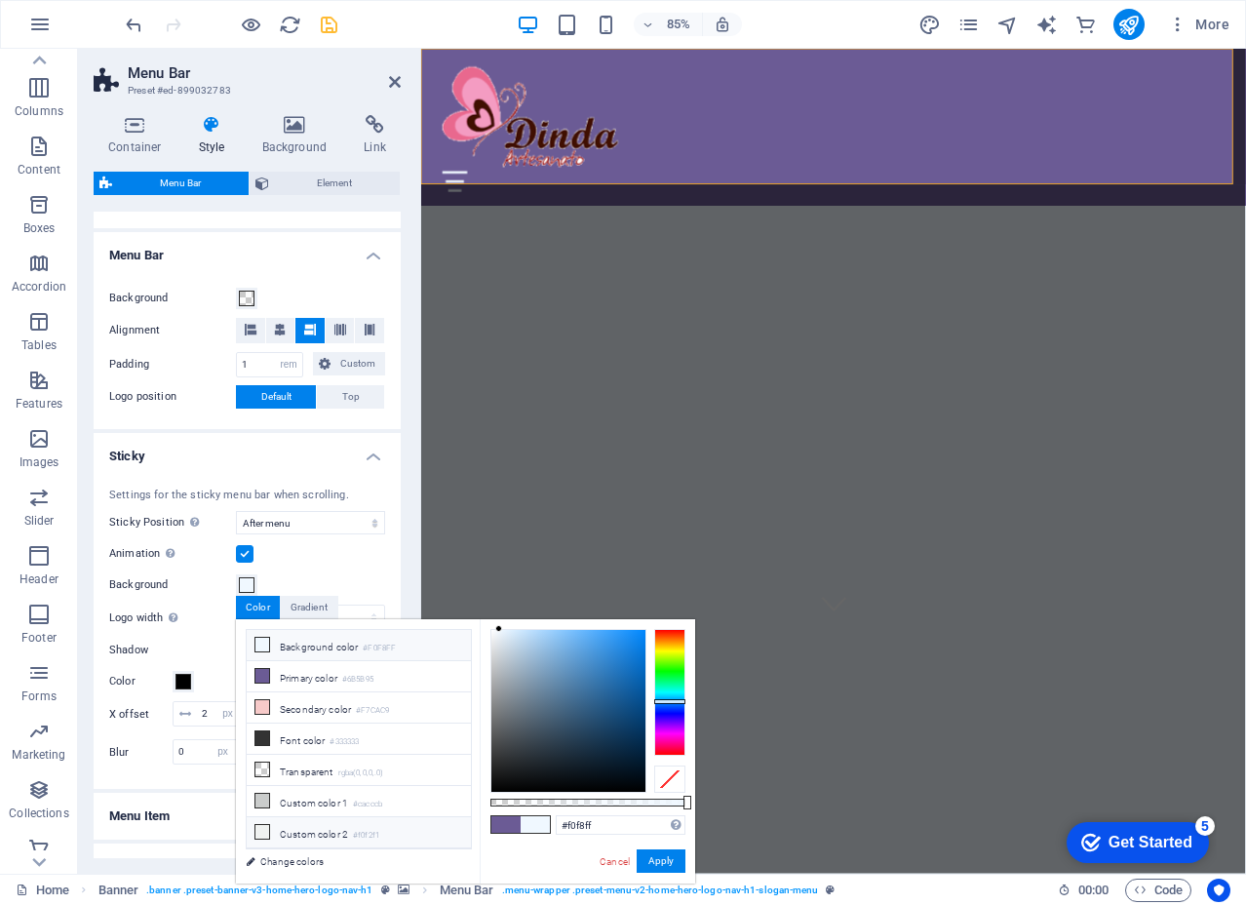
click at [310, 827] on li "Custom color 2 #f0f2f1" at bounding box center [359, 832] width 224 height 31
type input "#f0f2f1"
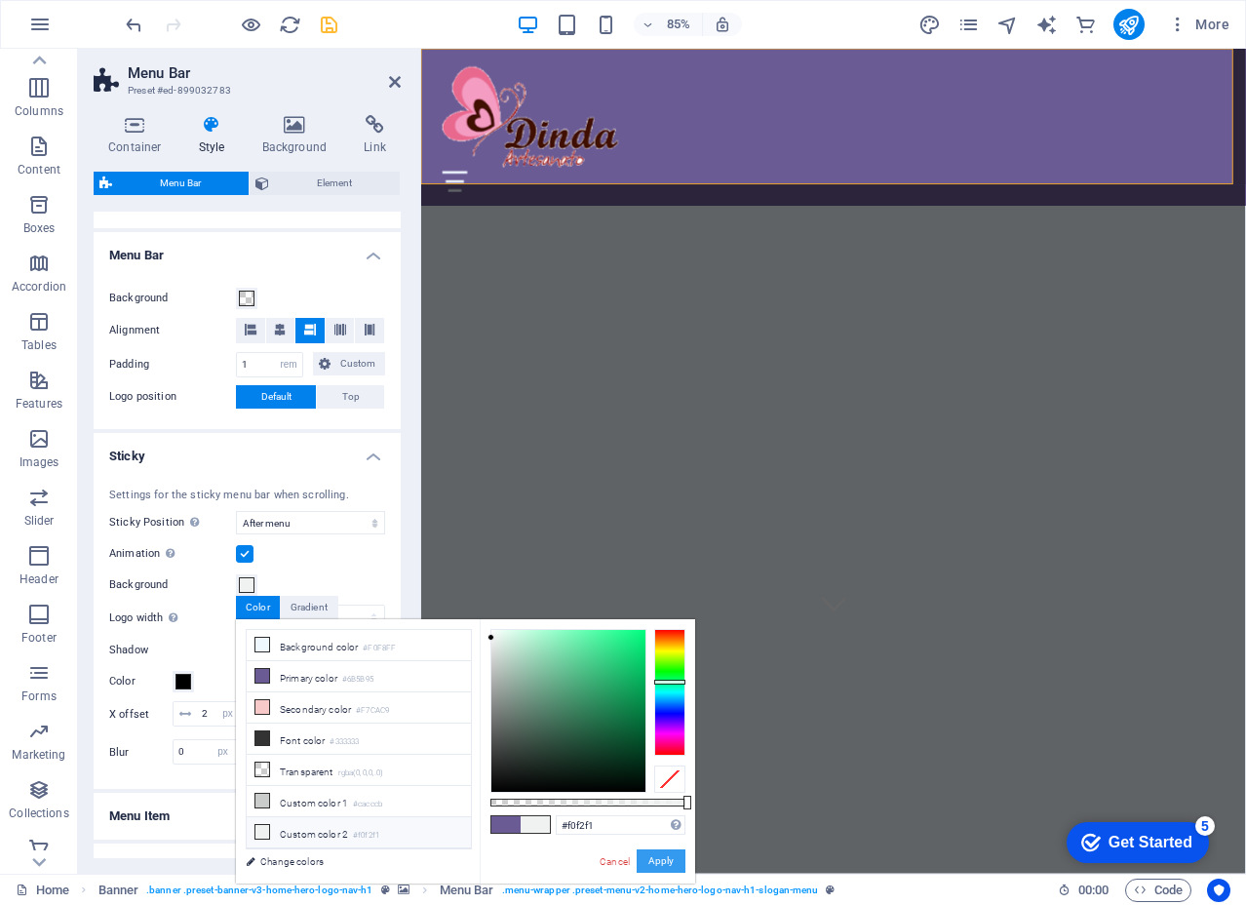
click at [663, 851] on button "Apply" at bounding box center [661, 860] width 49 height 23
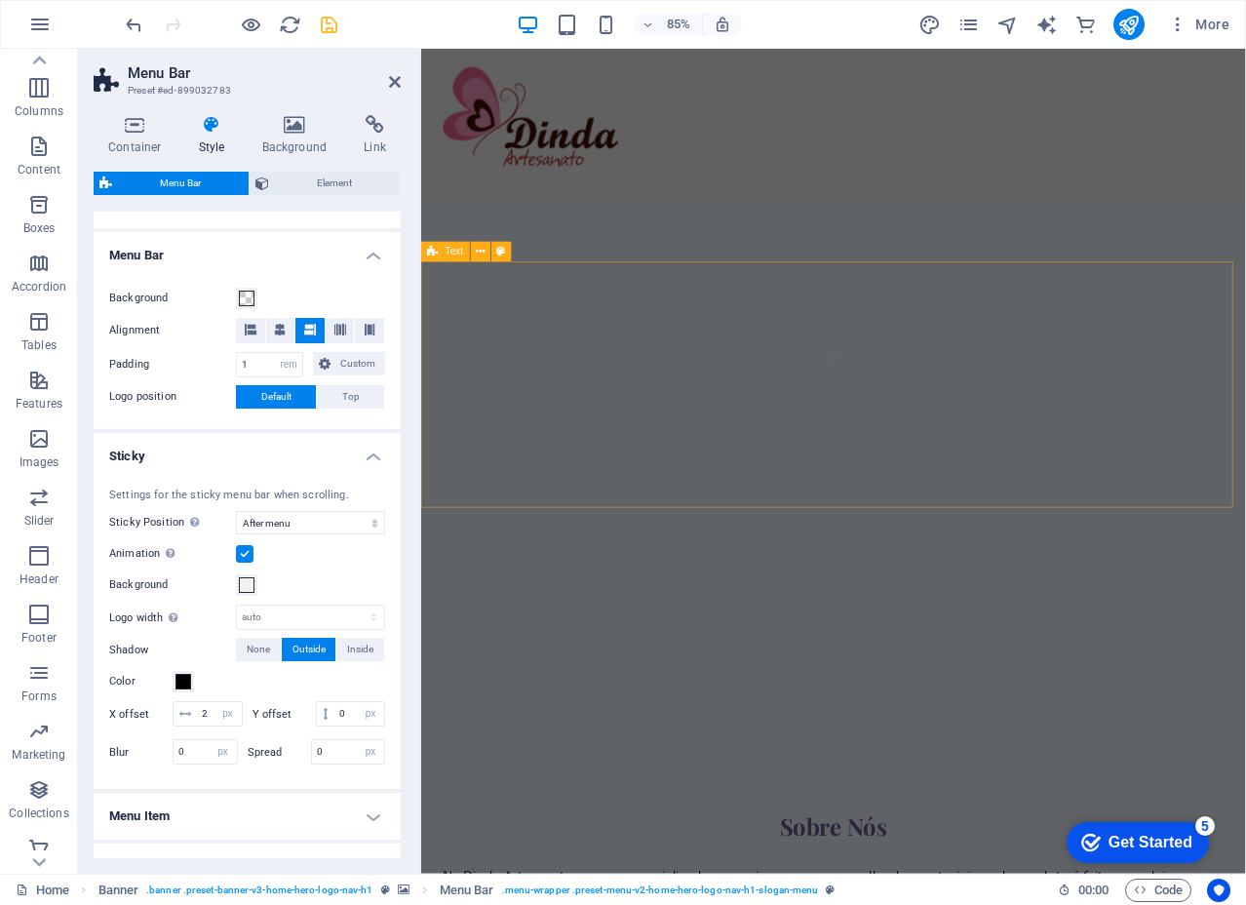
scroll to position [780, 0]
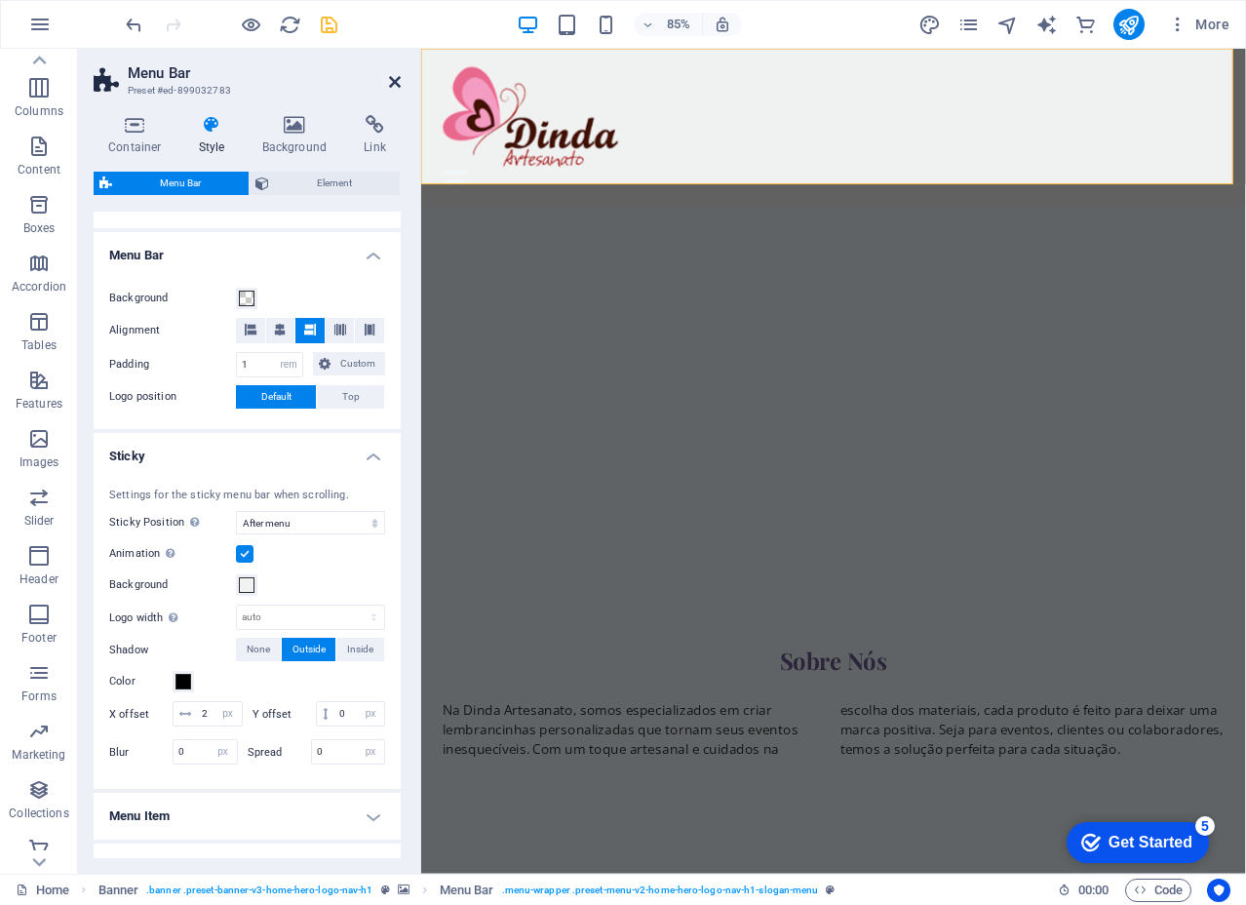
drag, startPoint x: 391, startPoint y: 79, endPoint x: 500, endPoint y: 106, distance: 112.6
click at [391, 79] on icon at bounding box center [395, 82] width 12 height 16
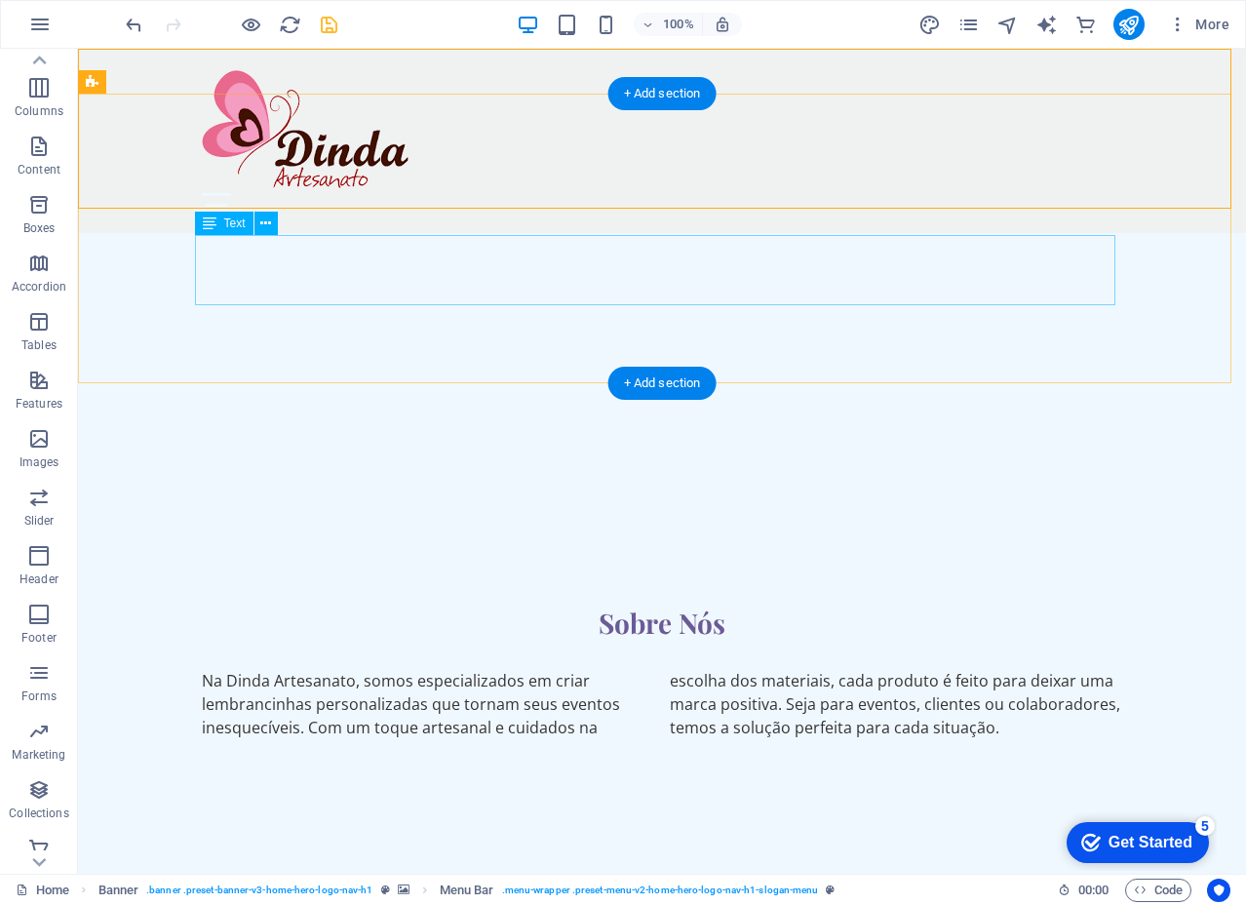
click at [947, 669] on div "Na Dinda Artesanato, somos especializados em criar lembrancinhas personalizadas…" at bounding box center [662, 704] width 920 height 70
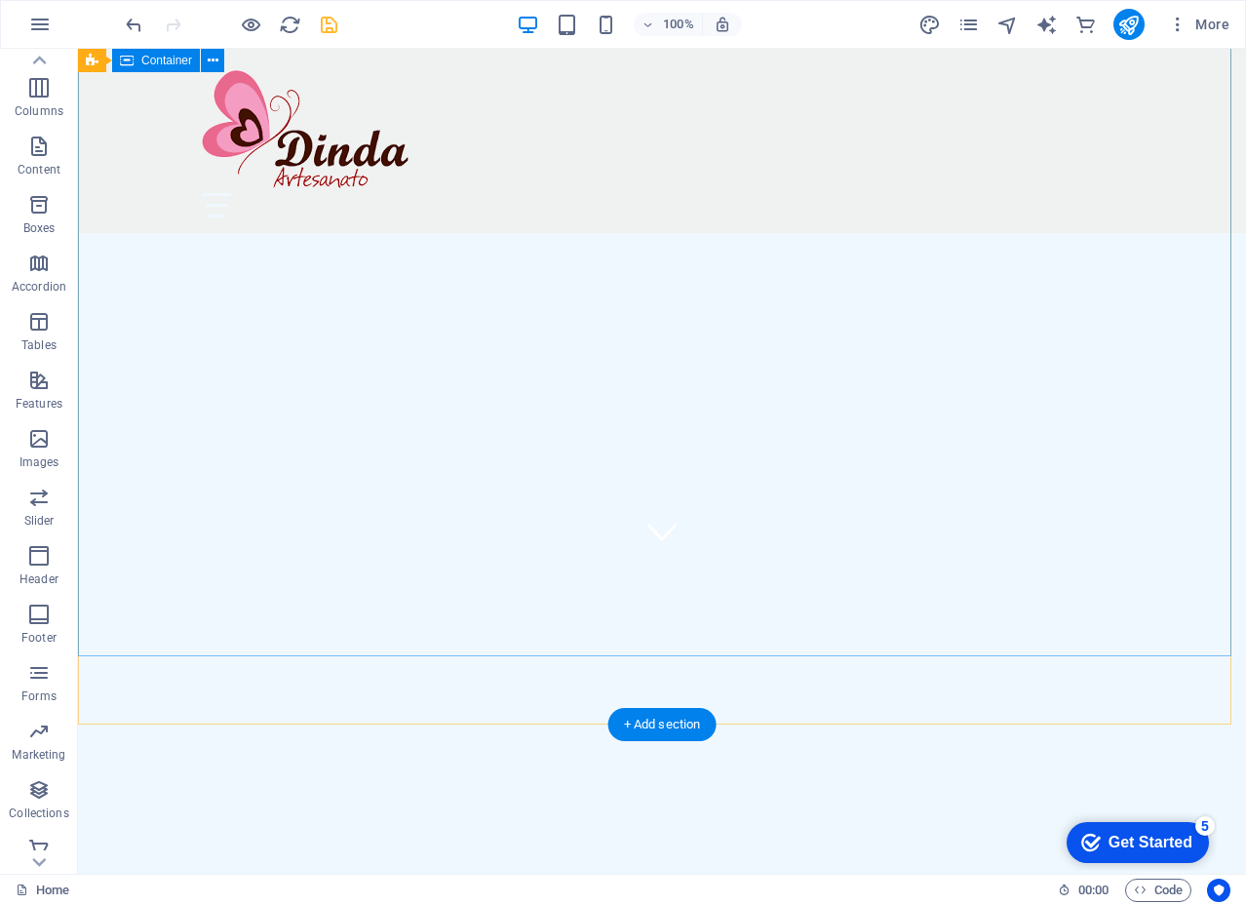
scroll to position [0, 0]
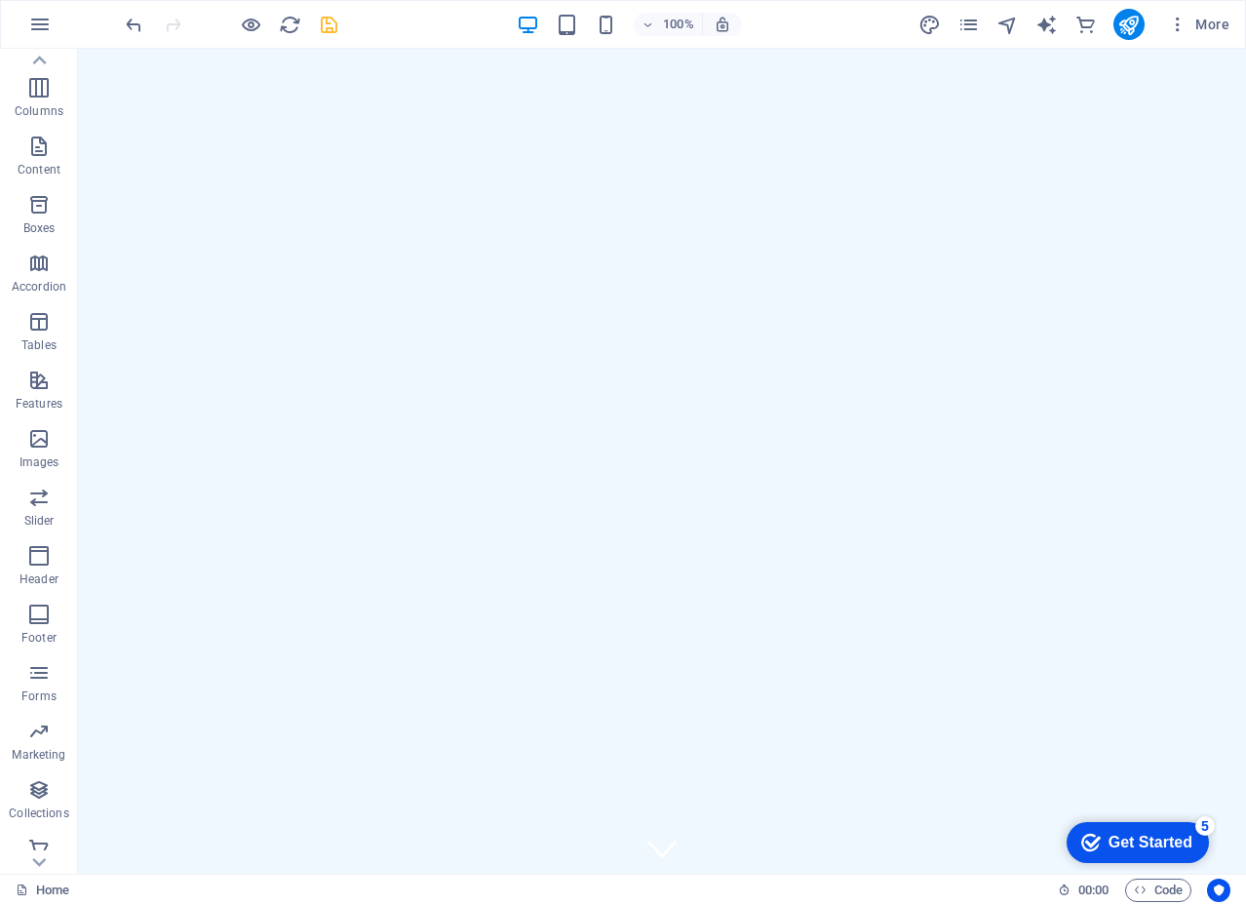
click at [330, 22] on icon "save" at bounding box center [329, 25] width 22 height 22
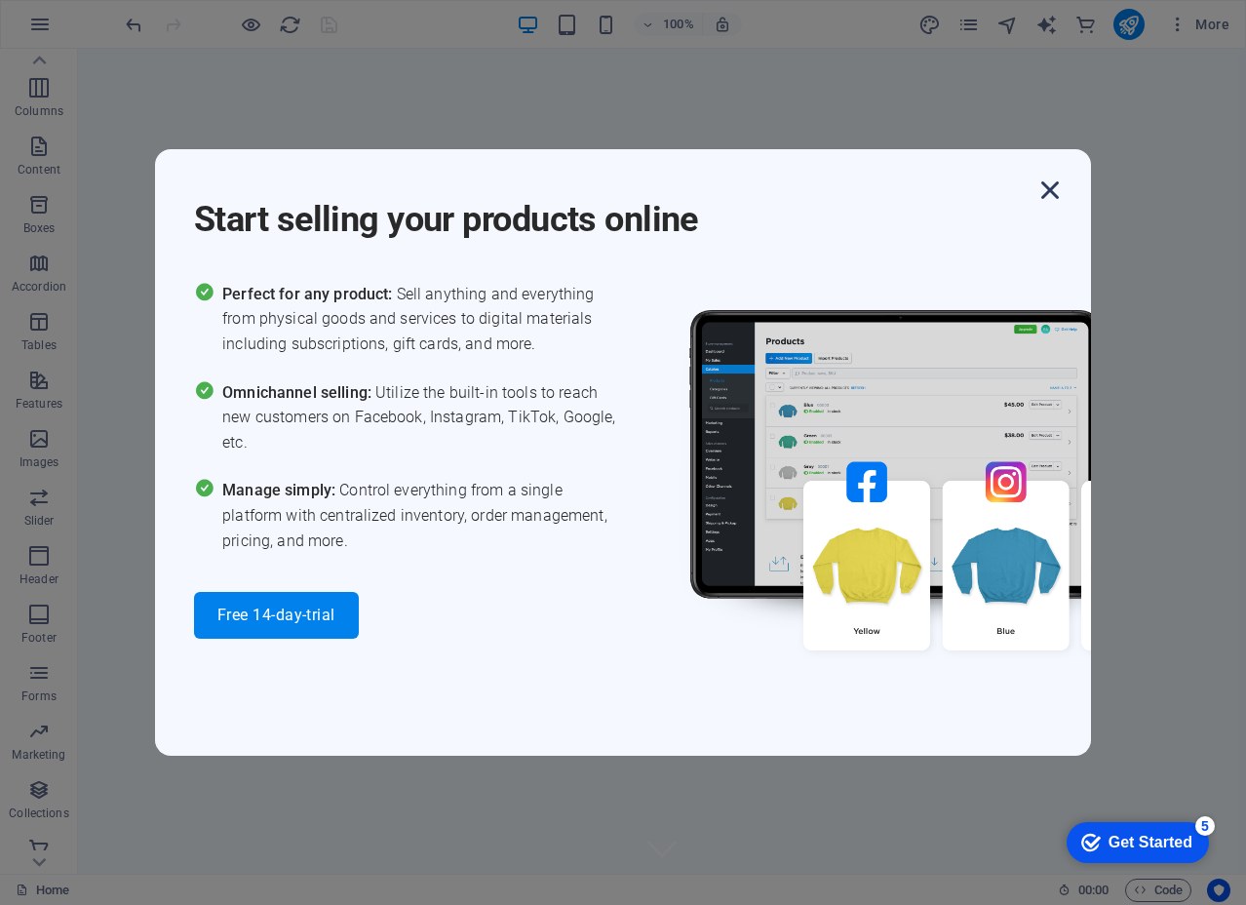
click at [1048, 188] on icon "button" at bounding box center [1049, 190] width 35 height 35
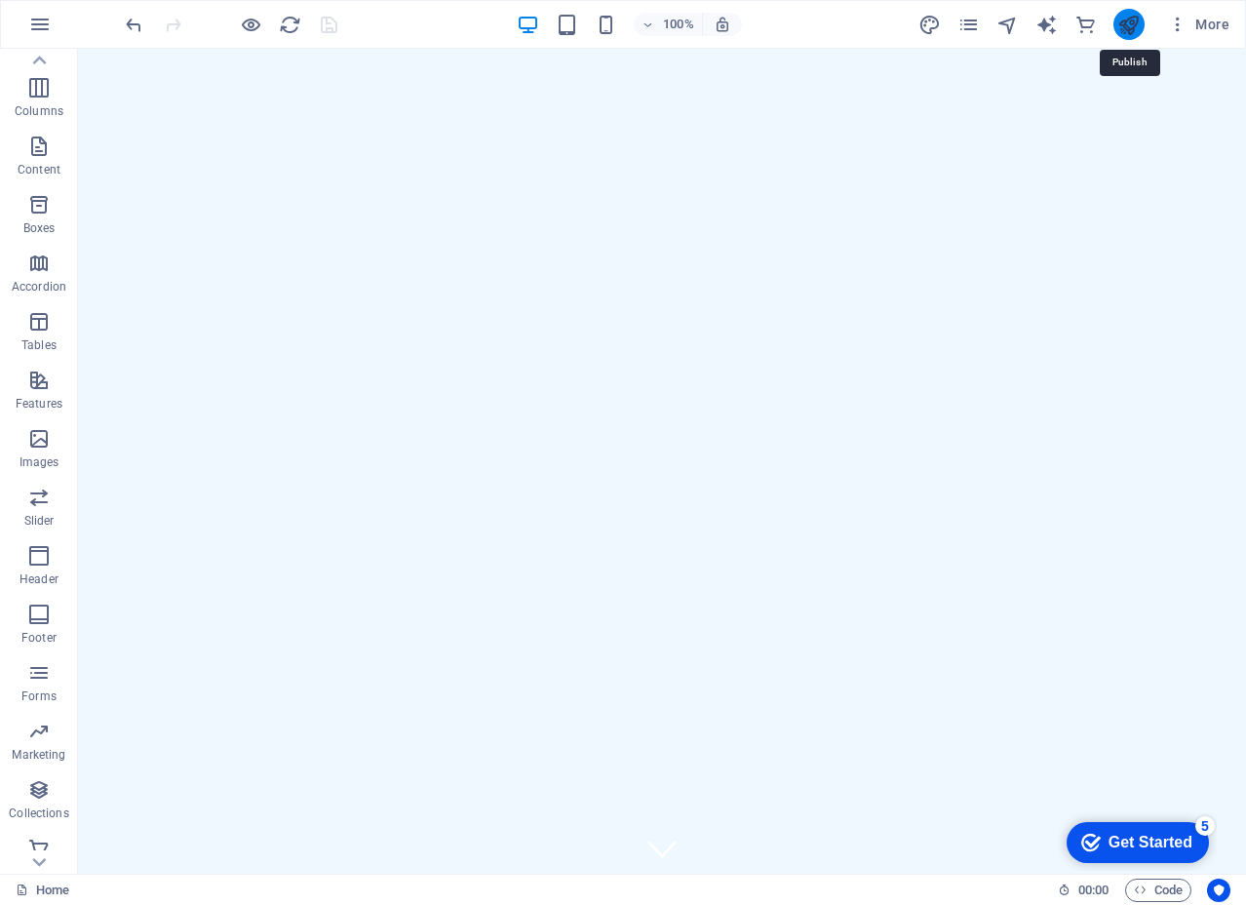
click at [1128, 18] on icon "publish" at bounding box center [1128, 25] width 22 height 22
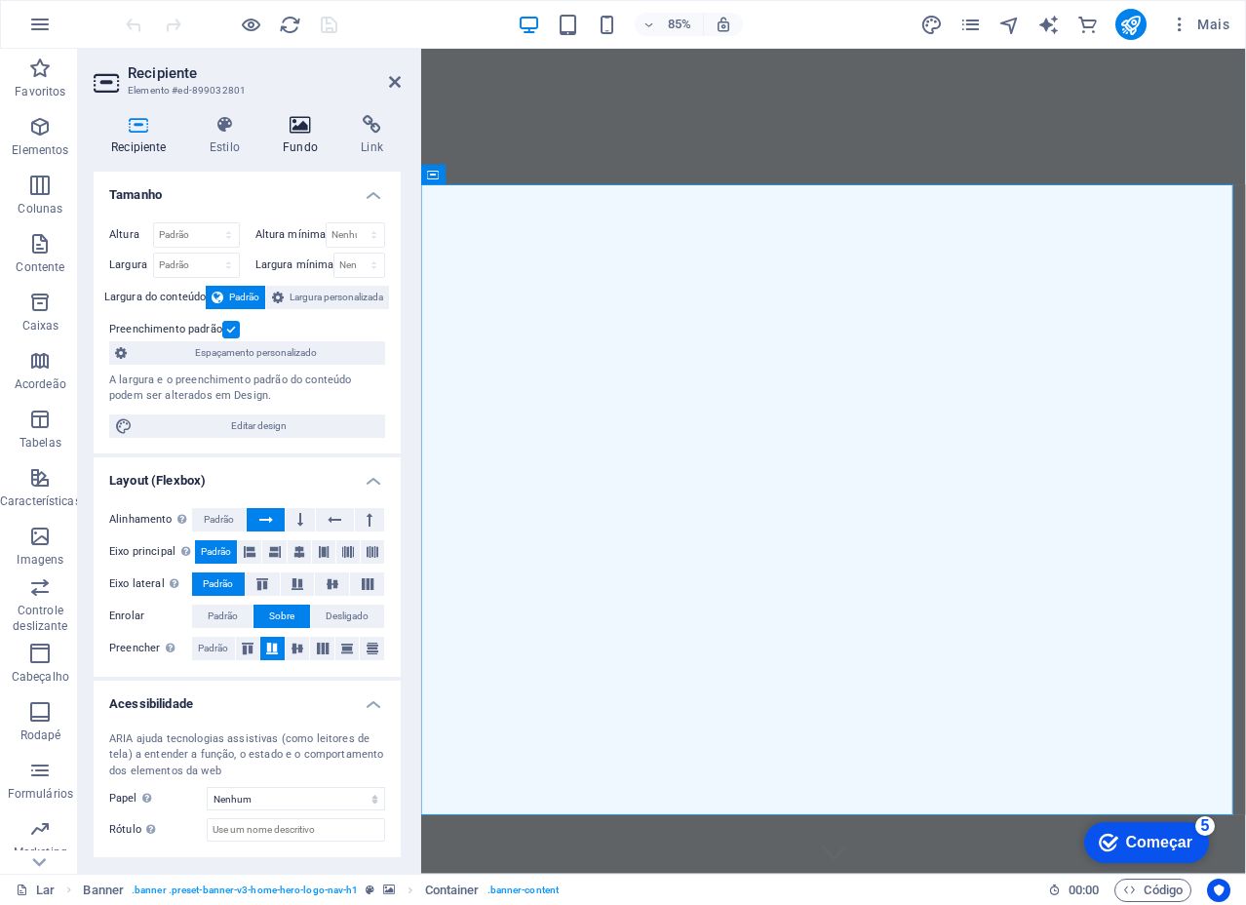
click at [294, 123] on icon at bounding box center [300, 124] width 70 height 19
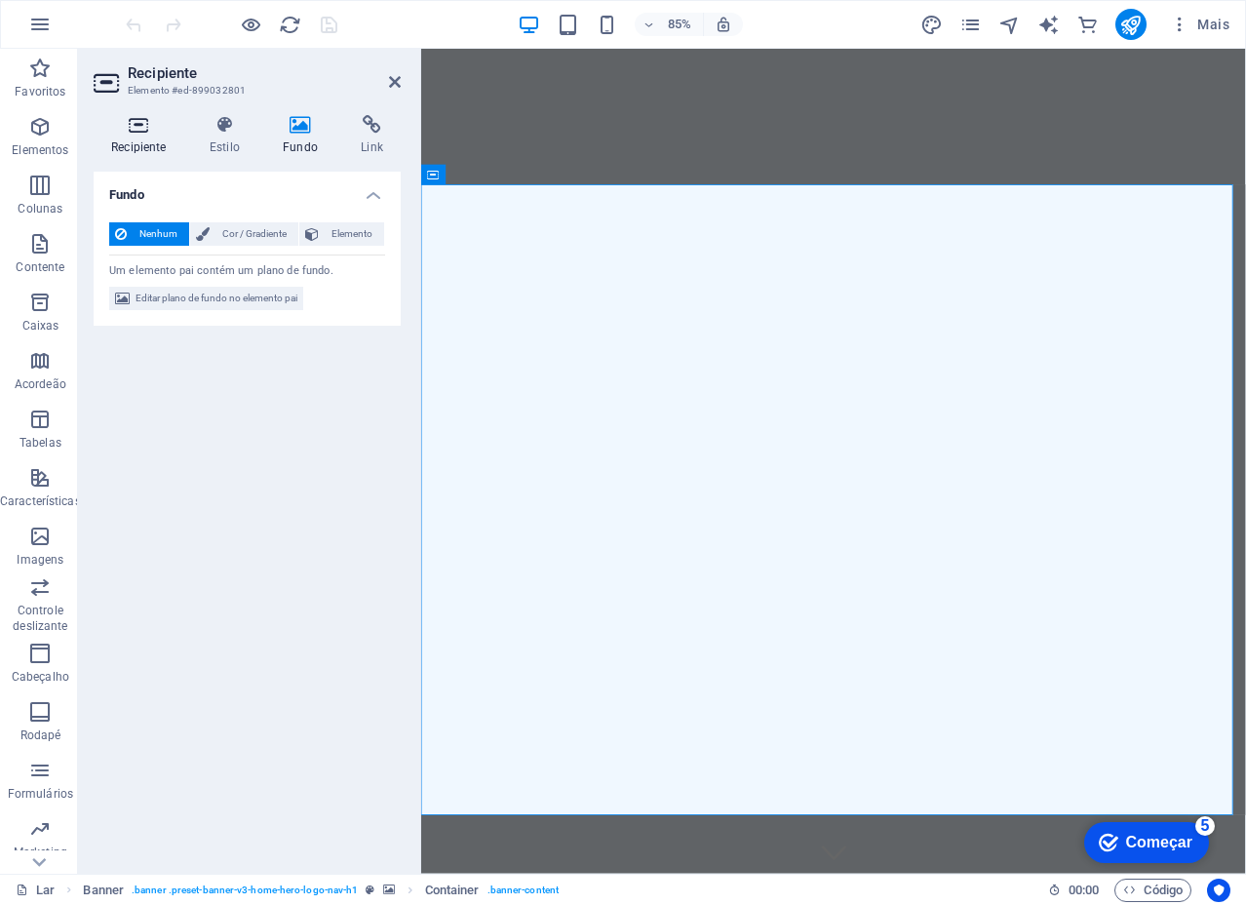
click at [146, 122] on icon at bounding box center [139, 124] width 91 height 19
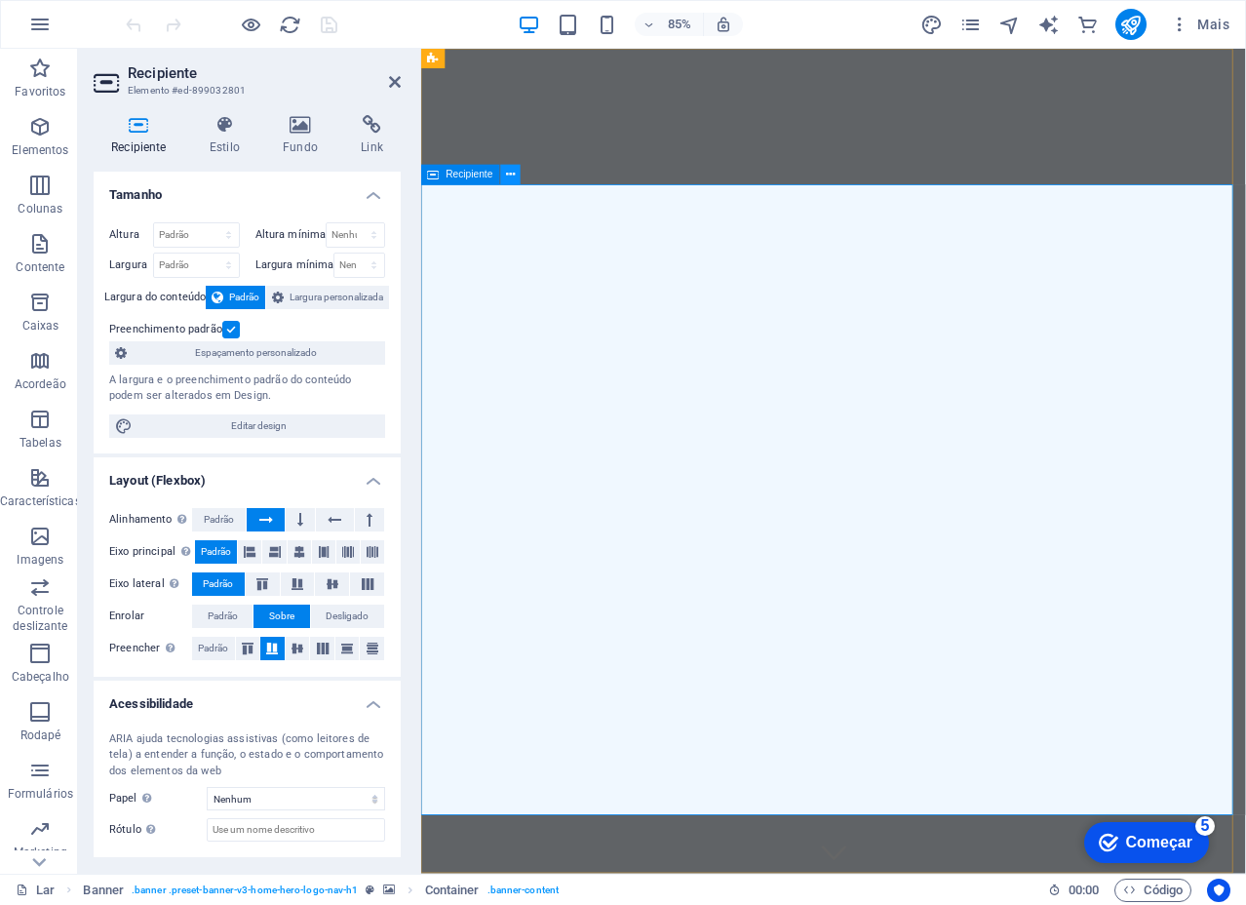
click at [506, 168] on icon at bounding box center [510, 175] width 9 height 18
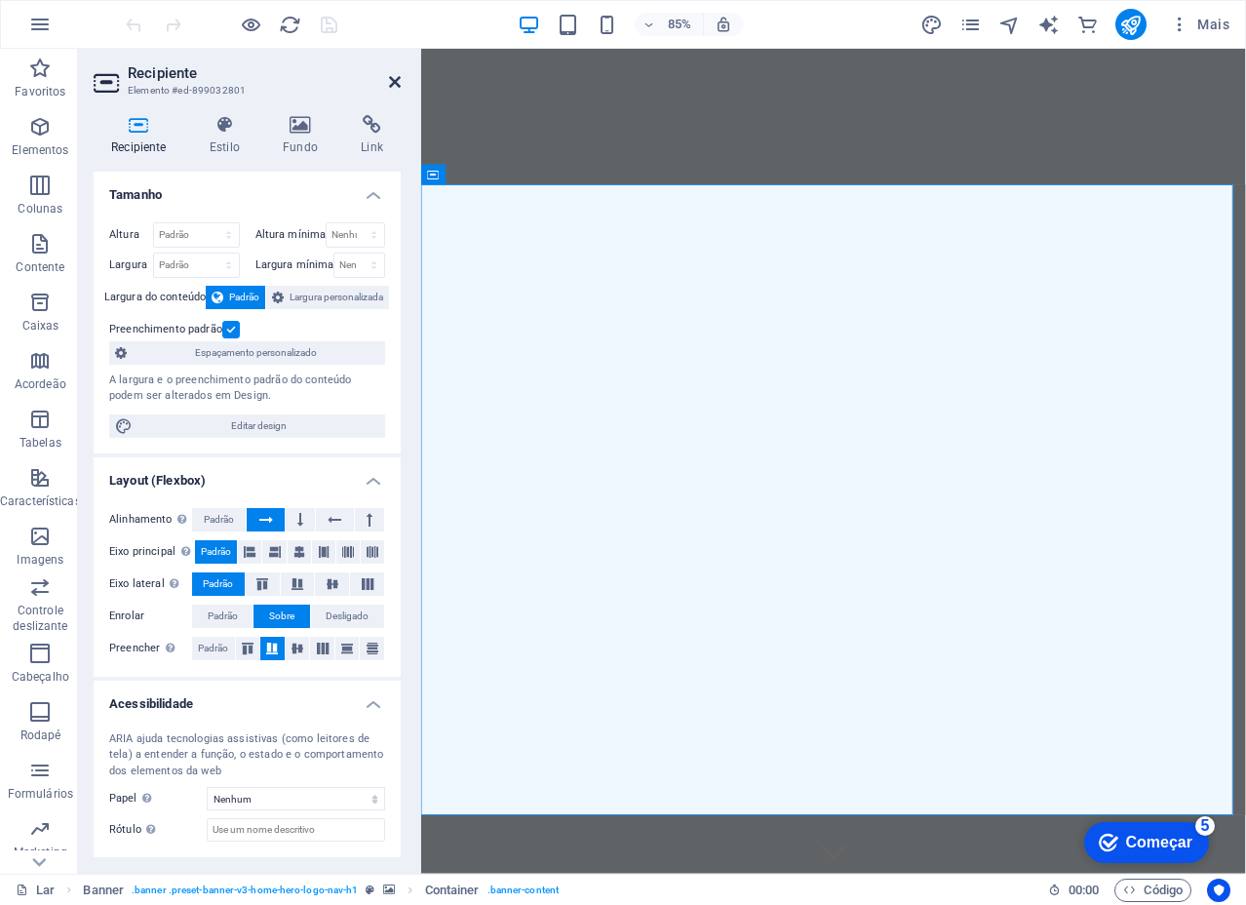
click at [392, 79] on icon at bounding box center [395, 82] width 12 height 16
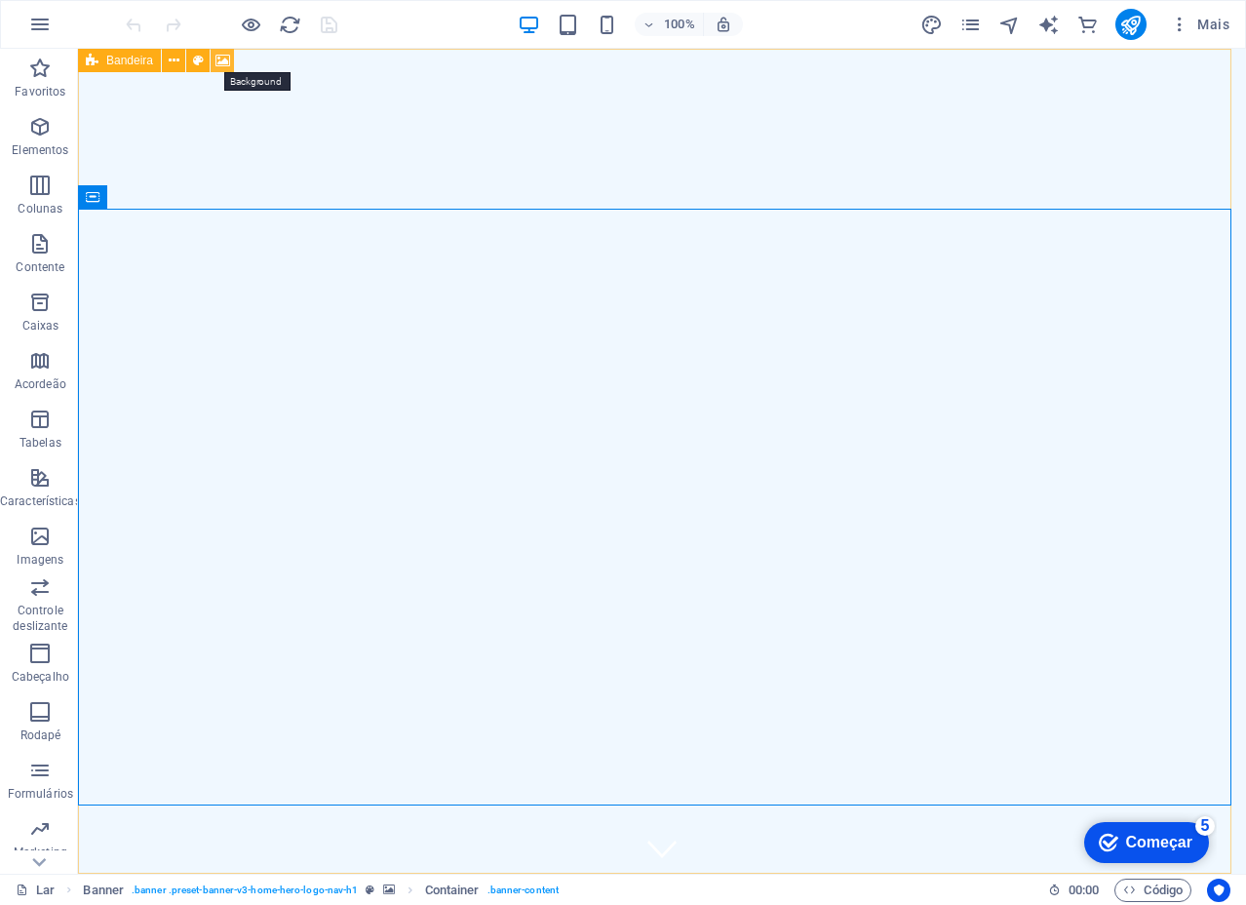
click at [227, 58] on icon at bounding box center [222, 61] width 15 height 20
select select "ms"
select select "s"
select select "progressive"
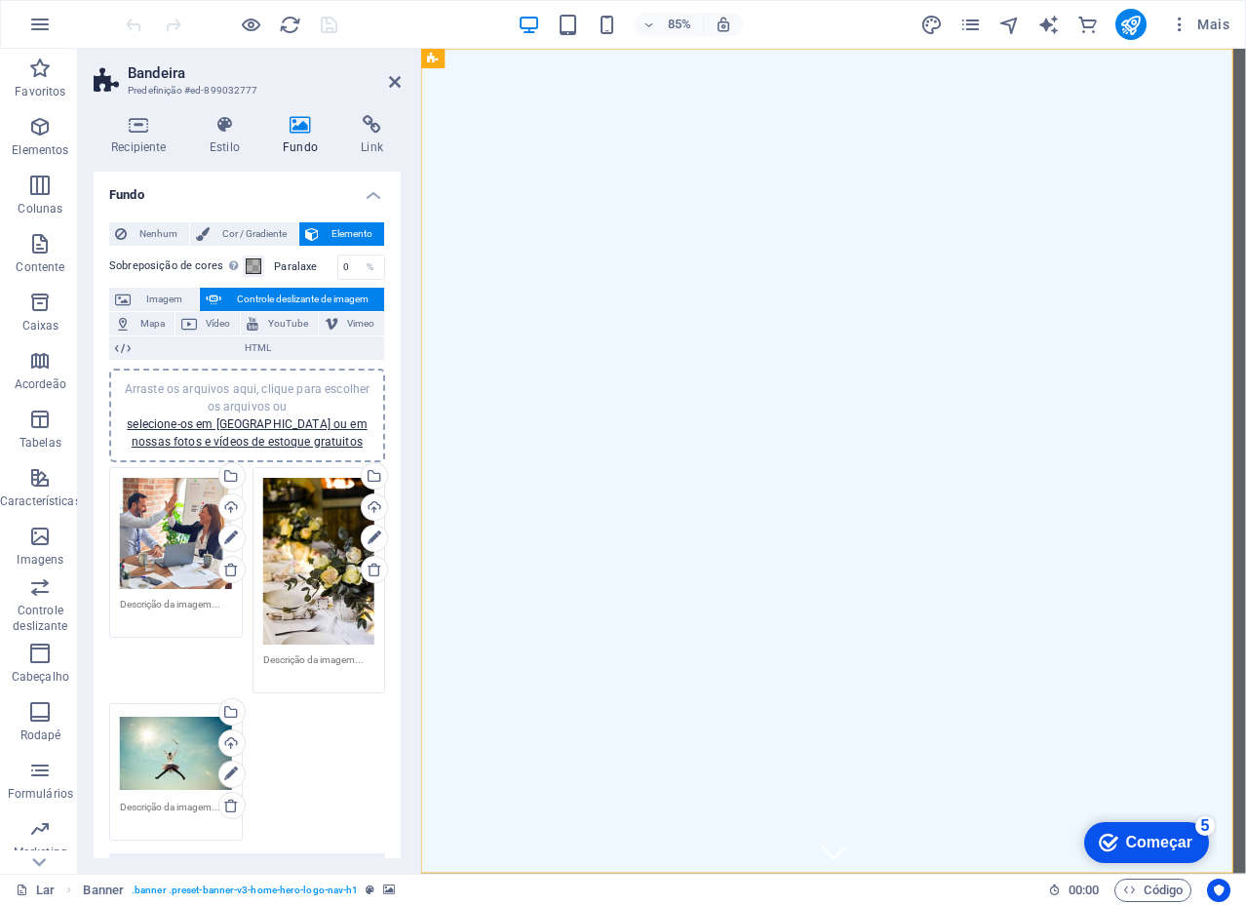
scroll to position [97, 0]
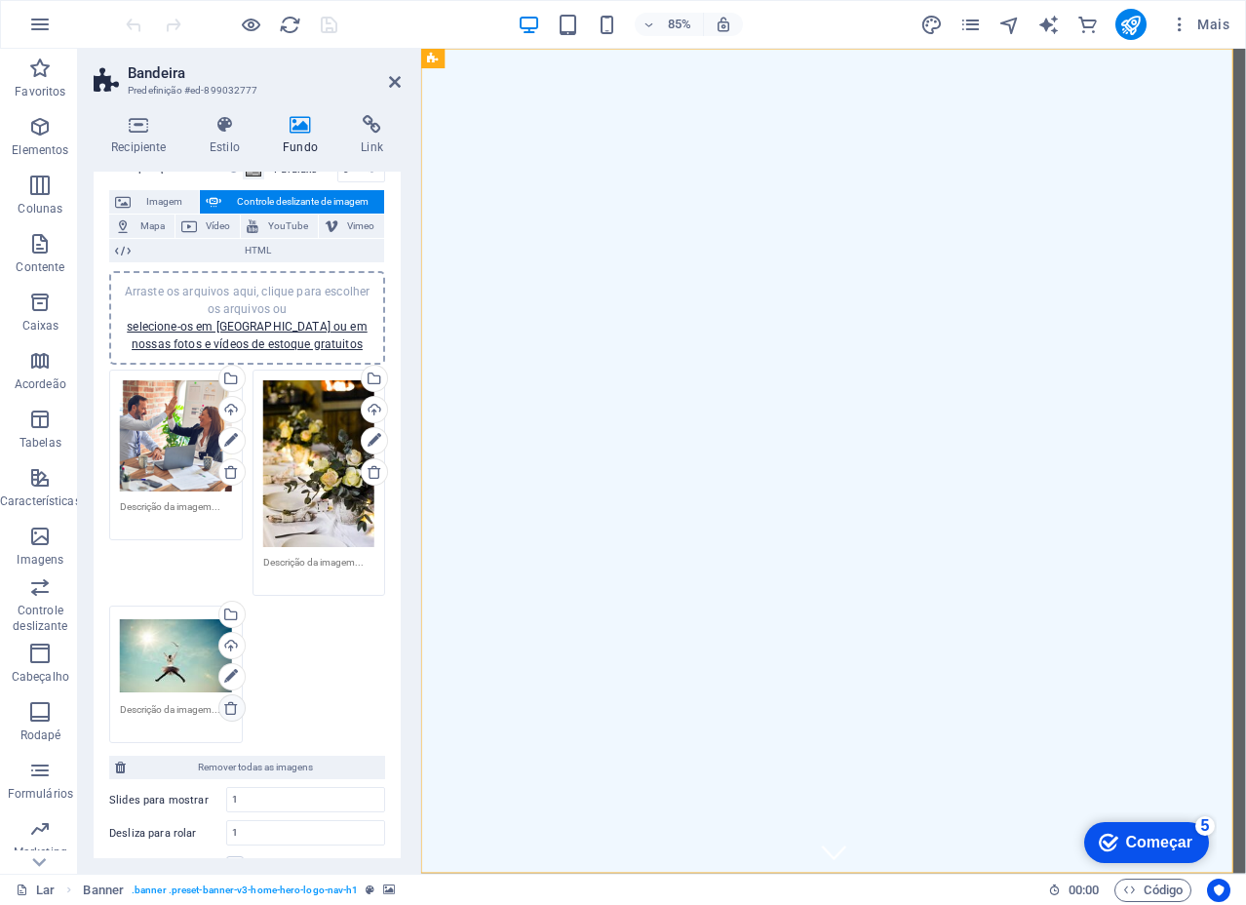
click at [225, 705] on icon at bounding box center [231, 708] width 16 height 16
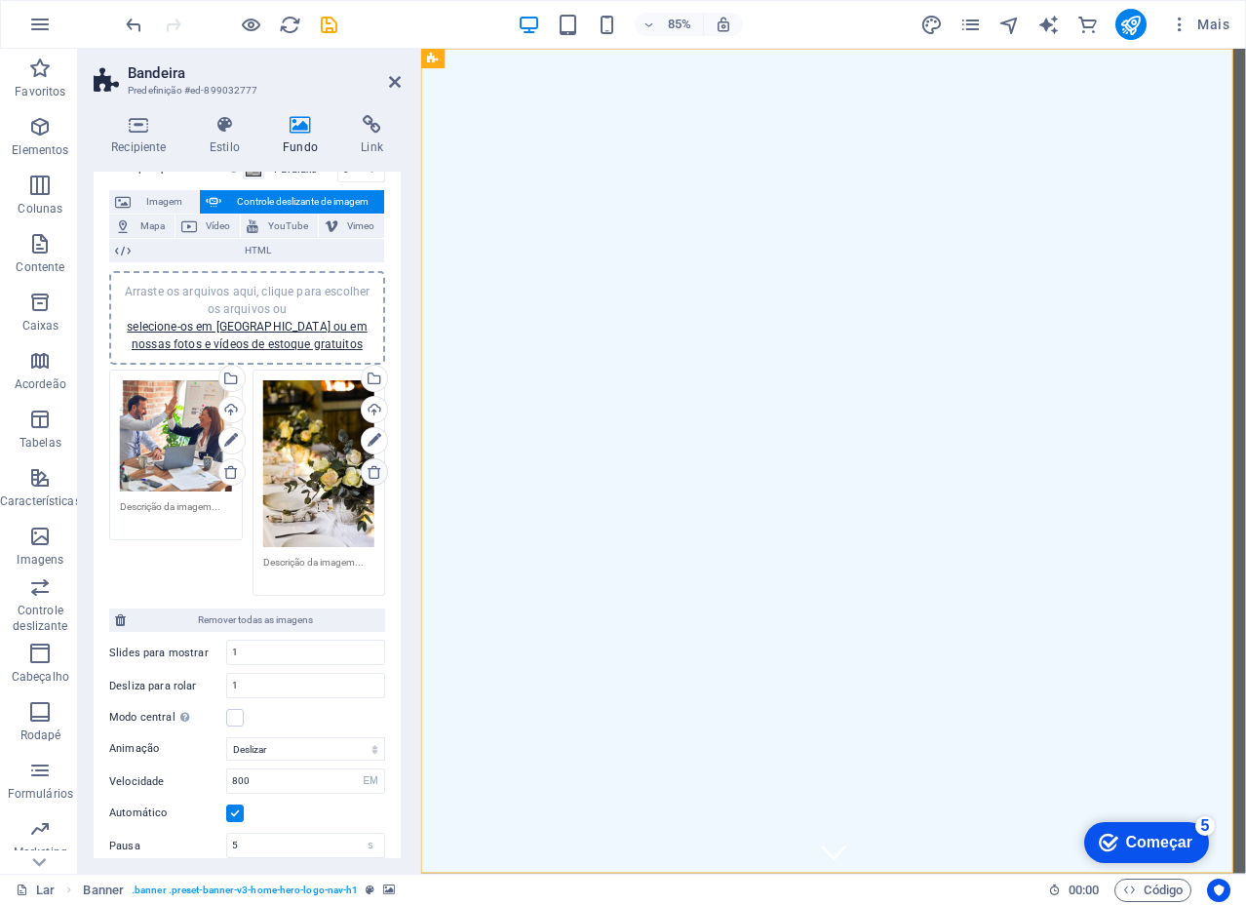
click at [367, 469] on icon at bounding box center [375, 472] width 16 height 16
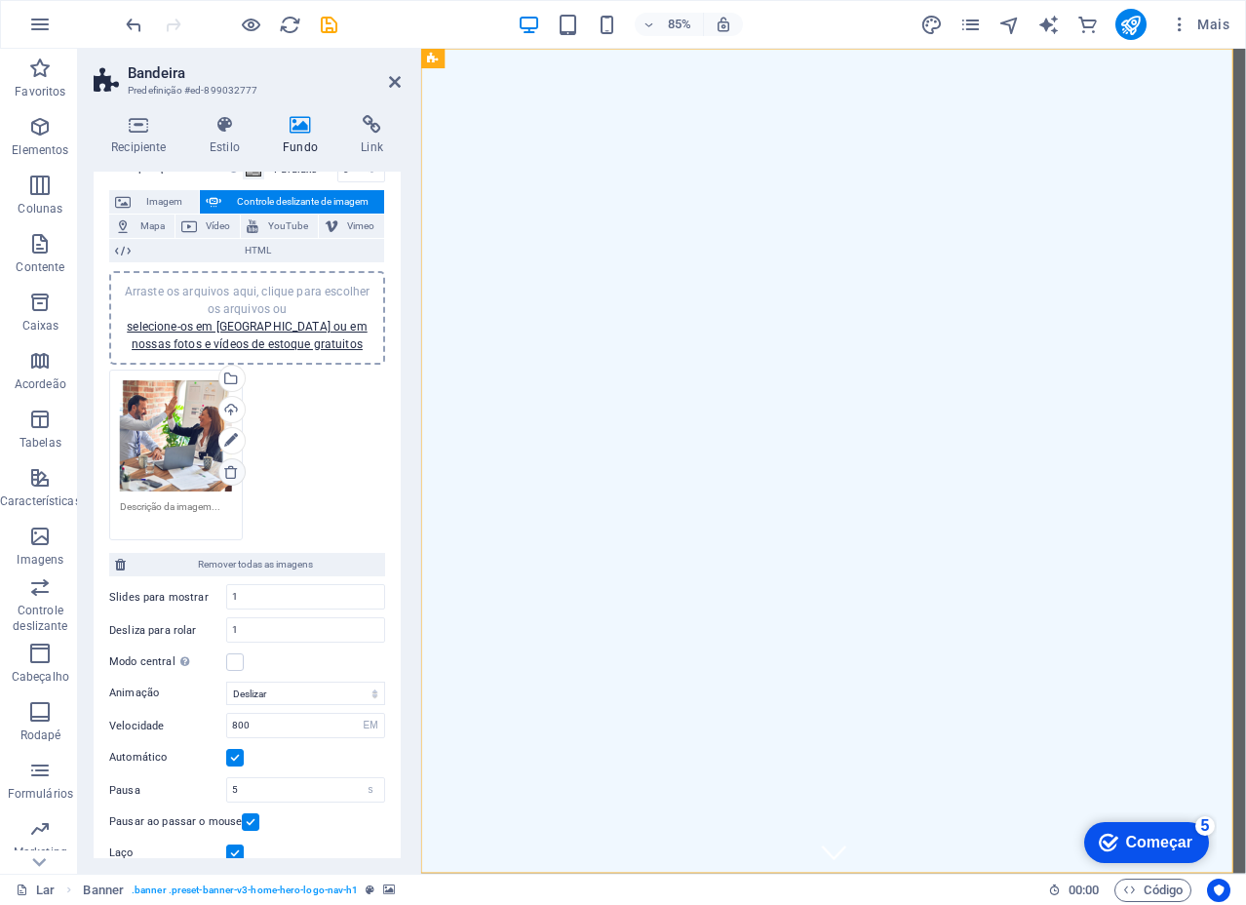
click at [233, 471] on icon at bounding box center [231, 472] width 16 height 16
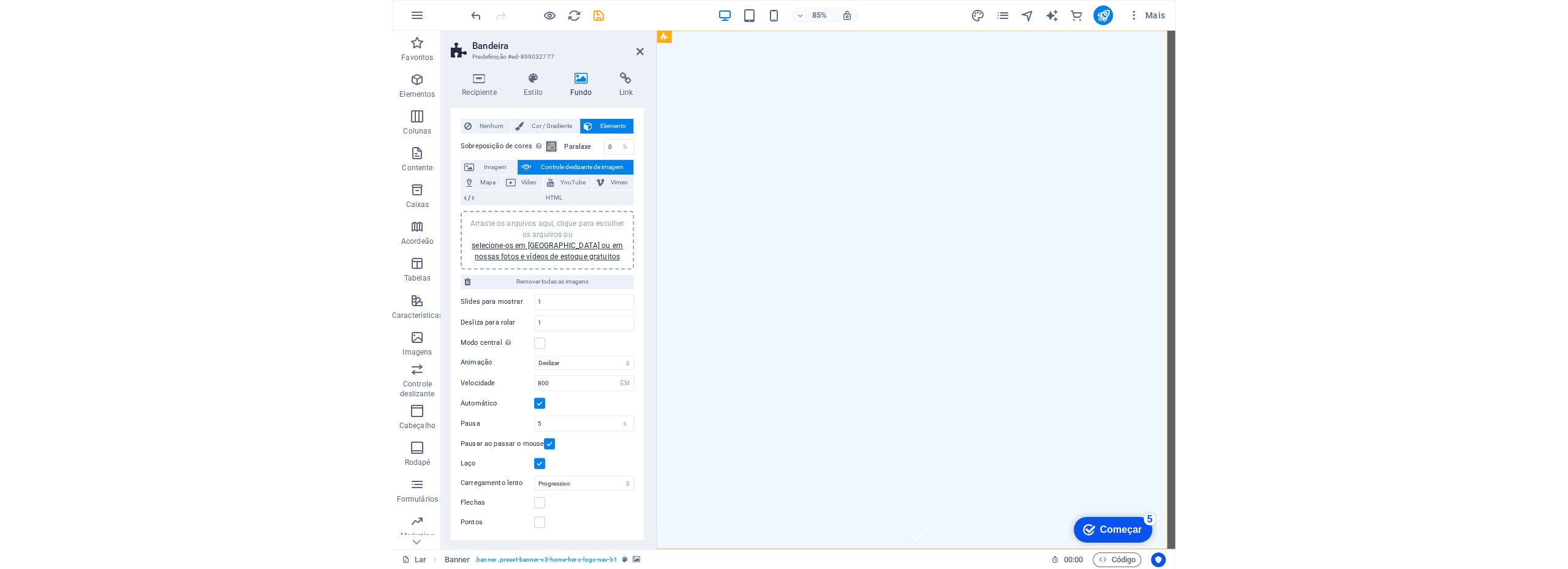
scroll to position [21, 0]
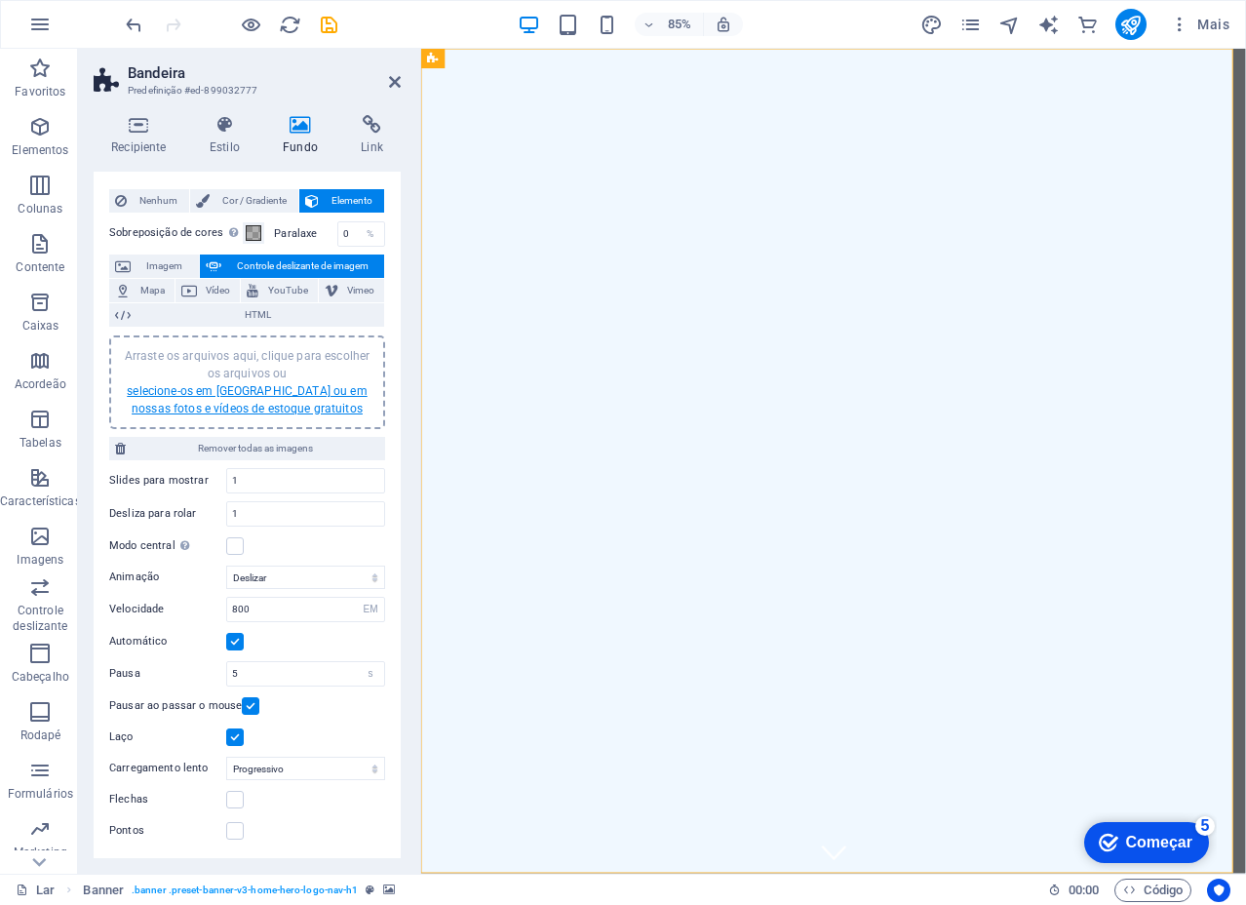
click at [224, 395] on font "selecione-os em Arquivos ou em nossas fotos e vídeos de estoque gratuitos" at bounding box center [247, 399] width 240 height 31
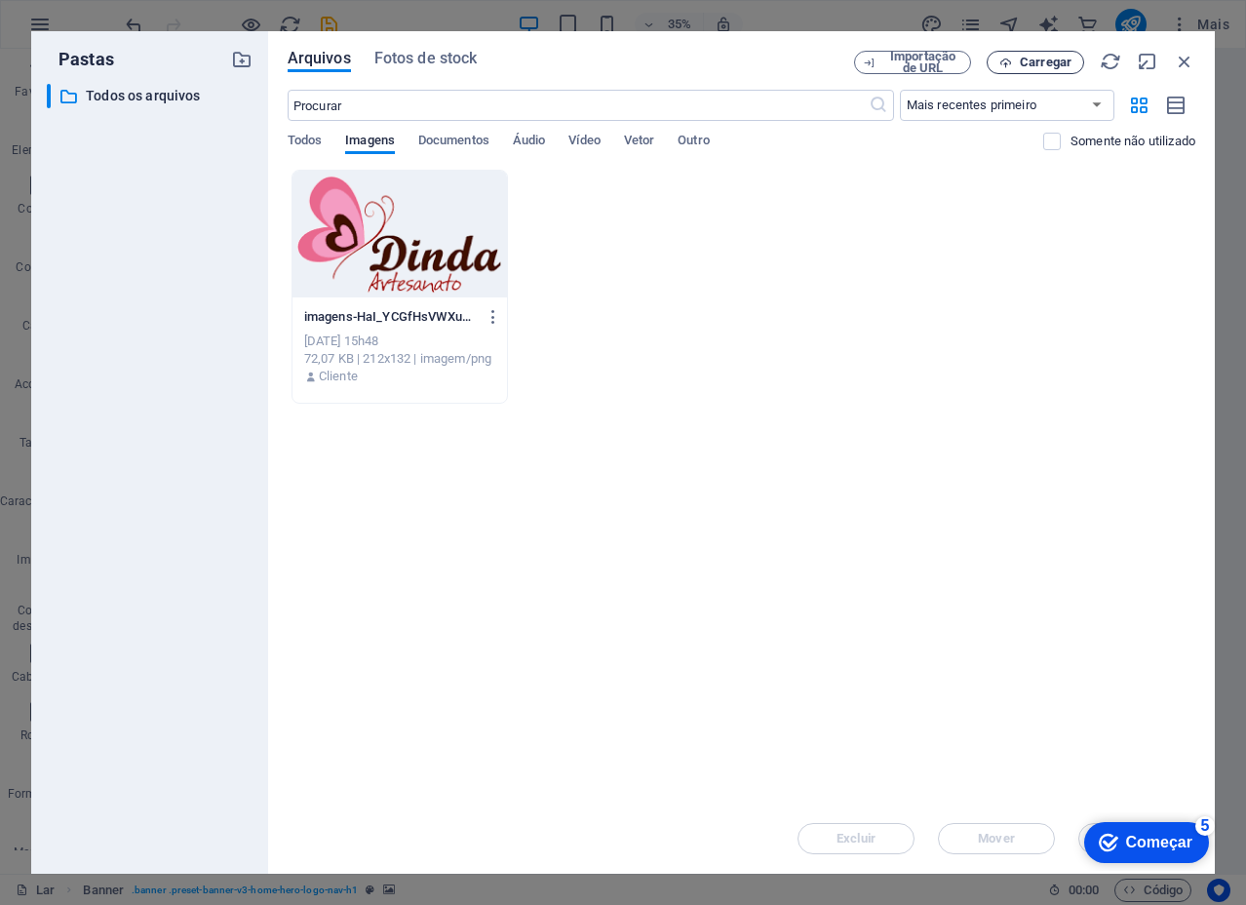
click at [1037, 62] on font "Carregar" at bounding box center [1046, 62] width 52 height 15
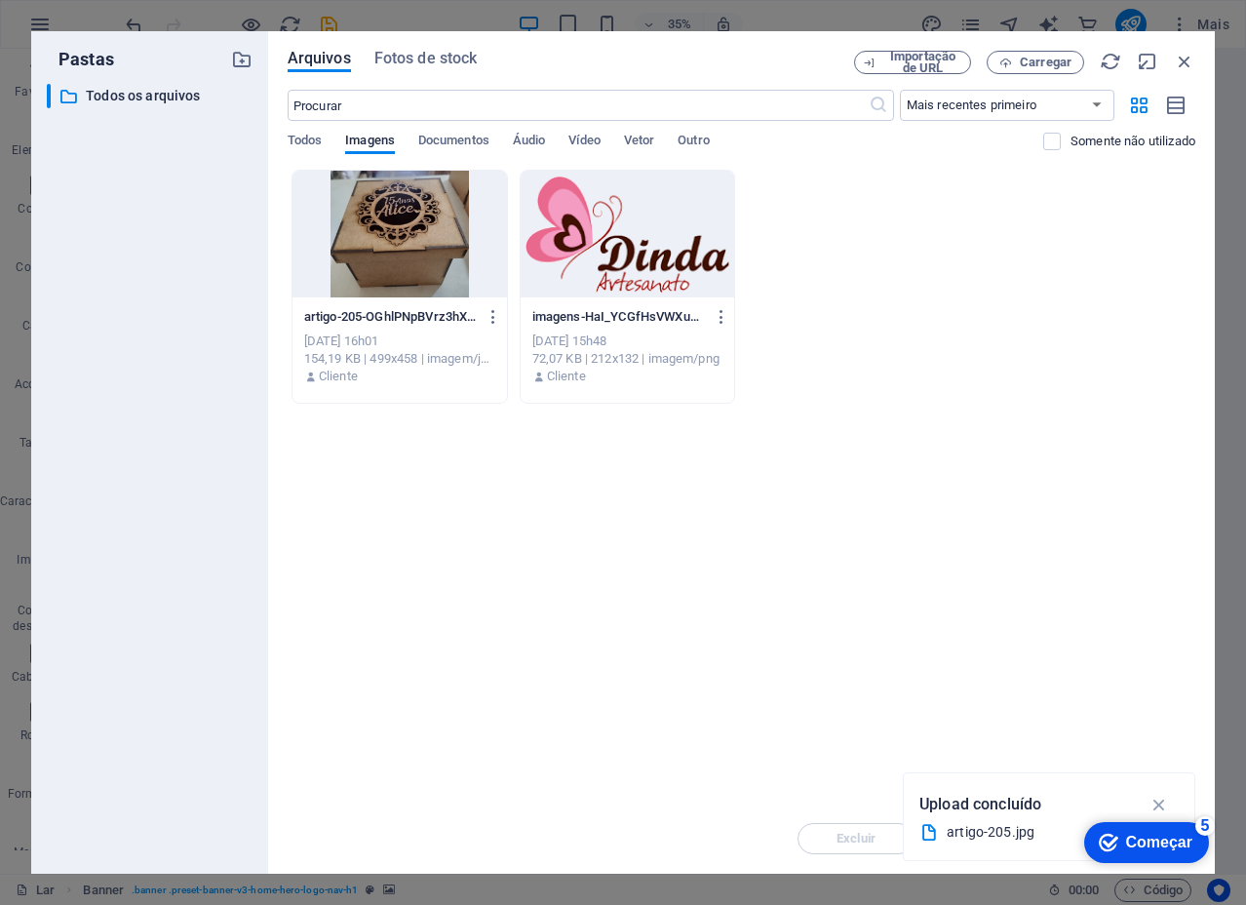
click at [415, 247] on div at bounding box center [399, 234] width 214 height 127
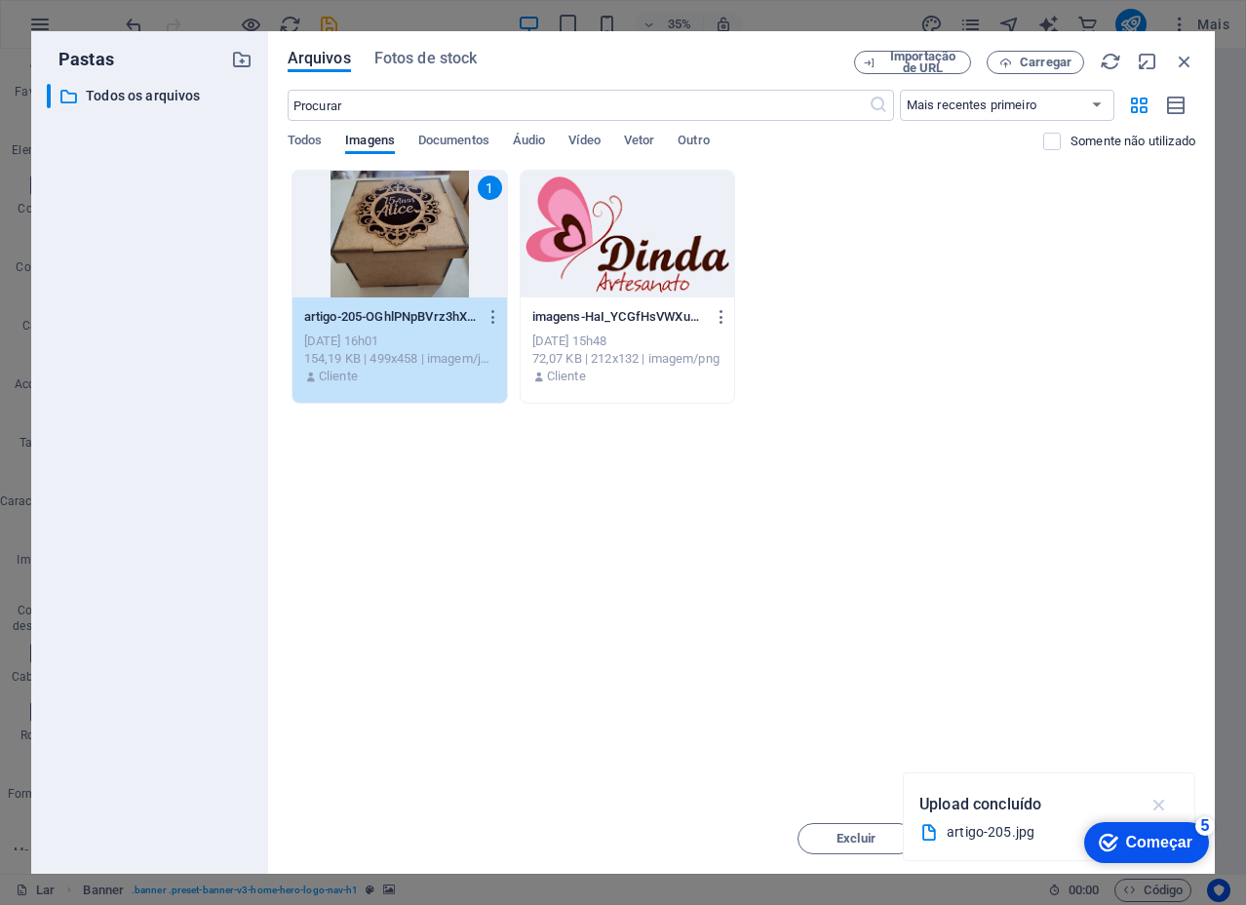
click at [1160, 808] on icon "button" at bounding box center [1159, 804] width 22 height 21
click div "checkmark Começar 5 Primeiros passos no editor Vamos guiá-lo pelos principais r…"
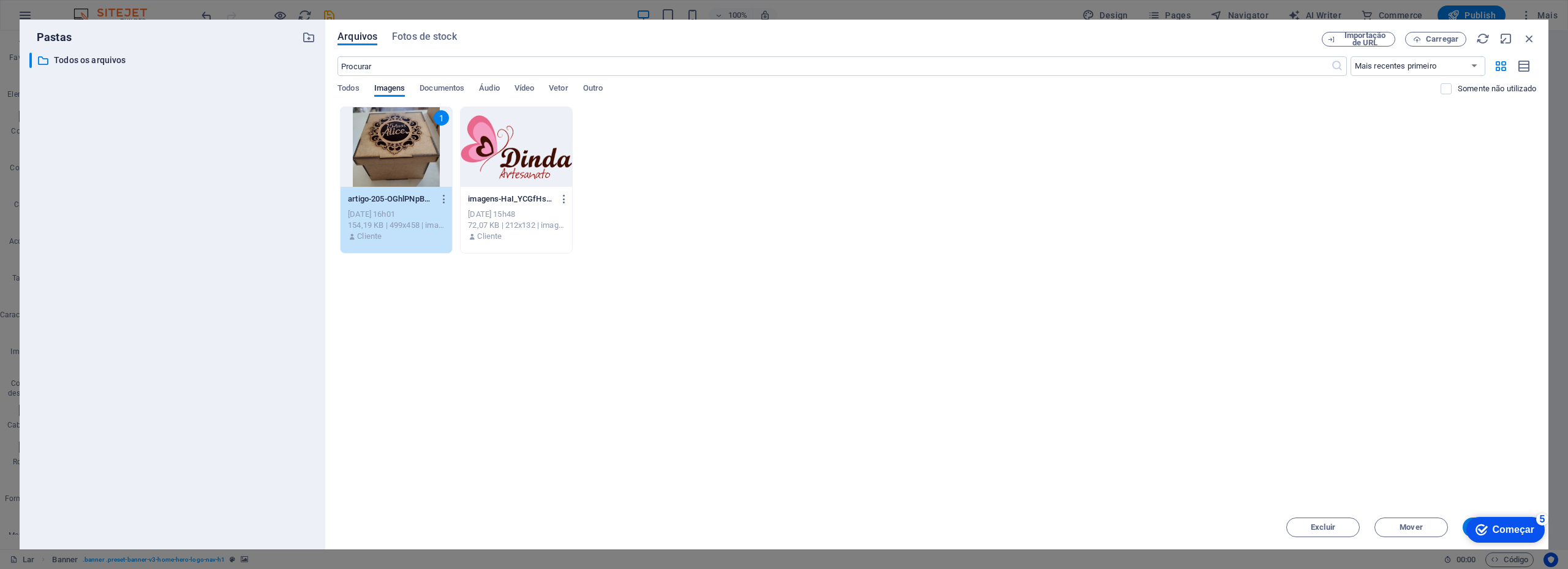
scroll to position [20, 0]
drag, startPoint x: 1247, startPoint y: 30, endPoint x: 1213, endPoint y: 18, distance: 36.1
click at [782, 9] on div "Pastas ​ All files Todos os arquivos Arquivos Fotos de stock Importação de URL …" at bounding box center [784, 284] width 1568 height 569
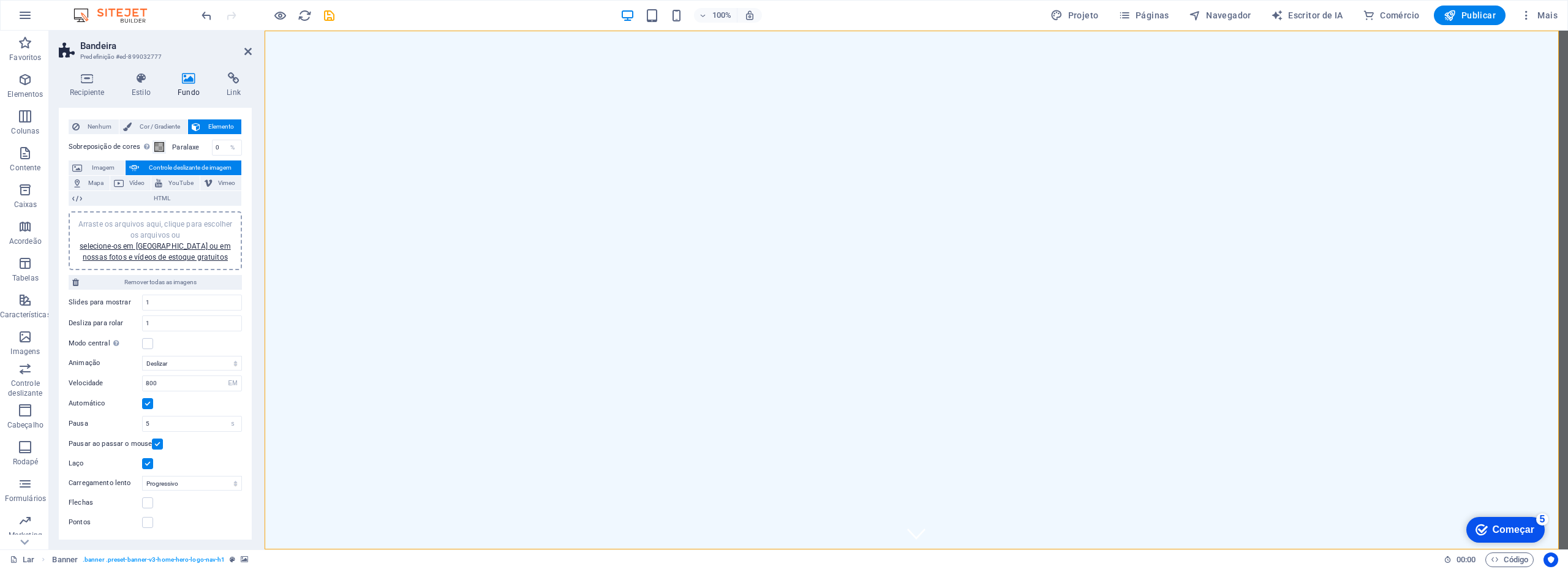
click at [144, 225] on font "Arraste os arquivos aqui, clique para escolher os arquivos ou" at bounding box center [155, 229] width 154 height 19
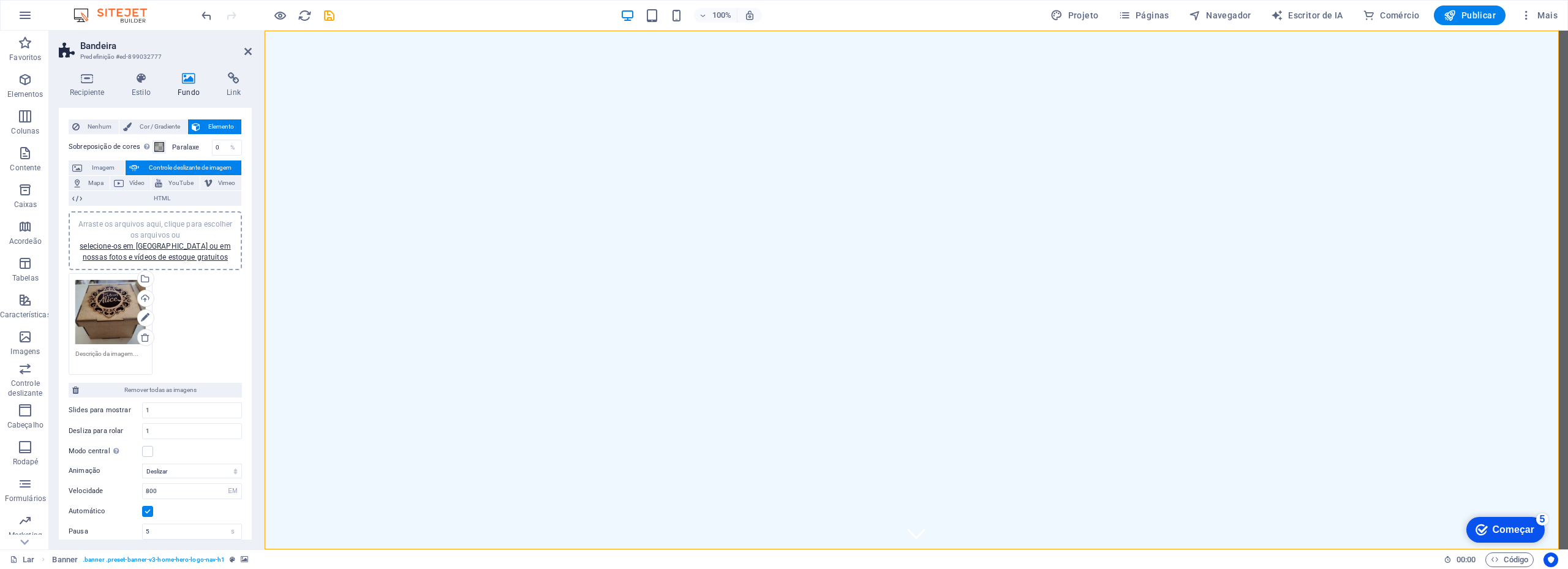
click at [210, 321] on div "Arraste os arquivos aqui, clique para escolher os arquivos ou selecione-os em A…" at bounding box center [155, 324] width 180 height 108
click at [330, 17] on icon "salvar" at bounding box center [329, 16] width 14 height 14
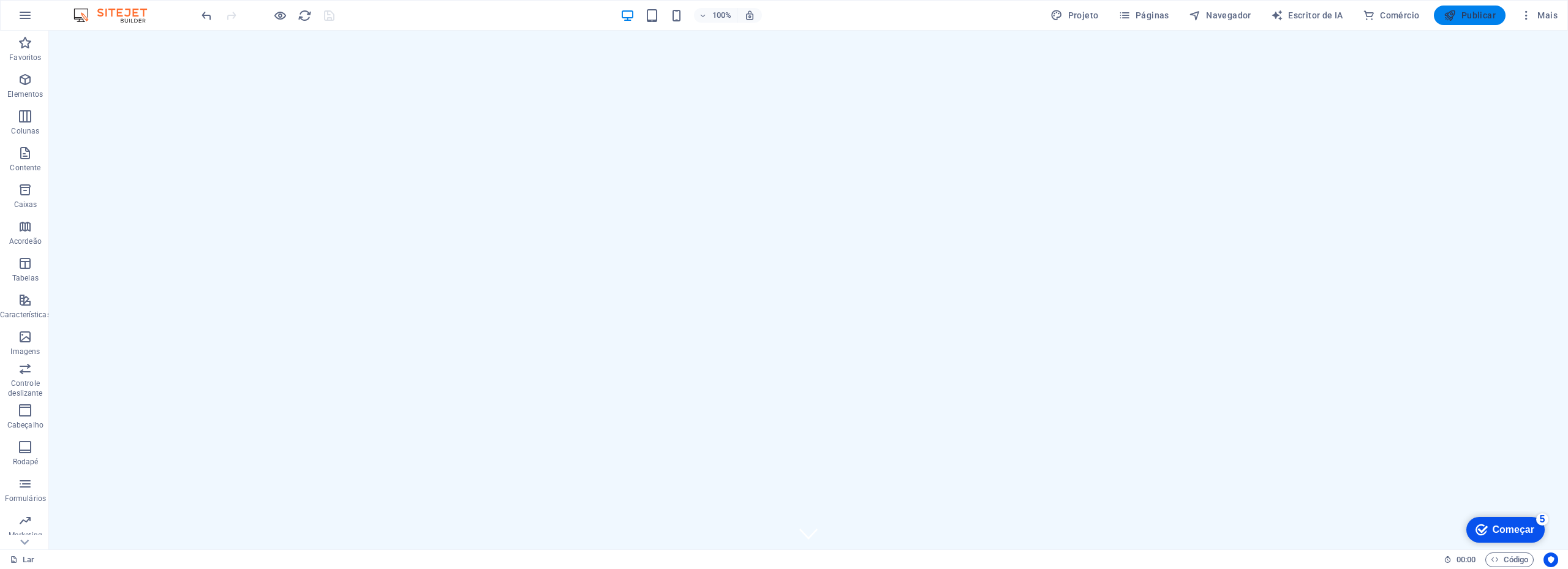
click at [782, 14] on font "Publicar" at bounding box center [1478, 16] width 35 height 10
